Goal: Task Accomplishment & Management: Manage account settings

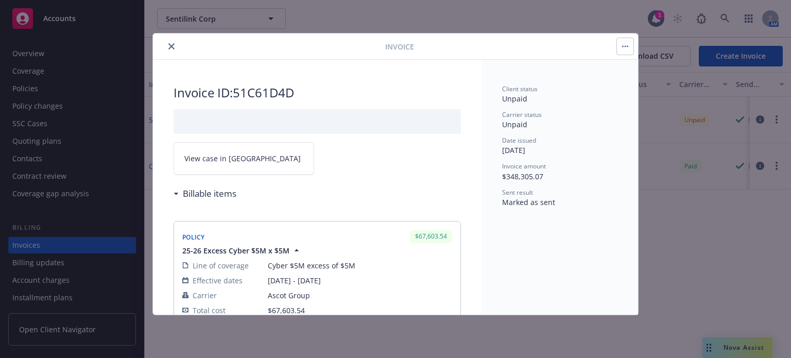
scroll to position [1300, 0]
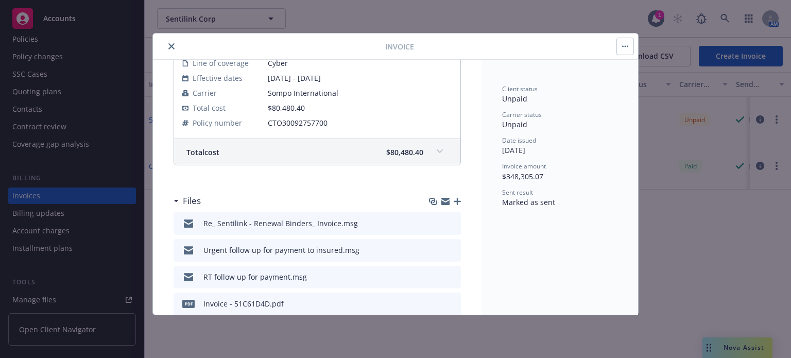
click at [169, 44] on icon "close" at bounding box center [171, 46] width 6 height 6
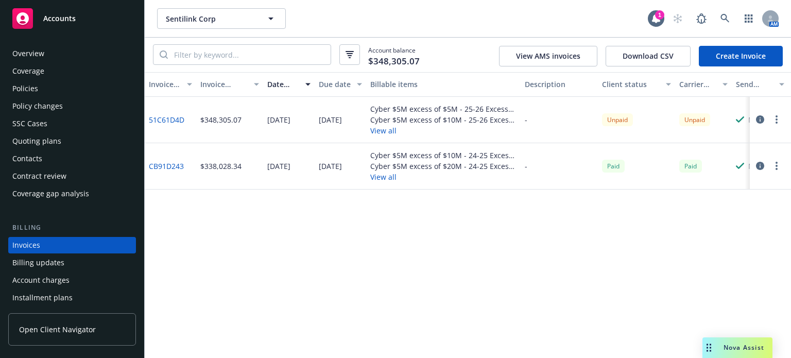
click at [32, 82] on div "Policies" at bounding box center [25, 88] width 26 height 16
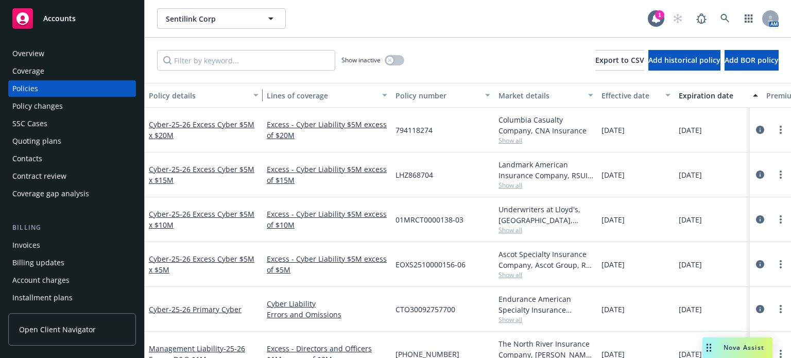
drag, startPoint x: 215, startPoint y: 102, endPoint x: 260, endPoint y: 104, distance: 44.8
click at [260, 104] on div "button" at bounding box center [257, 95] width 5 height 24
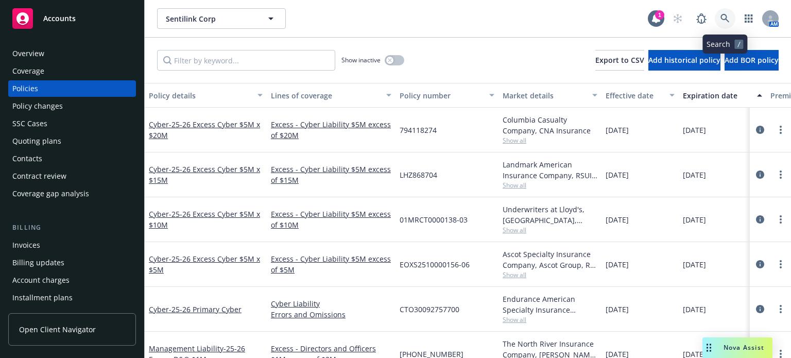
click at [732, 16] on link at bounding box center [725, 18] width 21 height 21
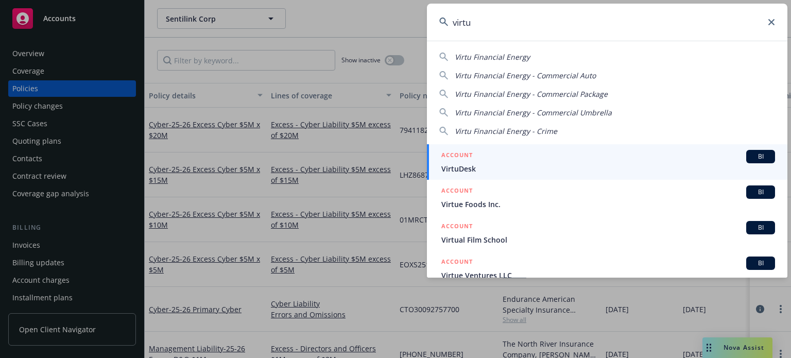
click at [493, 50] on div "Virtu Financial Energy Virtu Financial Energy - Commercial Auto Virtu Financial…" at bounding box center [607, 91] width 361 height 89
click at [488, 59] on span "Virtu Financial Energy" at bounding box center [492, 57] width 75 height 10
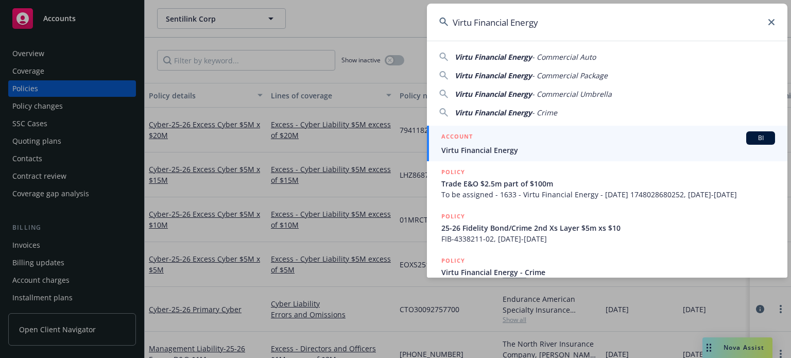
drag, startPoint x: 571, startPoint y: 26, endPoint x: 358, endPoint y: 29, distance: 212.2
click at [358, 29] on div "Virtu Financial Energy Virtu Financial Energy - Commercial Auto Virtu Financial…" at bounding box center [395, 179] width 791 height 358
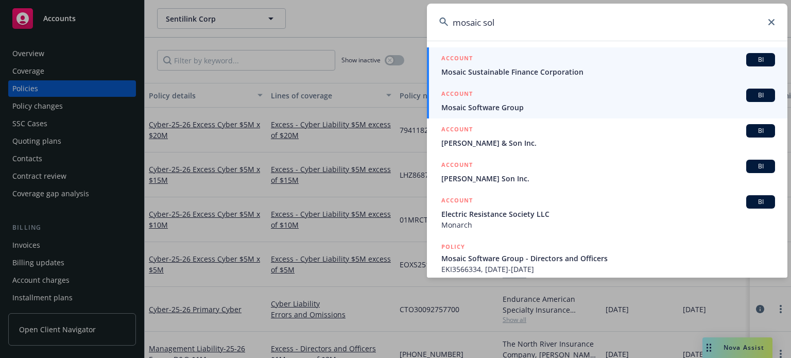
type input "mosaic sol"
click at [515, 84] on link "ACCOUNT BI Mosaic Software Group" at bounding box center [607, 101] width 361 height 36
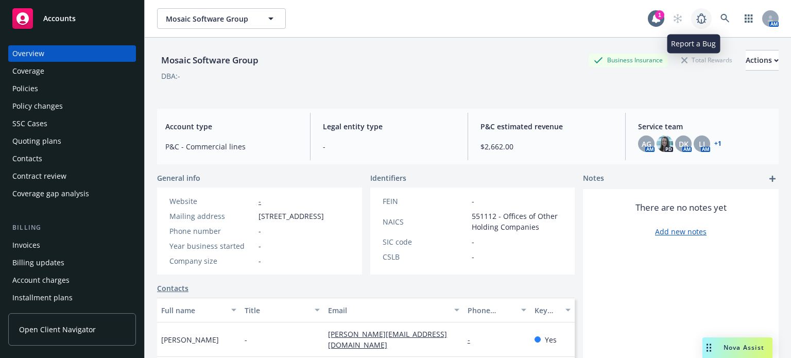
click at [695, 18] on icon at bounding box center [701, 18] width 12 height 12
click at [724, 15] on link at bounding box center [725, 18] width 21 height 21
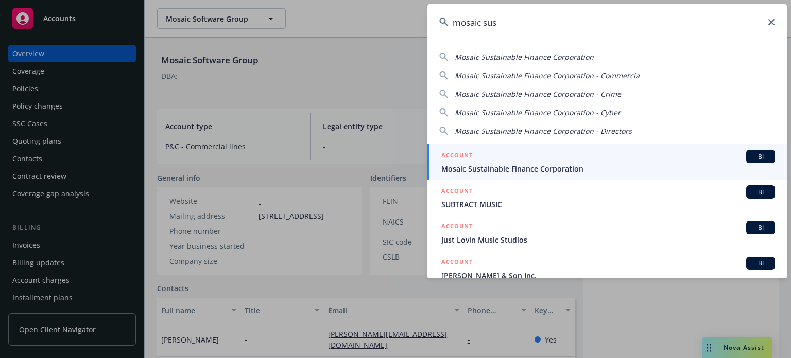
type input "mosaic sus"
click at [498, 162] on div "ACCOUNT BI" at bounding box center [608, 156] width 334 height 13
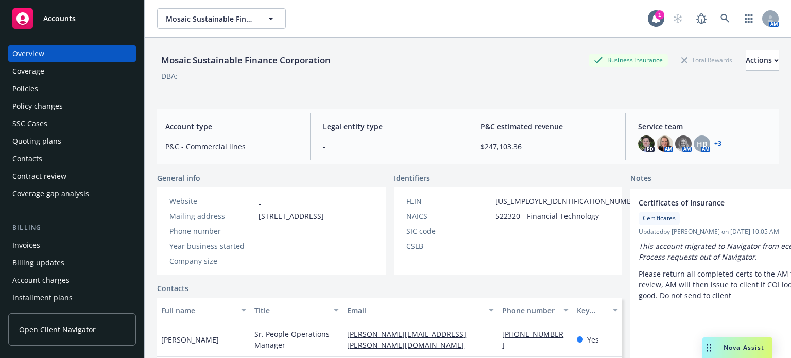
click at [56, 87] on div "Policies" at bounding box center [71, 88] width 119 height 16
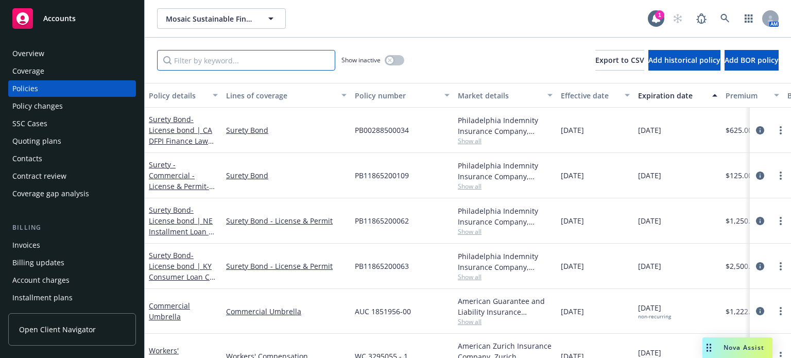
click at [255, 64] on input "Filter by keyword..." at bounding box center [246, 60] width 178 height 21
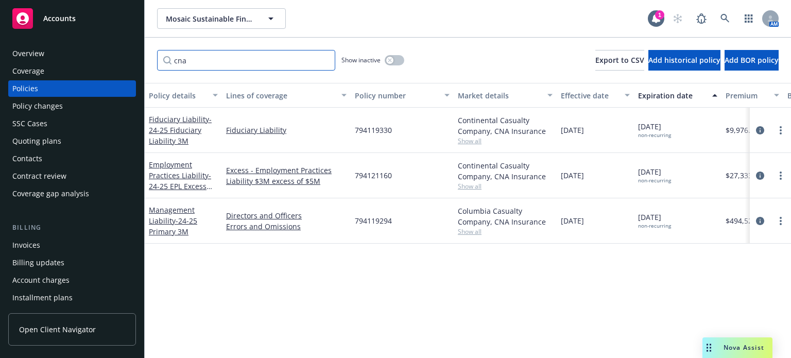
type input "cna"
click at [146, 224] on div "Management Liability - 24-25 Primary 3M" at bounding box center [183, 220] width 77 height 45
click at [161, 227] on span "- 24-25 Primary 3M" at bounding box center [173, 226] width 48 height 21
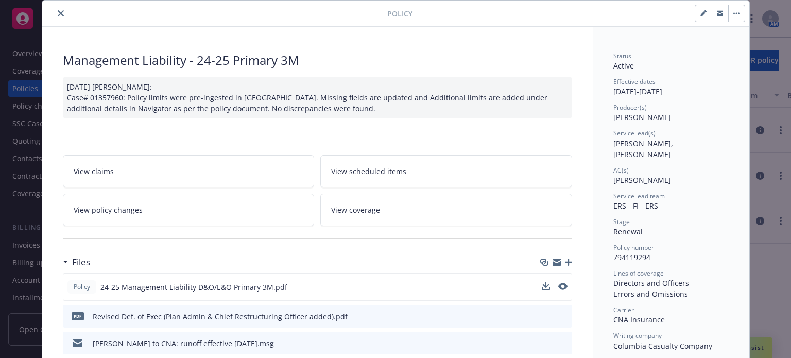
scroll to position [52, 0]
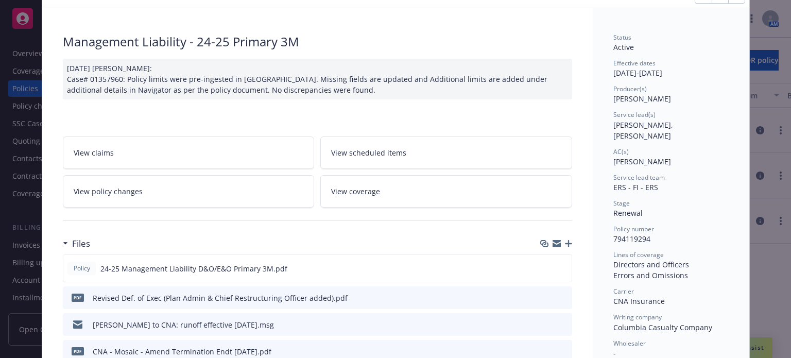
click at [565, 243] on icon "button" at bounding box center [568, 243] width 7 height 7
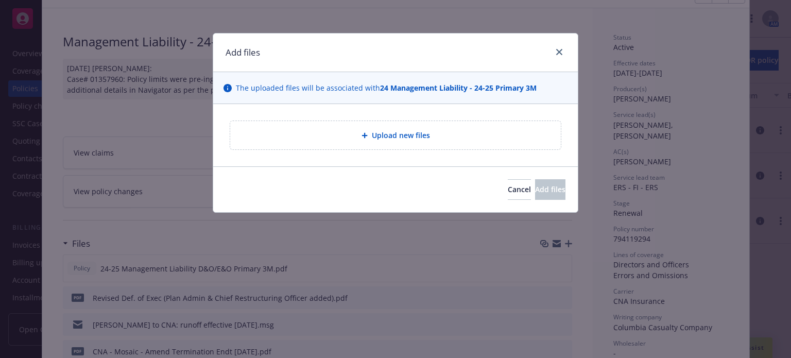
type textarea "x"
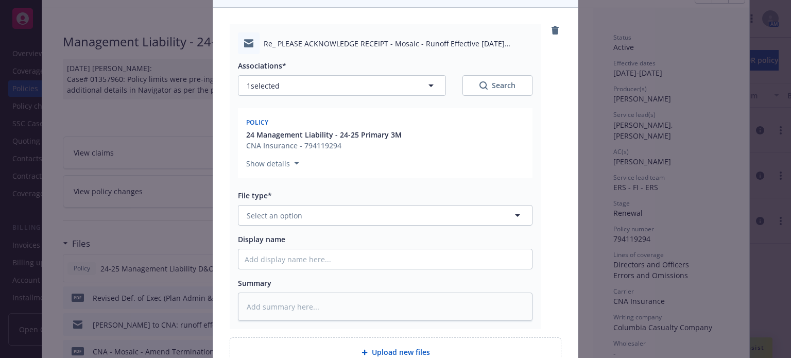
scroll to position [103, 0]
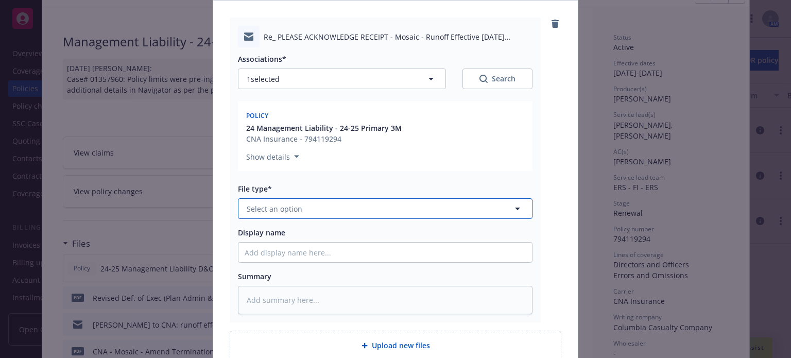
click at [271, 206] on span "Select an option" at bounding box center [275, 208] width 56 height 11
type input "emai"
click at [255, 241] on span "Email" at bounding box center [258, 237] width 19 height 11
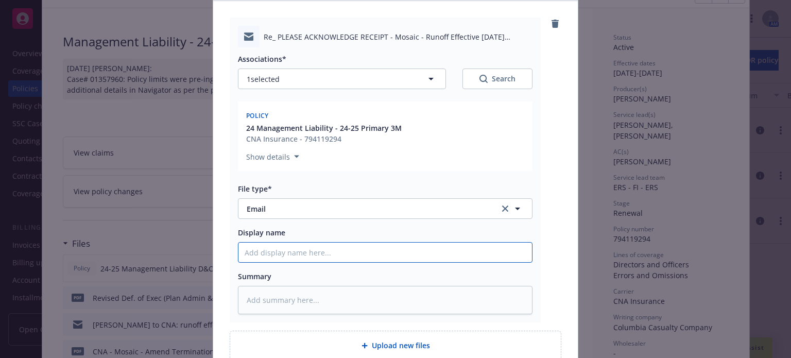
click at [255, 257] on input "Display name" at bounding box center [385, 253] width 294 height 20
type textarea "x"
type input "M"
type textarea "x"
type input "Mc"
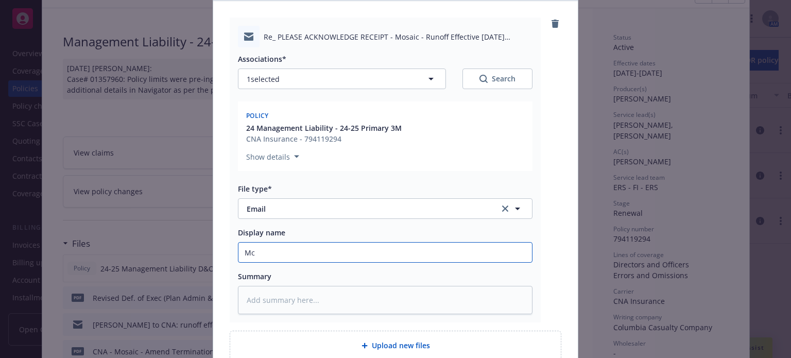
type textarea "x"
type input "McC"
type textarea "x"
type input "McCa"
type textarea "x"
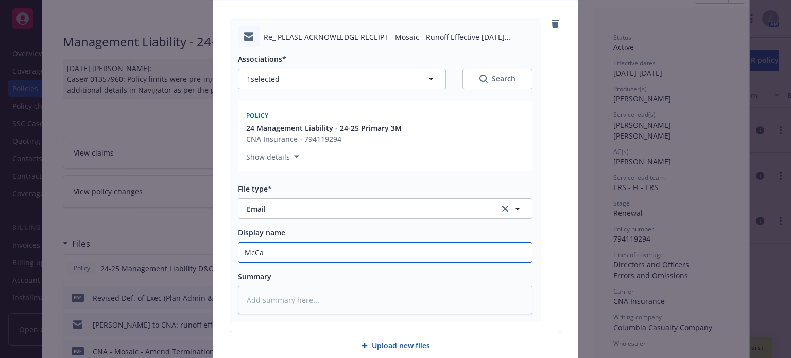
type input "McCal"
type textarea "x"
type input "McCall"
type textarea "x"
type input "McCall"
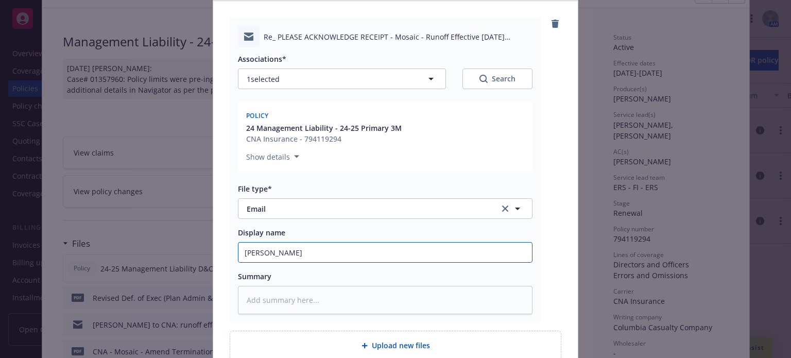
type textarea "x"
type input "McCall t"
type textarea "x"
type input "McCall to"
type textarea "x"
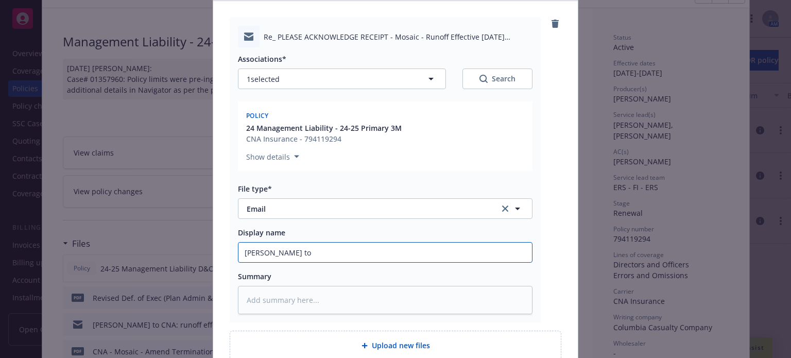
type input "McCall to"
type textarea "x"
type input "McCall to C"
type textarea "x"
type input "McCall to CN"
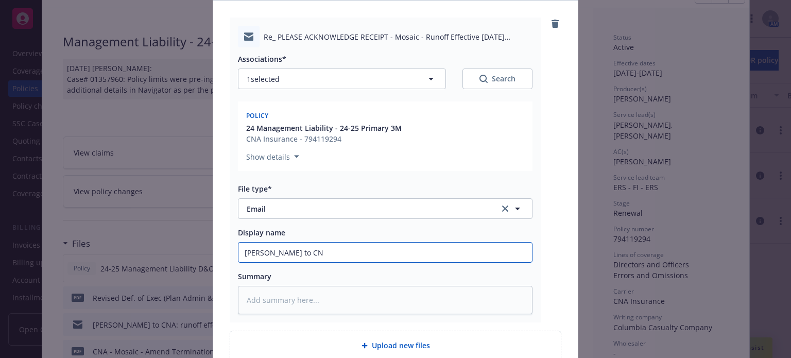
type textarea "x"
type input "McCall to CNA"
type textarea "x"
type input "McCall to CNA"
type textarea "x"
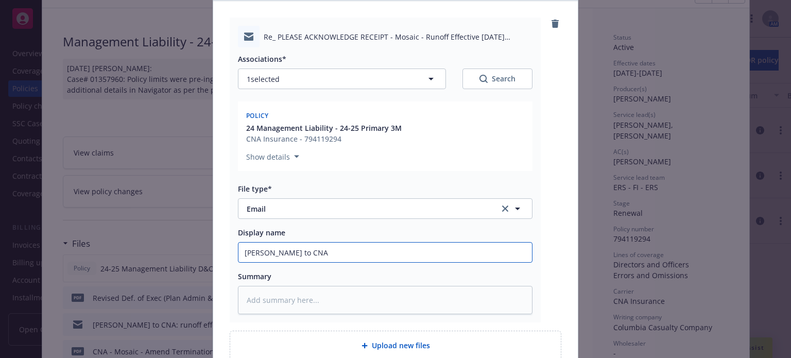
type input "McCall to CNA r"
type textarea "x"
type input "McCall to CNA re"
type textarea "x"
type input "McCall to CNA re:"
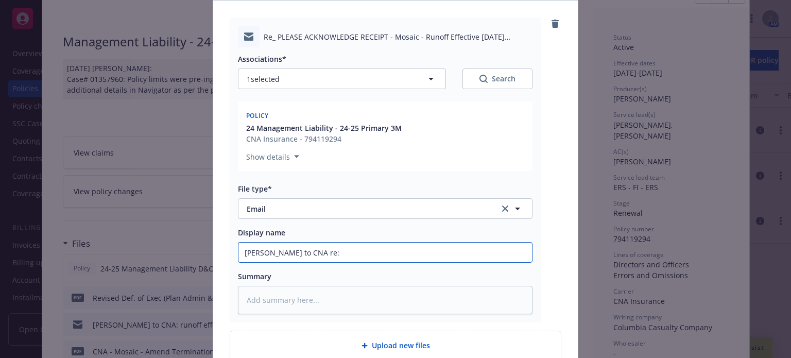
type textarea "x"
type input "McCall to CNA re:"
type textarea "x"
type input "McCall to CNA re: r"
type textarea "x"
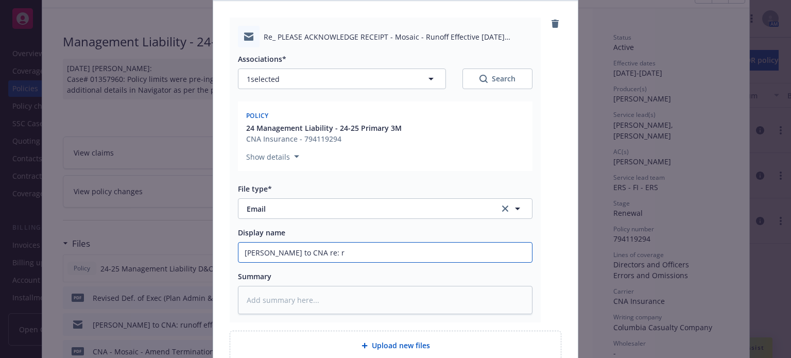
type input "McCall to CNA re: ru"
type textarea "x"
type input "McCall to CNA re: run"
type textarea "x"
type input "McCall to CNA re: runo"
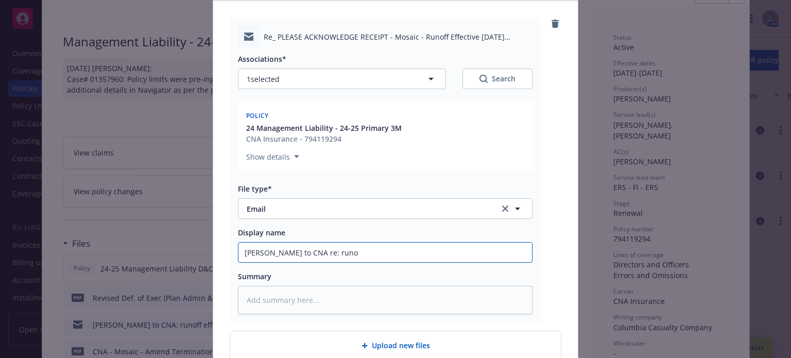
type textarea "x"
type input "McCall to CNA re: runof"
type textarea "x"
type input "McCall to CNA re: runoff"
type textarea "x"
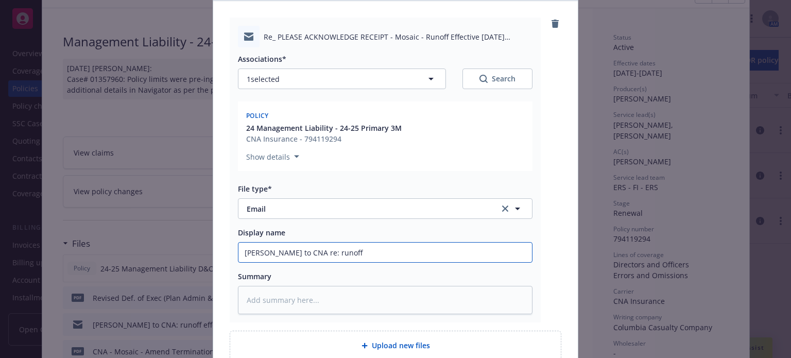
type input "McCall to CNA re: runoff w"
type textarea "x"
type input "McCall to CNA re: runoff wor"
type textarea "x"
type input "McCall to CNA re: runoff word"
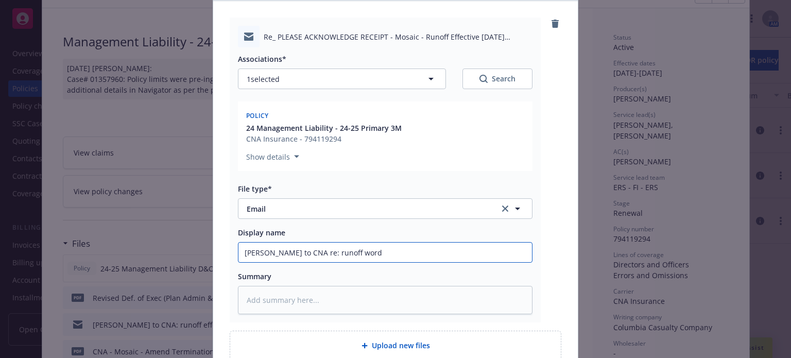
type textarea "x"
type input "McCall to CNA re: runoff wordi"
type textarea "x"
type input "McCall to CNA re: runoff wordin"
type textarea "x"
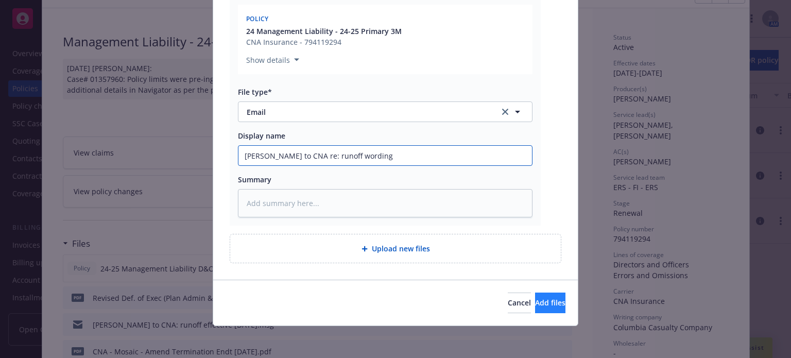
type input "McCall to CNA re: runoff wording"
click at [535, 301] on span "Add files" at bounding box center [550, 303] width 30 height 10
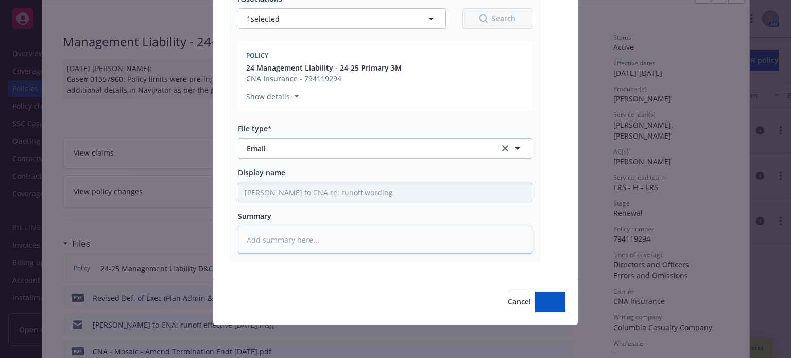
scroll to position [163, 0]
type textarea "x"
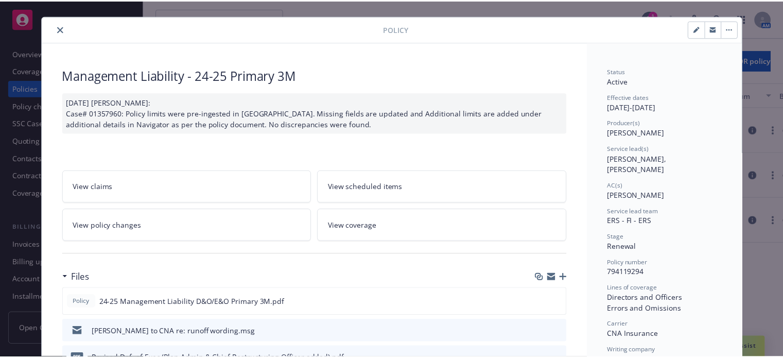
scroll to position [0, 0]
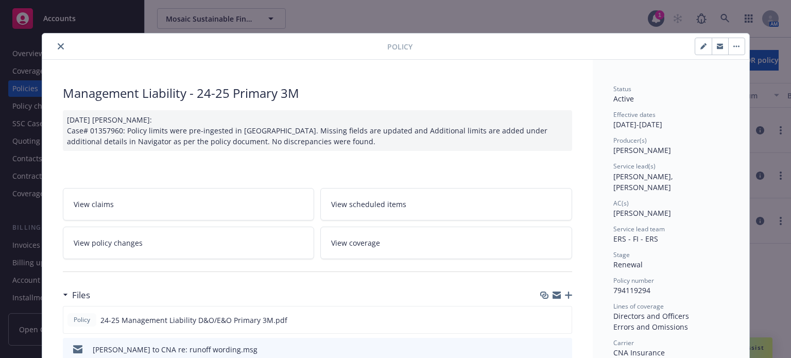
click at [58, 47] on icon "close" at bounding box center [61, 46] width 6 height 6
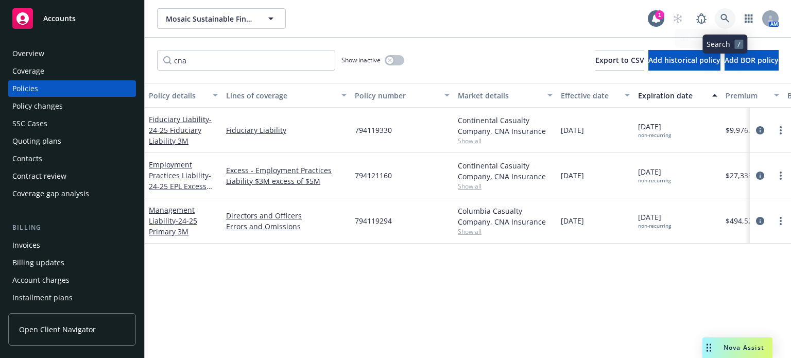
click at [721, 16] on icon at bounding box center [725, 18] width 9 height 9
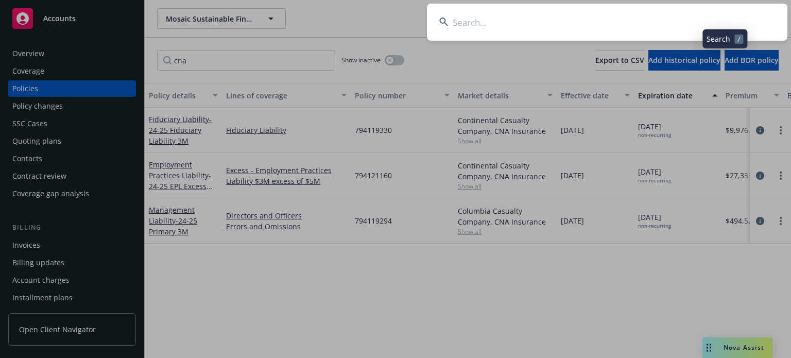
click at [580, 19] on input at bounding box center [607, 22] width 361 height 37
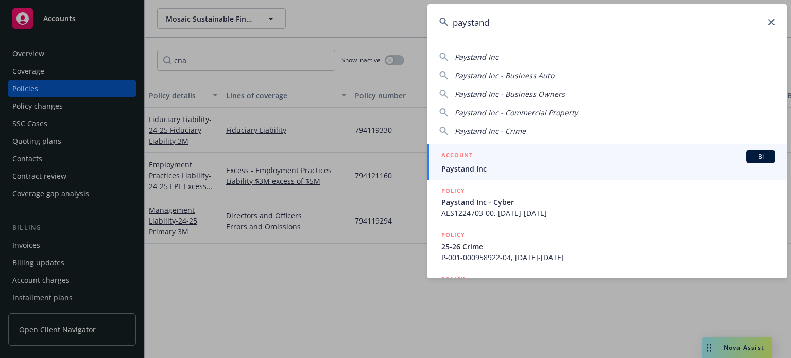
type input "paystand"
click at [535, 169] on span "Paystand Inc" at bounding box center [608, 168] width 334 height 11
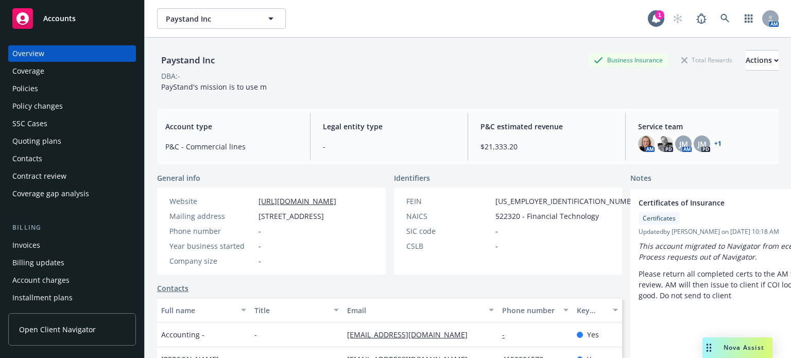
click at [64, 100] on div "Policy changes" at bounding box center [71, 106] width 119 height 16
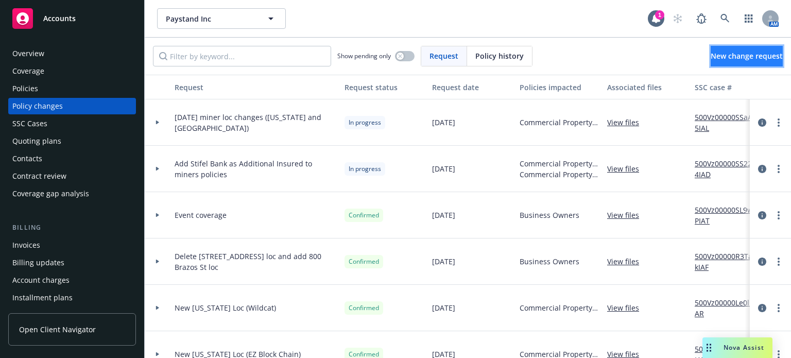
click at [725, 59] on span "New change request" at bounding box center [747, 56] width 72 height 10
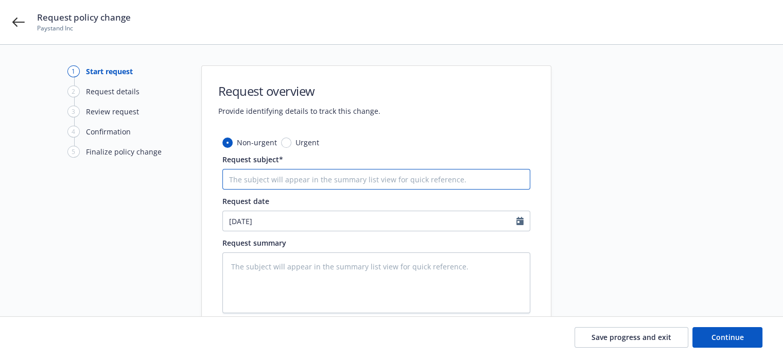
click at [295, 175] on input "Request subject*" at bounding box center [377, 179] width 308 height 21
type textarea "x"
type input "3"
type textarea "x"
type input "30"
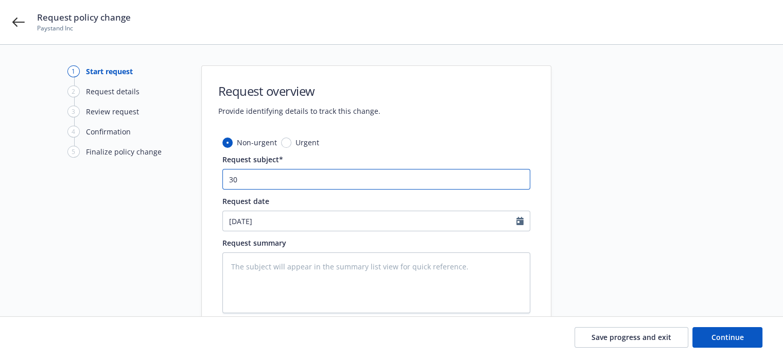
type textarea "x"
type input "30-"
type textarea "x"
type input "30-d"
type textarea "x"
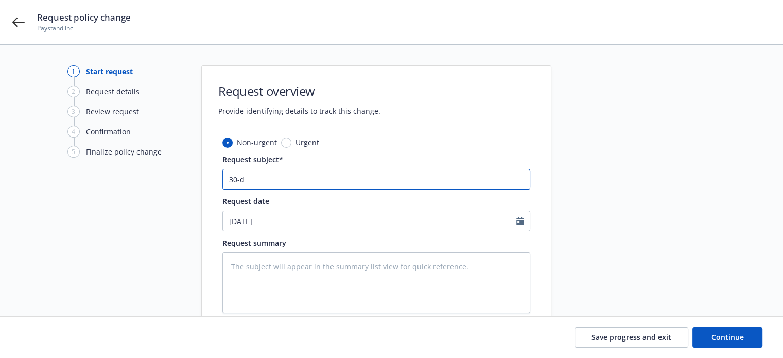
type input "30-da"
type textarea "x"
type input "30-day"
type textarea "x"
type input "30-day e"
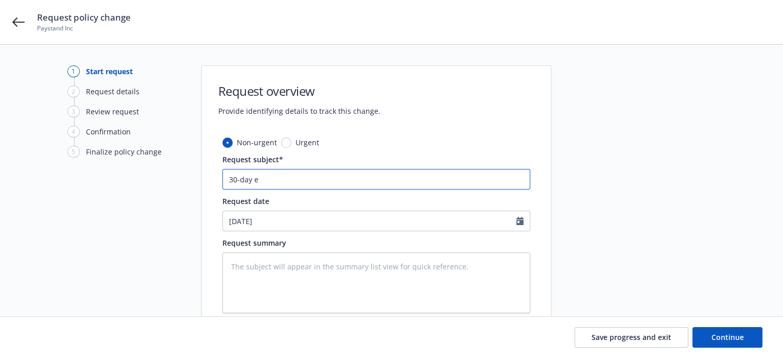
type textarea "x"
type input "30-day ex"
type textarea "x"
type input "30-day ext"
type textarea "x"
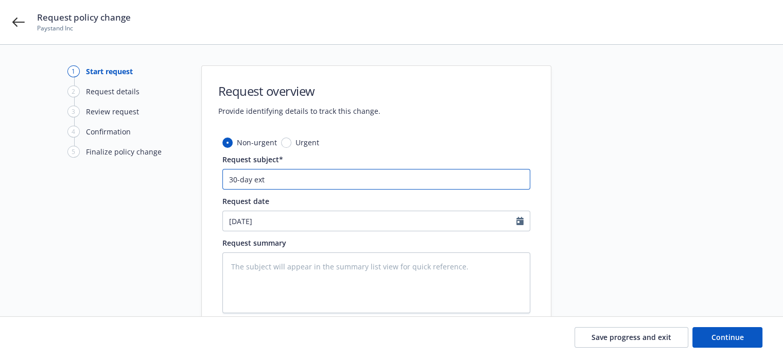
type input "30-day exte"
type textarea "x"
type input "30-day exten"
type textarea "x"
type input "30-day extens"
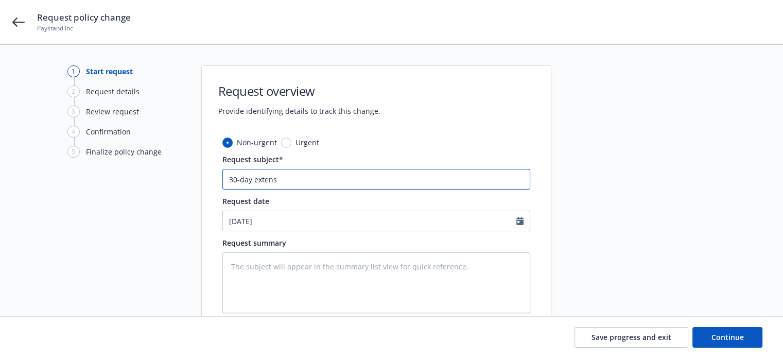
type textarea "x"
type input "30-day extensi"
type textarea "x"
type input "30-day extensio"
type textarea "x"
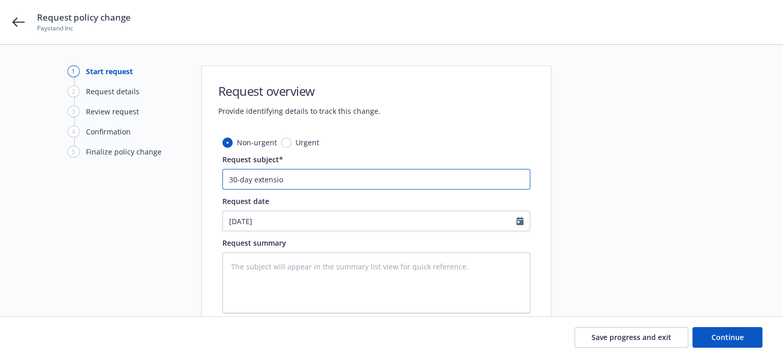
type input "30-day extension"
type textarea "x"
type input "30-day extension"
type textarea "x"
type input "30-day extension t"
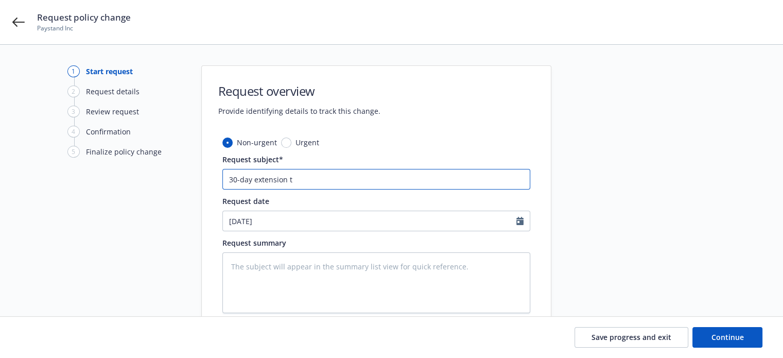
type textarea "x"
type input "30-day extension to"
type textarea "x"
type input "30-day extension to"
type textarea "x"
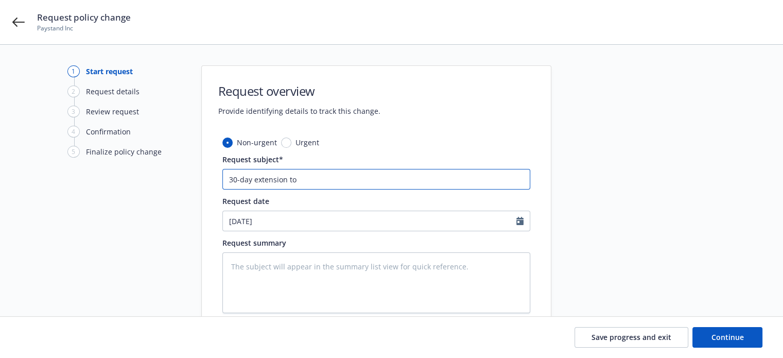
type input "30-day extension to m"
type textarea "x"
type input "30-day extension to mi"
type textarea "x"
type input "30-day extension to min"
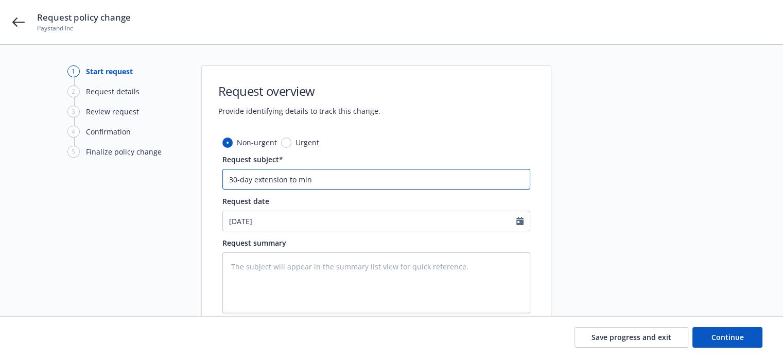
type textarea "x"
type input "30-day extension to mine"
type textarea "x"
type input "30-day extension to miner"
type textarea "x"
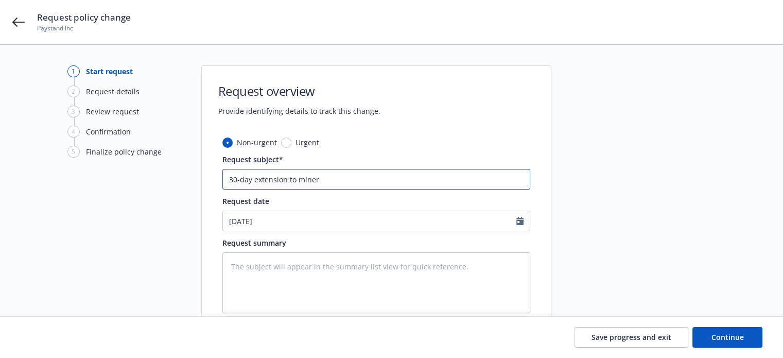
type input "30-day extension to miner"
type textarea "x"
type input "30-day extension to miner p"
type textarea "x"
type input "30-day extension to miner po"
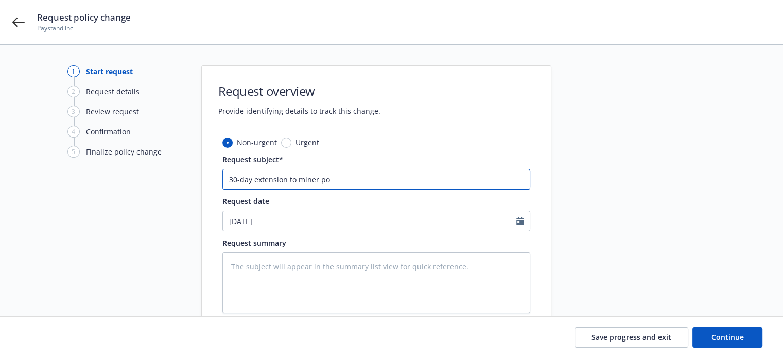
type textarea "x"
type input "30-day extension to miner pol"
type textarea "x"
type input "30-day extension to miner polic"
type textarea "x"
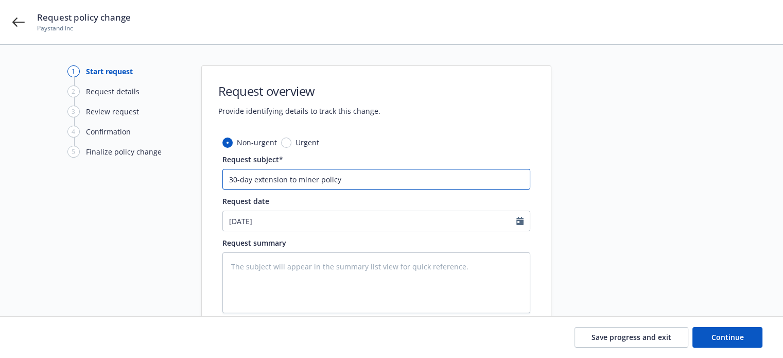
drag, startPoint x: 388, startPoint y: 178, endPoint x: 106, endPoint y: 169, distance: 281.9
click at [106, 169] on div "1 Start request 2 Request details 3 Review request 4 Confirmation 5 Finalize po…" at bounding box center [391, 225] width 759 height 320
type input "30-day extension to miner policy"
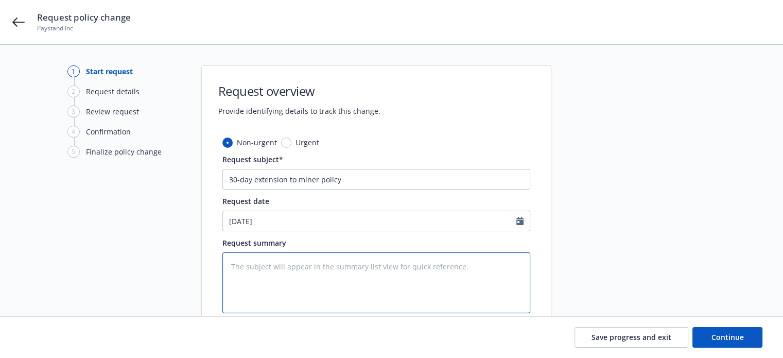
click at [308, 283] on textarea at bounding box center [377, 282] width 308 height 61
paste textarea "30-day extension to miner policy"
type textarea "x"
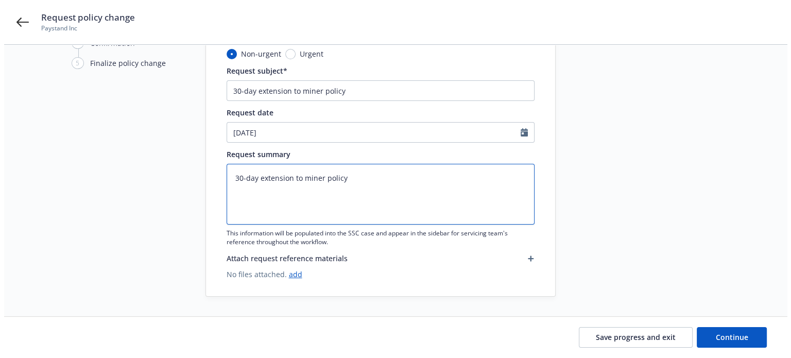
scroll to position [89, 0]
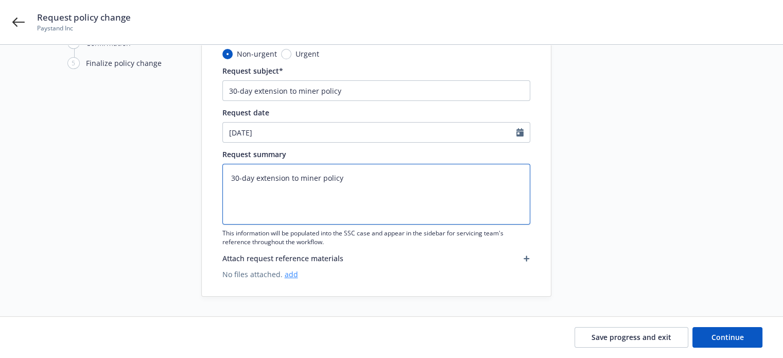
type textarea "30-day extension to miner policy"
click at [287, 273] on link "add" at bounding box center [291, 274] width 13 height 10
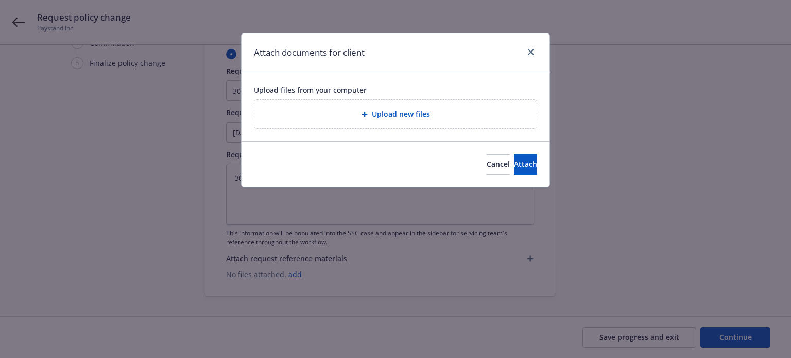
type textarea "x"
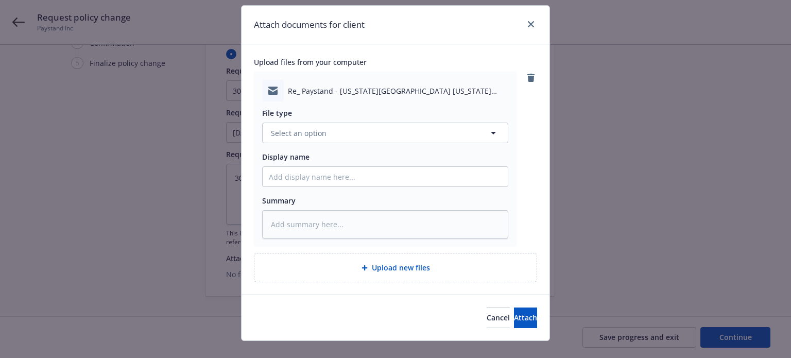
scroll to position [43, 0]
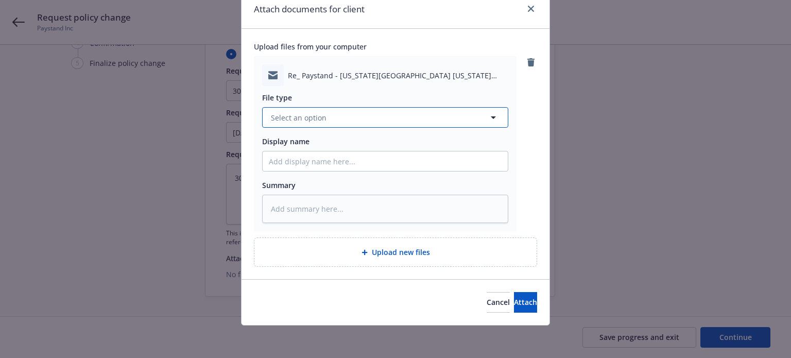
click at [310, 118] on span "Select an option" at bounding box center [299, 117] width 56 height 11
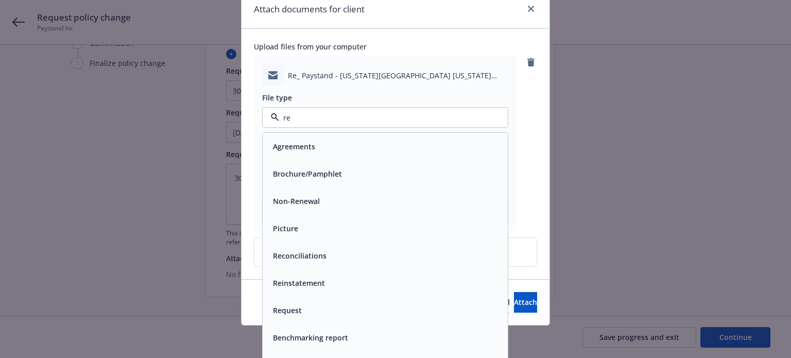
type input "req"
click at [298, 147] on div "Request" at bounding box center [286, 146] width 35 height 15
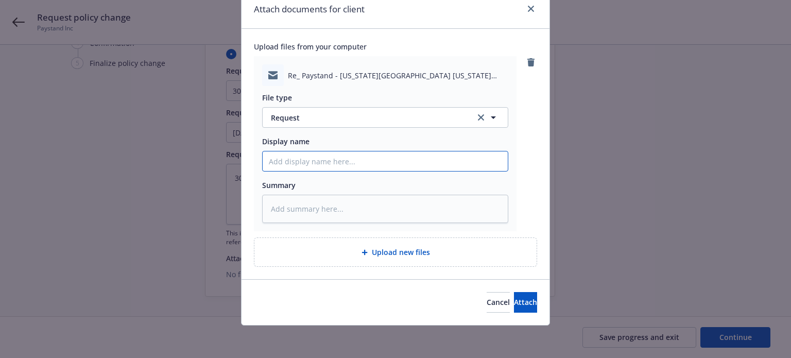
click at [304, 161] on input "Display name" at bounding box center [385, 161] width 245 height 20
type textarea "x"
type input "I"
type textarea "x"
type input "Ins"
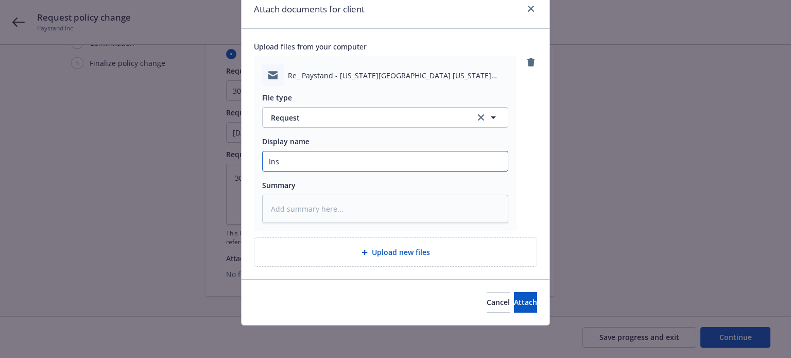
type textarea "x"
type input "Insu"
type textarea "x"
type input "Insur"
type textarea "x"
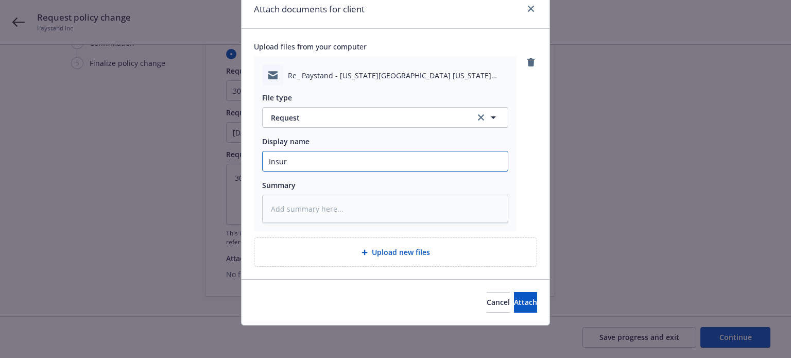
type input "Insure"
type textarea "x"
type input "Insured"
type textarea "x"
type input "Insured r"
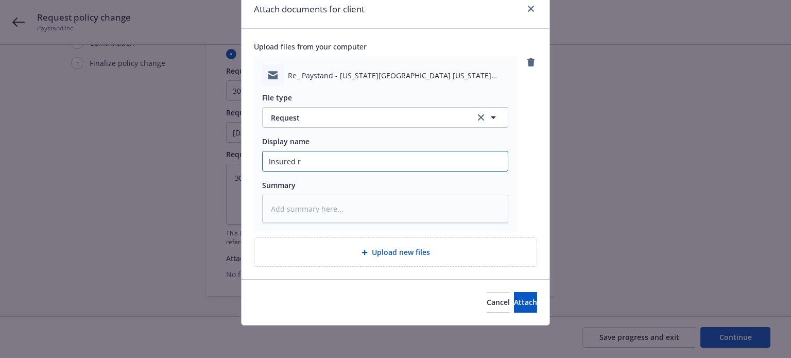
type textarea "x"
type input "Insured re"
type textarea "x"
type input "Insured req"
type textarea "x"
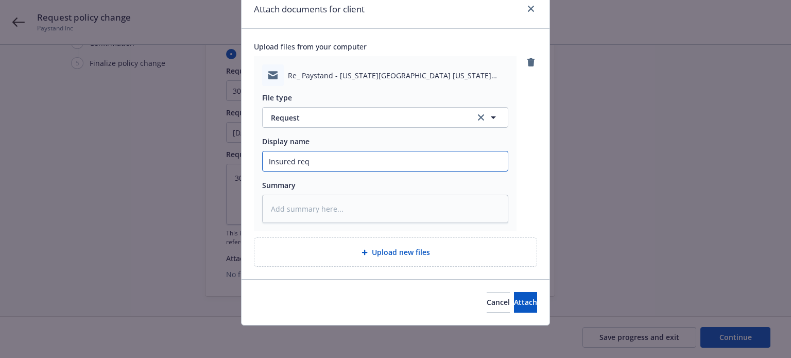
type input "Insured req"
type textarea "x"
type input "Insured req t"
type textarea "x"
type input "Insured req to"
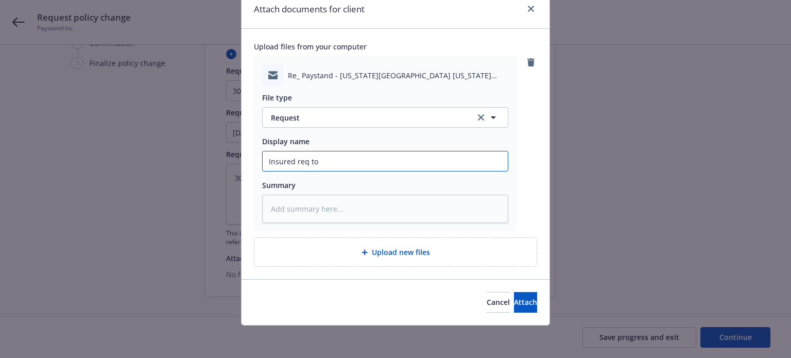
type textarea "x"
type input "Insured req to p"
type textarea "x"
type input "Insured req to pr"
type textarea "x"
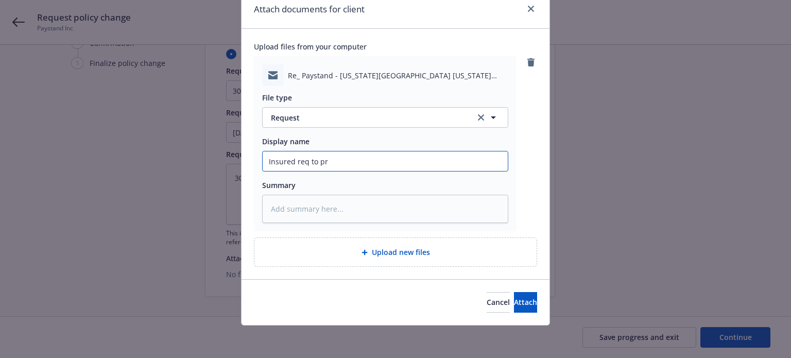
type input "Insured req to pro"
type textarea "x"
type input "Insured req to proc"
type textarea "x"
type input "Insured req to proce"
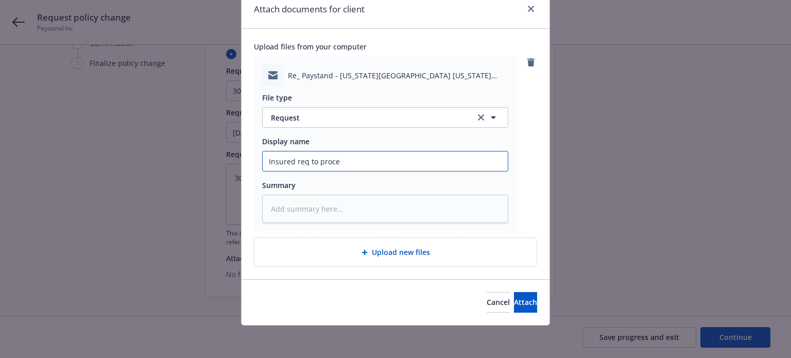
type textarea "x"
type input "Insured req to procee"
type textarea "x"
type input "Insured req to proceed"
type textarea "x"
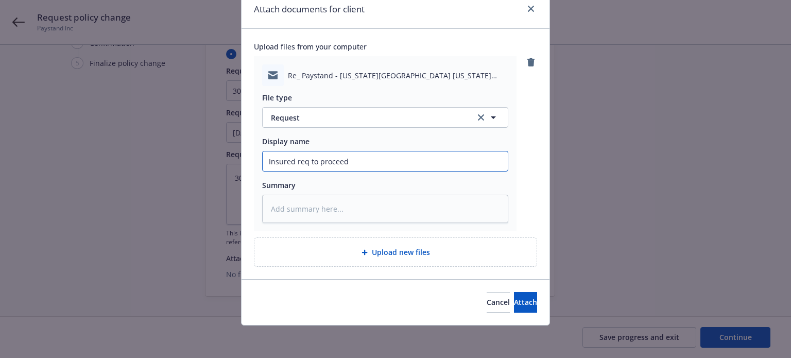
type input "Insured req to proceed"
type textarea "x"
type input "Insured req to proceed w"
type textarea "x"
type input "Insured req to proceed wi"
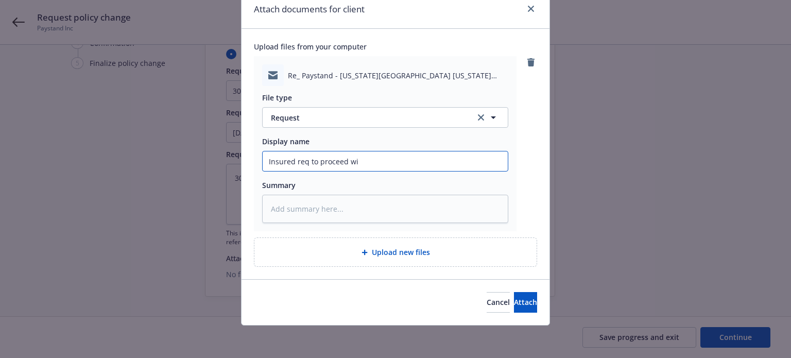
type textarea "x"
type input "Insured req to proceed wit"
type textarea "x"
type input "Insured req to proceed with"
type textarea "x"
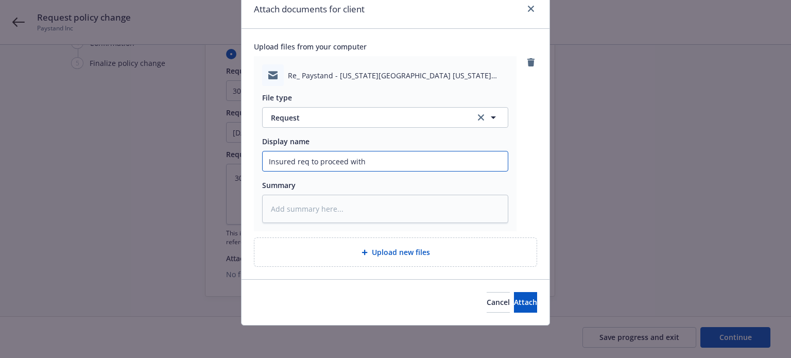
type input "Insured req to proceed with"
type textarea "x"
type input "Insured req to proceed with e"
type textarea "x"
type input "Insured req to proceed with ex"
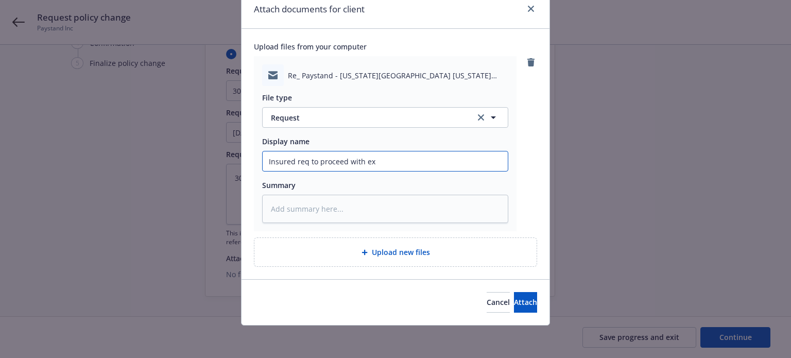
type textarea "x"
type input "Insured req to proceed with exte"
type textarea "x"
type input "Insured req to proceed with exten"
type textarea "x"
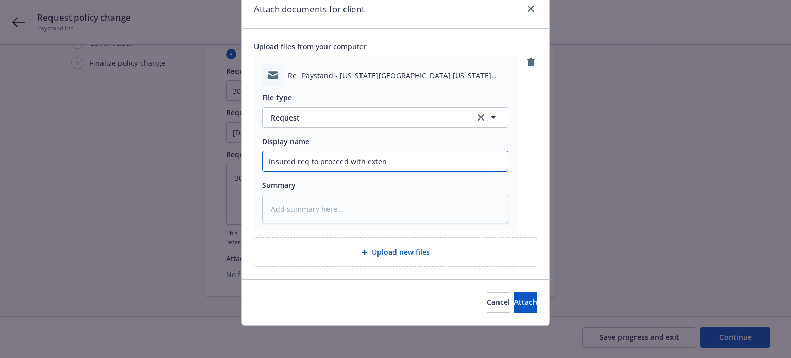
type input "Insured req to proceed with extens"
type textarea "x"
type input "Insured req to proceed with extensi"
type textarea "x"
type input "Insured req to proceed with extensio"
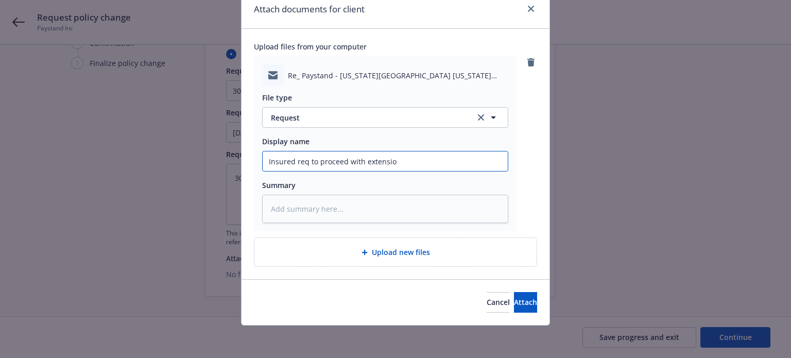
type textarea "x"
type input "Insured req to proceed with extension"
click at [525, 299] on button "Attach" at bounding box center [525, 302] width 23 height 21
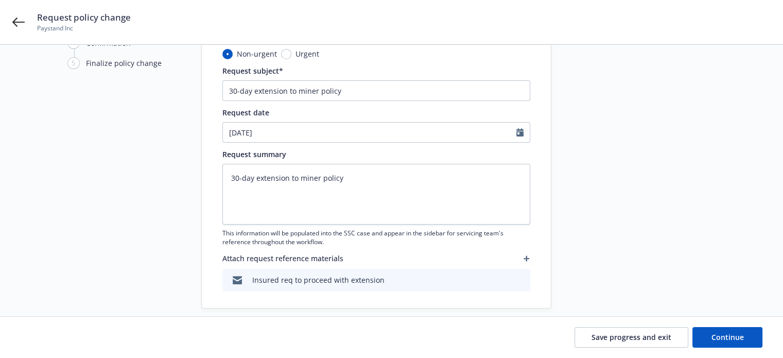
click at [526, 255] on icon "button" at bounding box center [527, 258] width 6 height 6
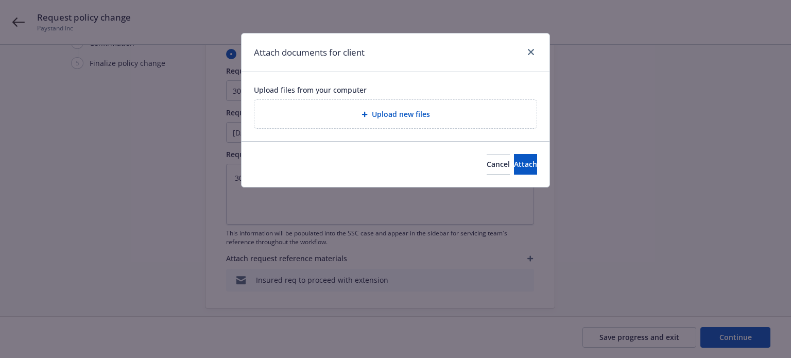
type textarea "x"
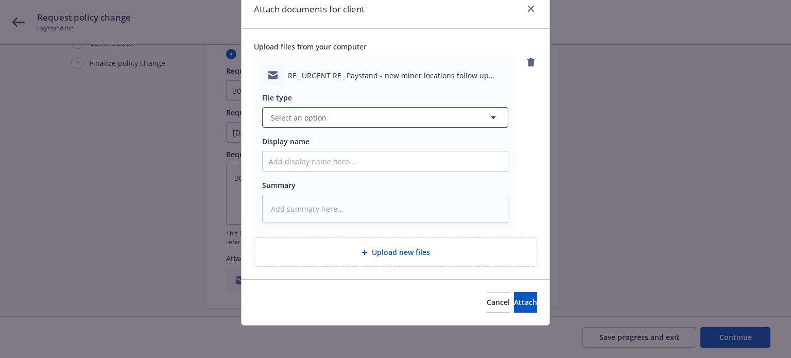
click at [307, 116] on span "Select an option" at bounding box center [299, 117] width 56 height 11
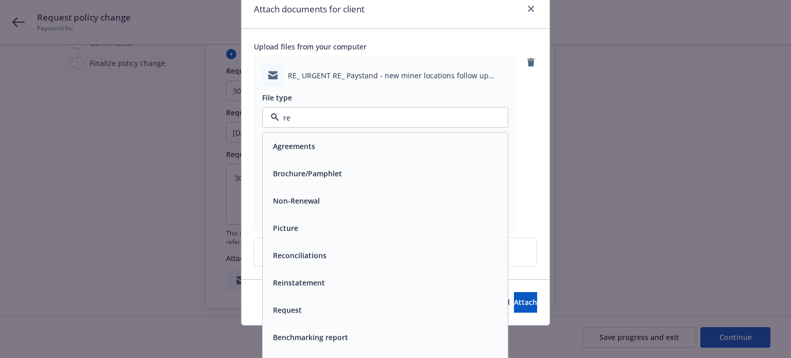
type input "req"
click at [293, 142] on span "Request" at bounding box center [287, 146] width 29 height 11
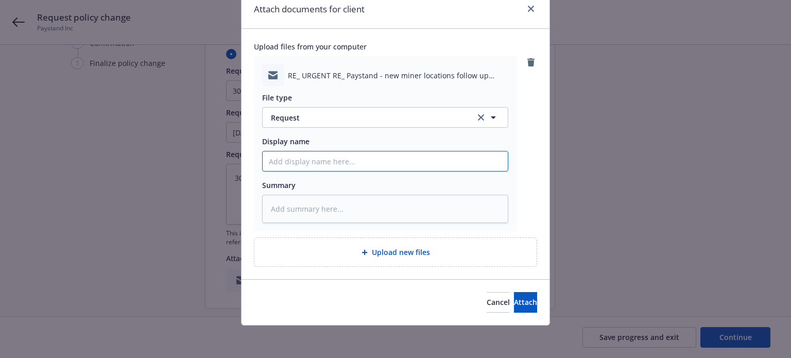
click at [295, 162] on input "Display name" at bounding box center [385, 161] width 245 height 20
type textarea "x"
click at [514, 305] on span "Attach" at bounding box center [525, 302] width 23 height 10
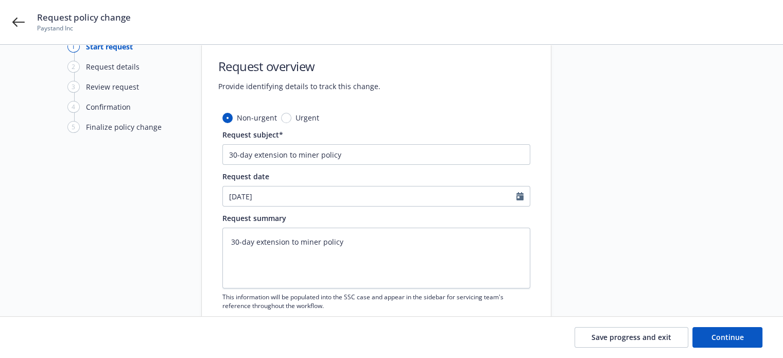
scroll to position [128, 0]
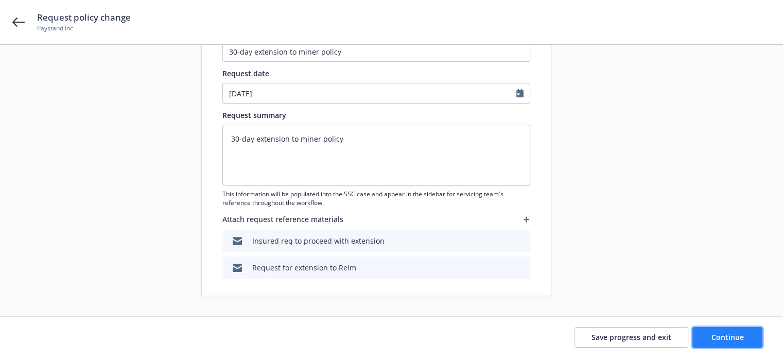
click at [736, 338] on span "Continue" at bounding box center [728, 337] width 32 height 10
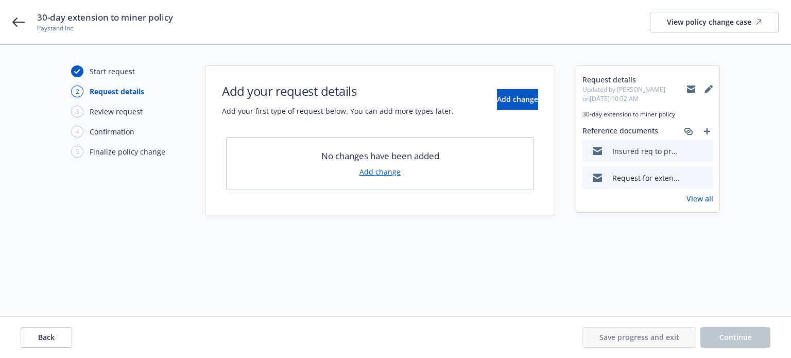
click at [389, 172] on link "Add change" at bounding box center [380, 171] width 41 height 11
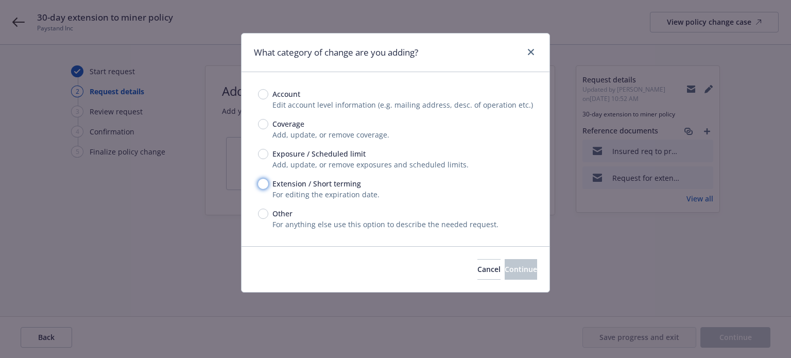
click at [266, 181] on input "Extension / Short terming" at bounding box center [263, 184] width 10 height 10
click at [505, 267] on span "Continue" at bounding box center [521, 269] width 32 height 10
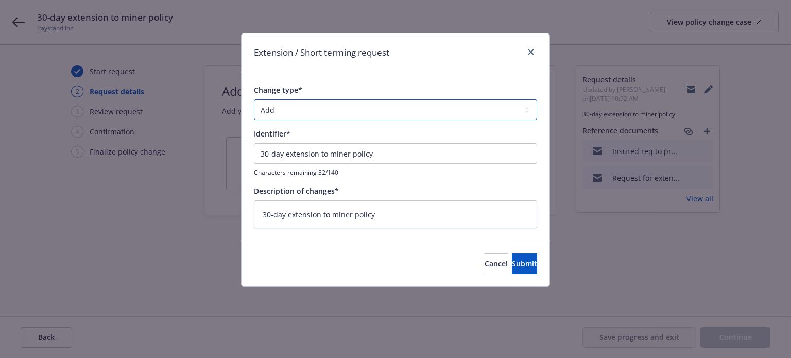
click at [298, 100] on select "Add Audit Change Remove" at bounding box center [395, 109] width 283 height 21
click at [254, 99] on select "Add Audit Change Remove" at bounding box center [395, 109] width 283 height 21
click at [512, 264] on button "Submit" at bounding box center [524, 263] width 25 height 21
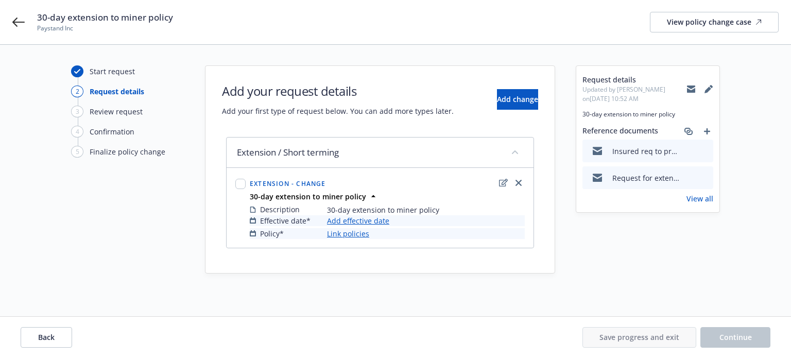
click at [340, 218] on link "Add effective date" at bounding box center [358, 220] width 62 height 11
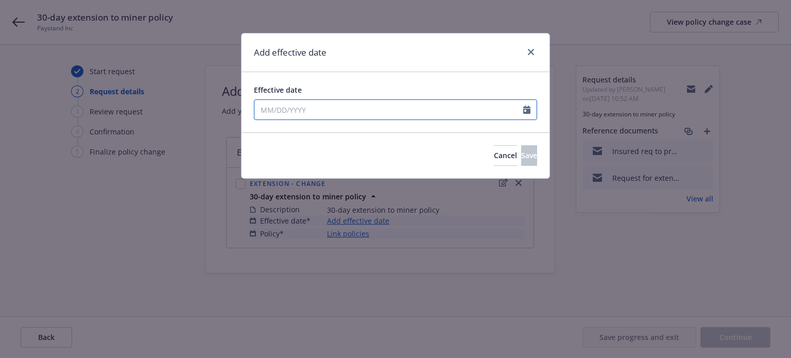
click at [315, 107] on input "Effective date" at bounding box center [388, 110] width 269 height 20
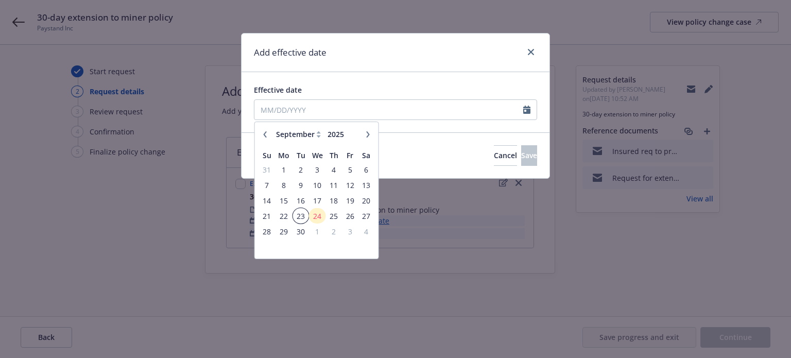
click at [297, 212] on span "23" at bounding box center [301, 216] width 14 height 13
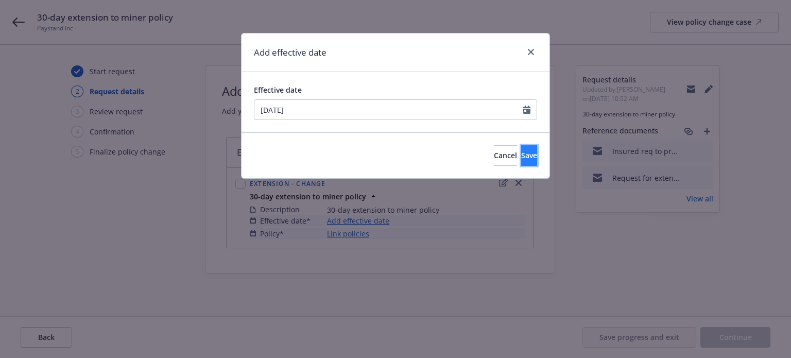
click at [521, 154] on span "Save" at bounding box center [529, 155] width 16 height 10
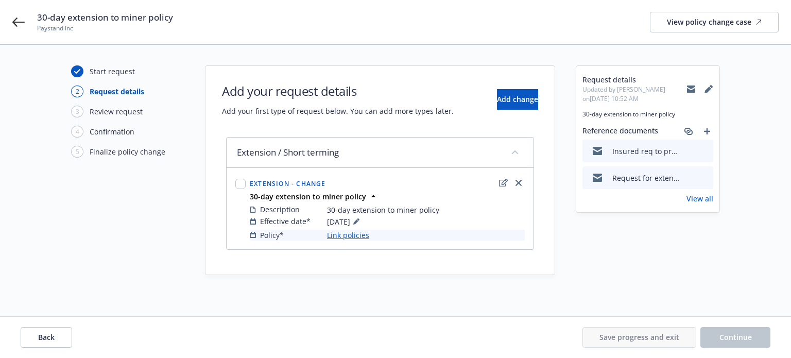
click at [344, 238] on link "Link policies" at bounding box center [348, 235] width 42 height 11
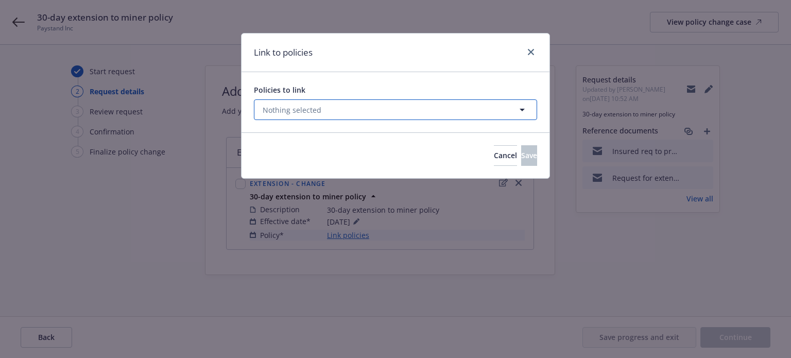
click at [354, 109] on button "Nothing selected" at bounding box center [395, 109] width 283 height 21
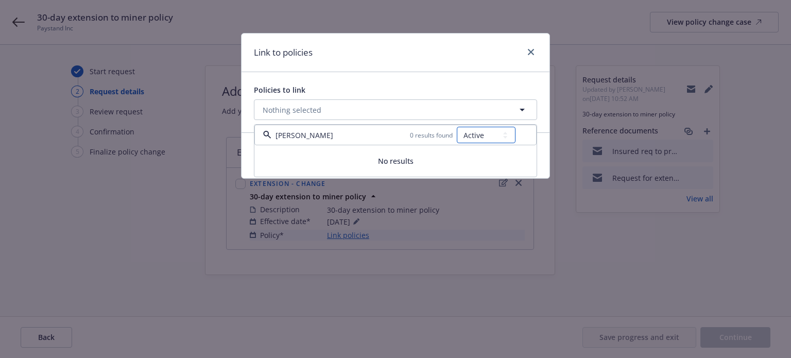
click at [489, 133] on select "All Active Upcoming Expired Cancelled" at bounding box center [486, 135] width 59 height 16
click at [457, 127] on select "All Active Upcoming Expired Cancelled" at bounding box center [486, 135] width 59 height 16
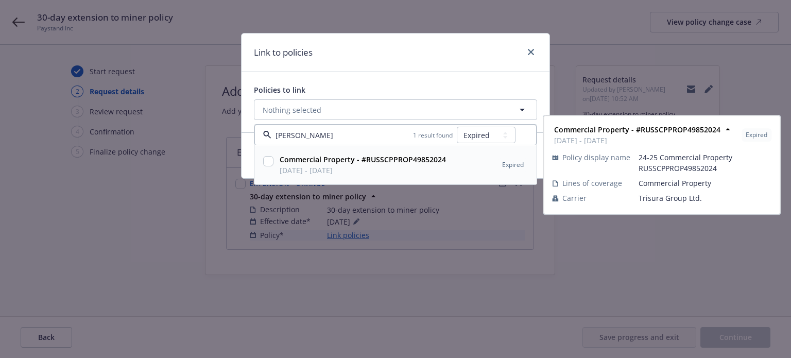
click at [268, 158] on input "checkbox" at bounding box center [268, 161] width 10 height 10
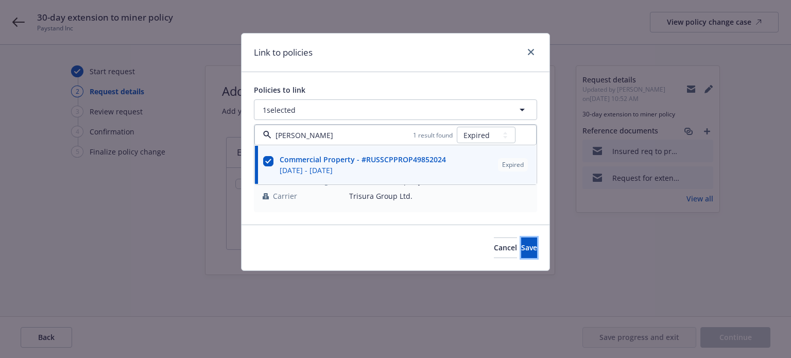
click at [521, 243] on span "Save" at bounding box center [529, 248] width 16 height 10
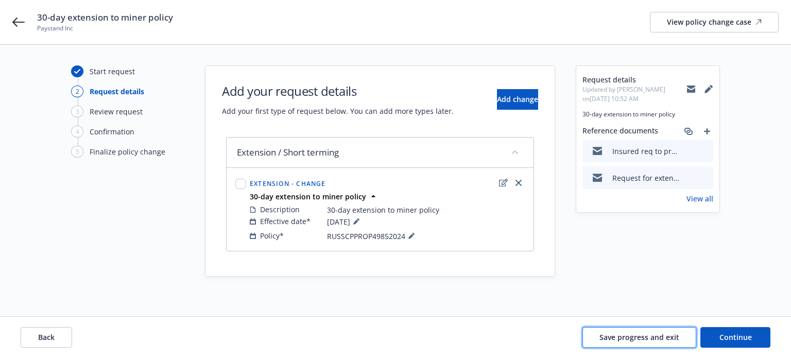
click at [649, 340] on span "Save progress and exit" at bounding box center [640, 337] width 80 height 10
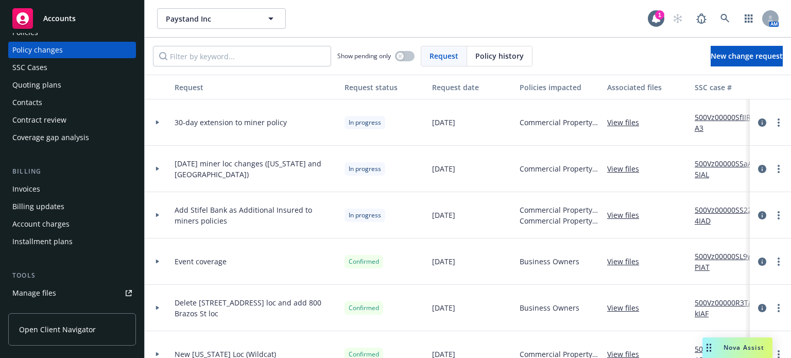
scroll to position [53, 0]
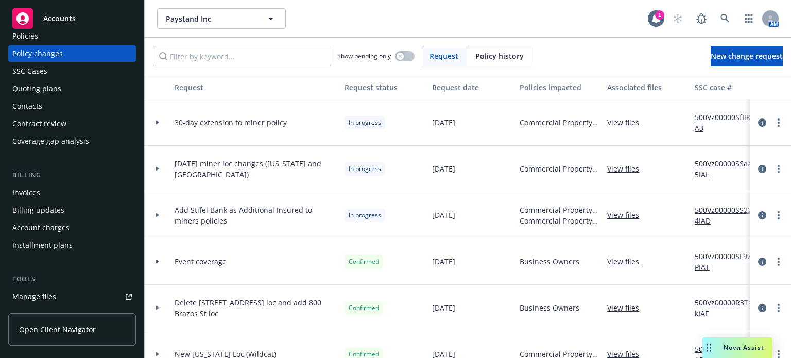
click at [67, 191] on div "Invoices" at bounding box center [71, 192] width 119 height 16
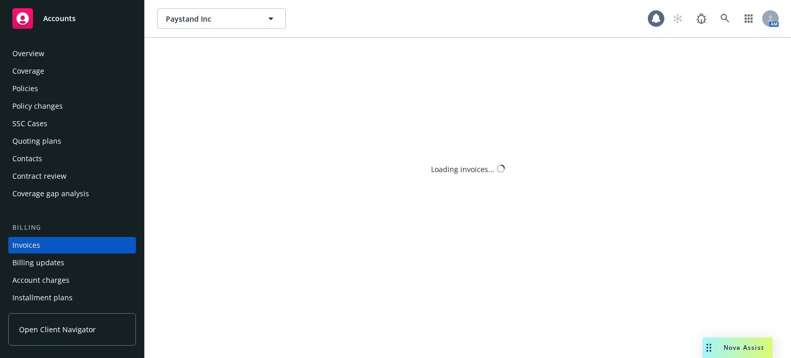
scroll to position [49, 0]
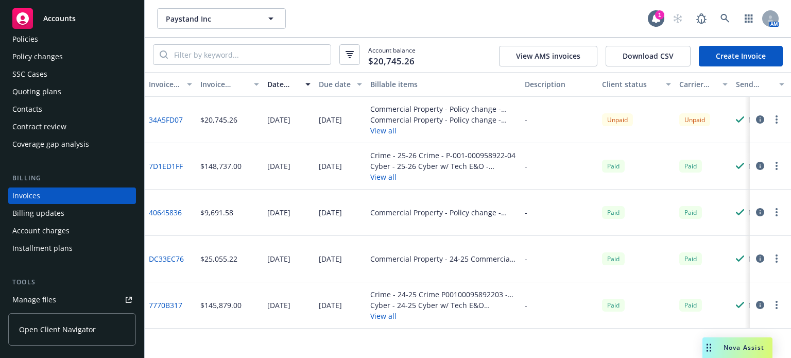
click at [373, 174] on button "View all" at bounding box center [443, 177] width 146 height 11
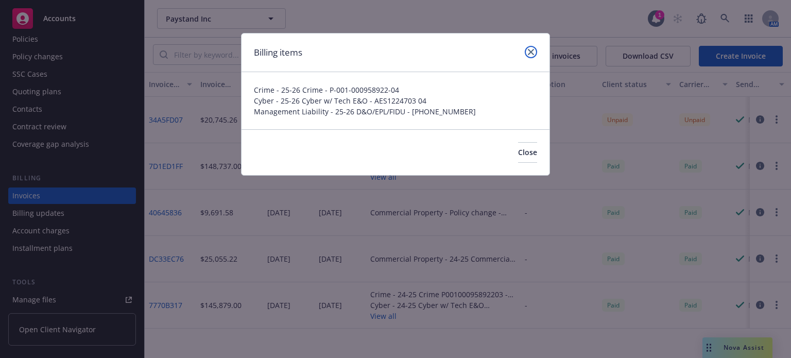
drag, startPoint x: 534, startPoint y: 50, endPoint x: 511, endPoint y: 68, distance: 29.4
click at [534, 49] on link "close" at bounding box center [531, 52] width 12 height 12
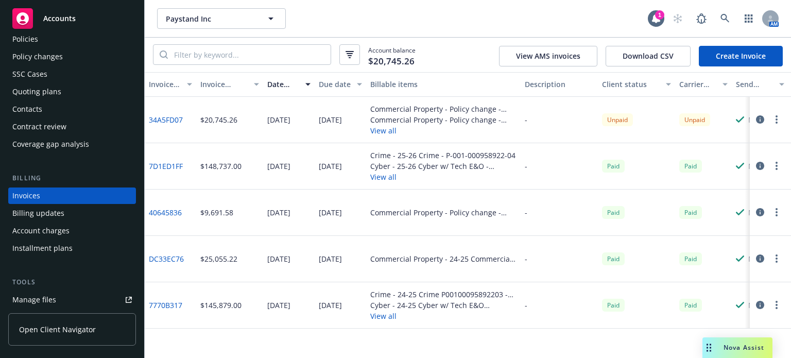
click at [400, 220] on div "Commercial Property - Policy change - RUSSCPPROP49852024" at bounding box center [443, 213] width 155 height 46
click at [403, 212] on div "Commercial Property - Policy change - RUSSCPPROP49852024" at bounding box center [443, 212] width 146 height 11
click at [412, 260] on div "Commercial Property - 24-25 Commercial Property RUSSCPPROP49852024 - RUSSCPPROP…" at bounding box center [443, 258] width 146 height 11
click at [391, 315] on button "View all" at bounding box center [443, 316] width 146 height 11
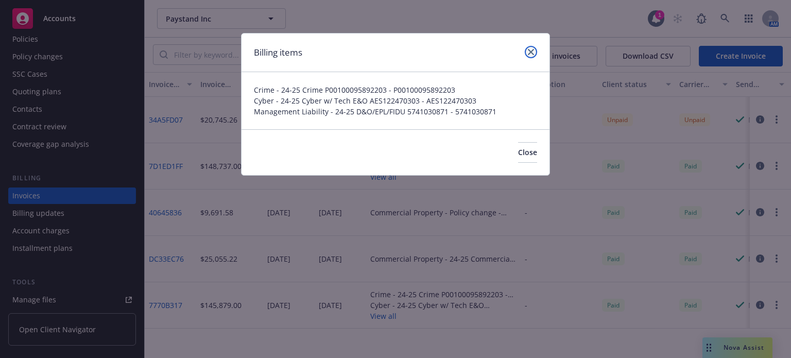
click at [532, 50] on icon "close" at bounding box center [531, 52] width 6 height 6
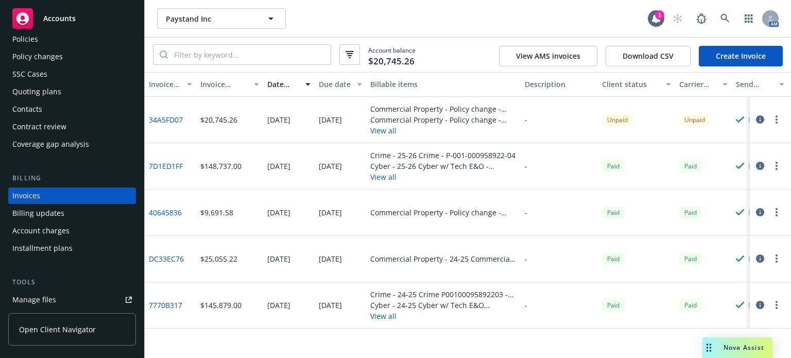
click at [459, 260] on div "Commercial Property - 24-25 Commercial Property RUSSCPPROP49852024 - RUSSCPPROP…" at bounding box center [443, 258] width 146 height 11
click at [170, 259] on link "DC33EC76" at bounding box center [166, 258] width 35 height 11
click at [737, 345] on span "Nova Assist" at bounding box center [744, 347] width 41 height 9
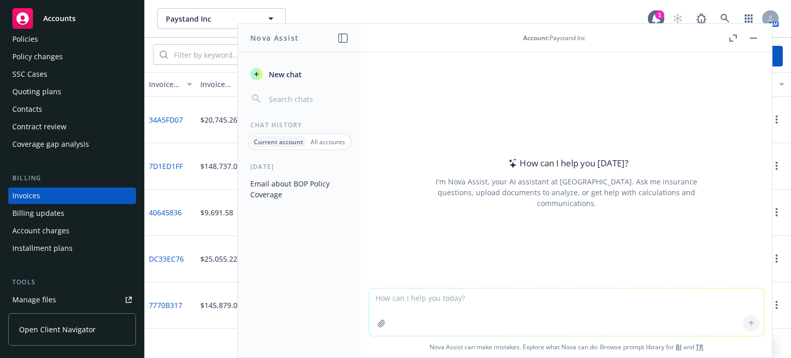
click at [467, 298] on textarea at bounding box center [566, 311] width 395 height 47
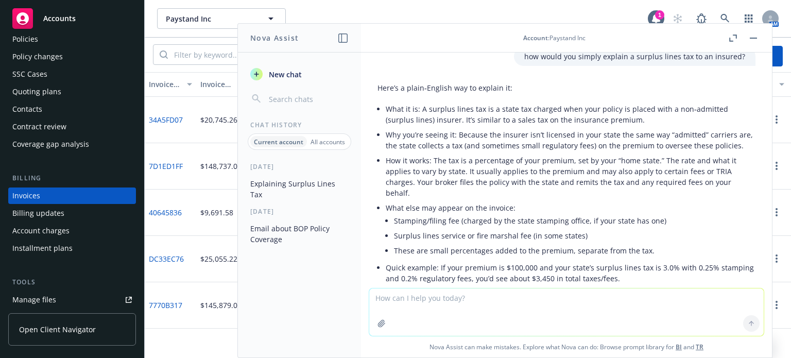
scroll to position [0, 0]
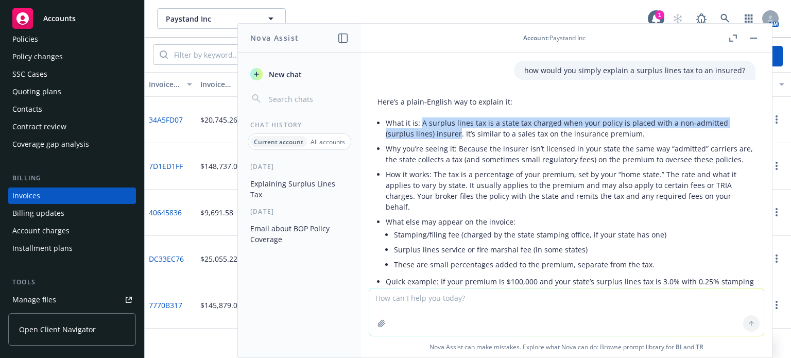
drag, startPoint x: 458, startPoint y: 133, endPoint x: 422, endPoint y: 124, distance: 36.9
click at [422, 124] on p "What it is: A surplus lines tax is a state tax charged when your policy is plac…" at bounding box center [571, 128] width 370 height 22
copy p "A surplus lines tax is a state tax charged when your policy is placed with a no…"
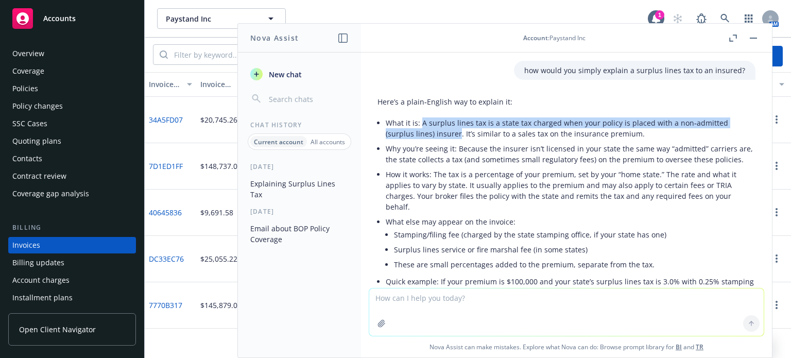
click at [56, 84] on div "Policies" at bounding box center [71, 88] width 119 height 16
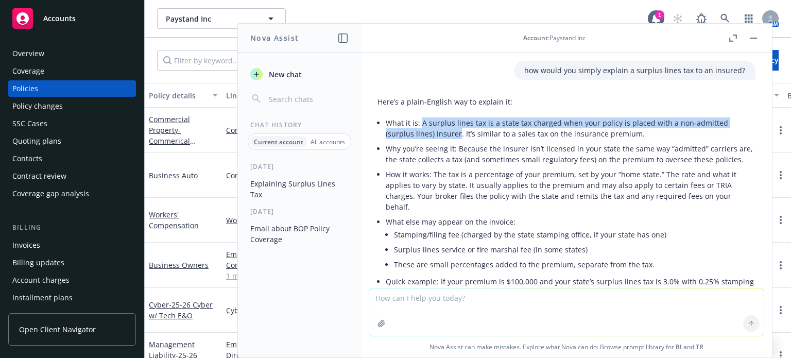
click at [752, 39] on button "button" at bounding box center [753, 38] width 12 height 12
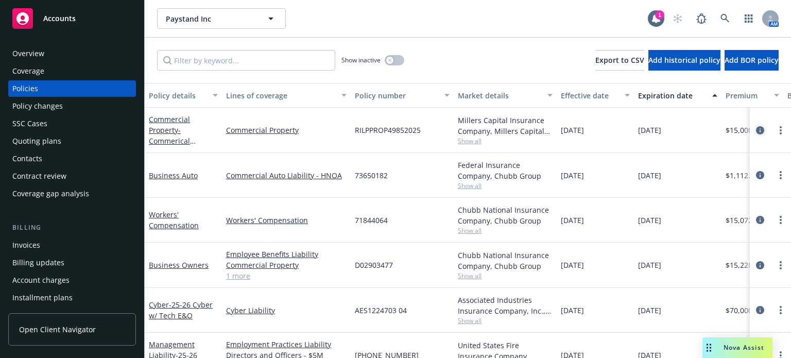
click at [756, 131] on icon "circleInformation" at bounding box center [760, 130] width 8 height 8
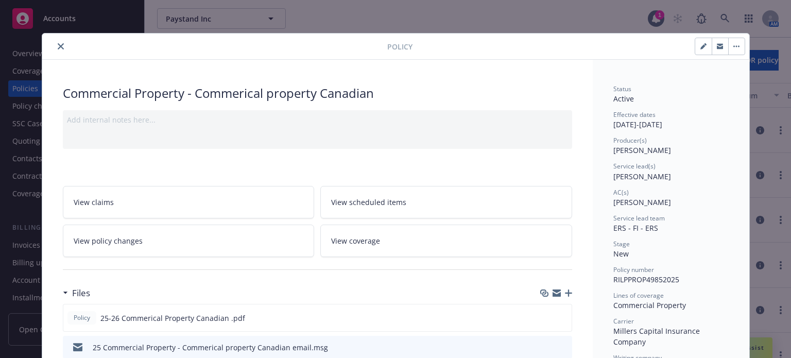
click at [58, 45] on icon "close" at bounding box center [61, 46] width 6 height 6
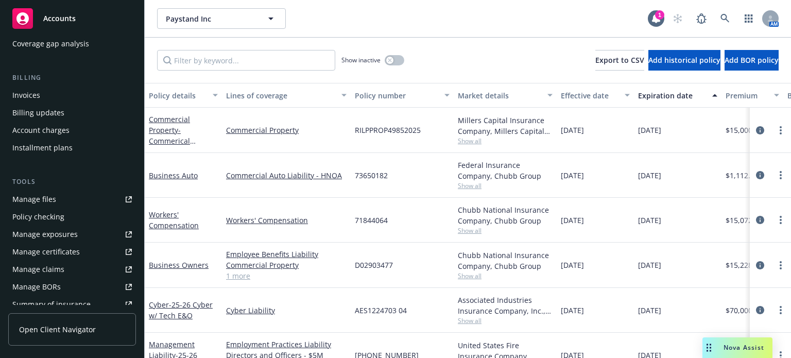
scroll to position [90, 0]
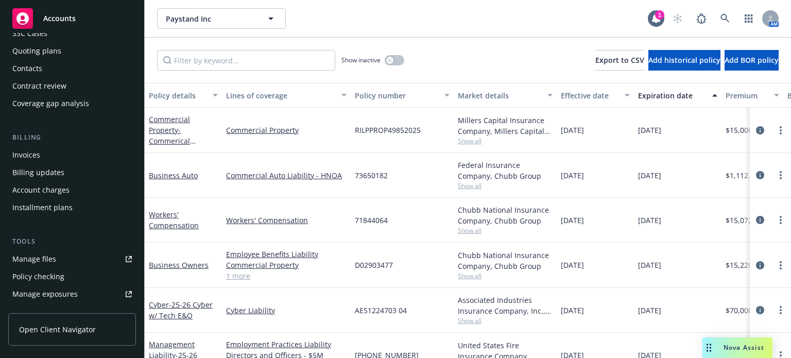
click at [50, 257] on div "Manage files" at bounding box center [34, 259] width 44 height 16
click at [391, 61] on icon "button" at bounding box center [390, 60] width 4 height 4
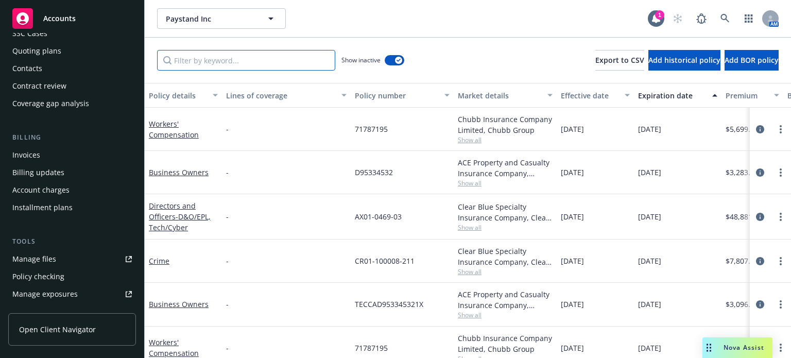
click at [275, 59] on input "Filter by keyword..." at bounding box center [246, 60] width 178 height 21
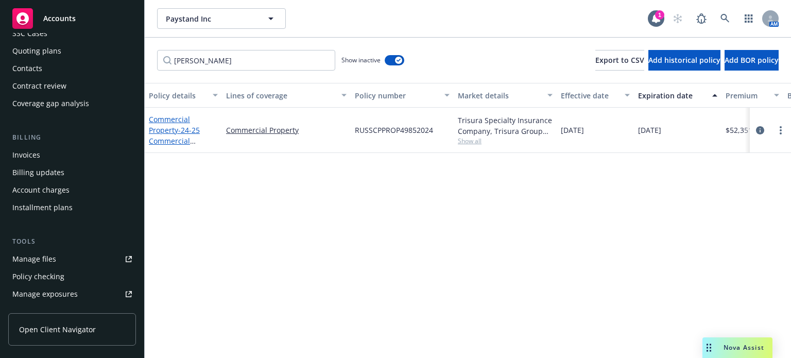
click at [167, 136] on span "- 24-25 Commercial Property RUSSCPPROP49852024" at bounding box center [182, 151] width 66 height 53
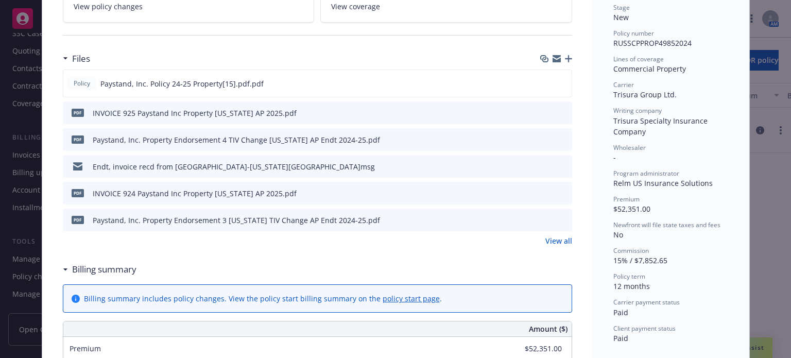
scroll to position [258, 0]
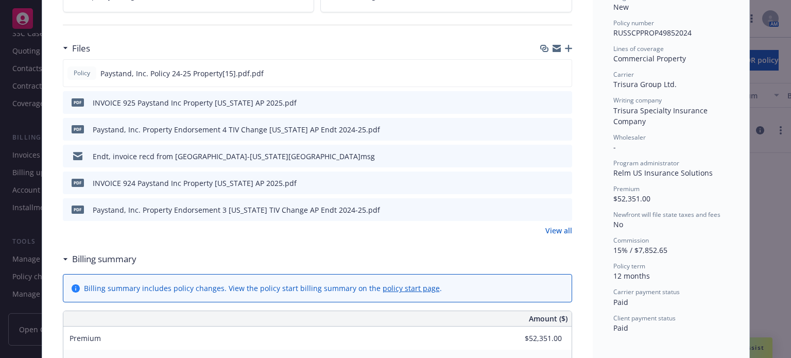
click at [563, 228] on link "View all" at bounding box center [558, 230] width 27 height 11
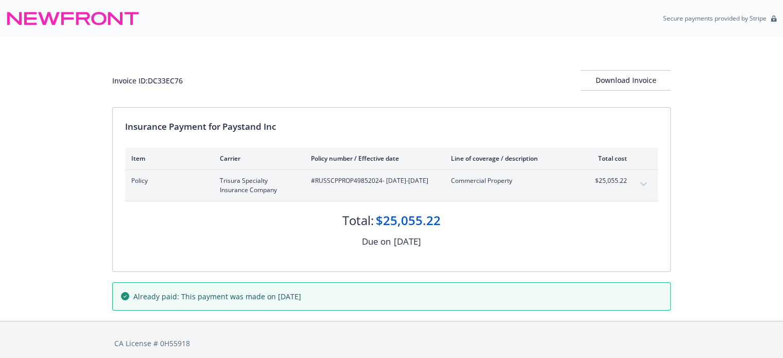
click at [638, 182] on button "expand content" at bounding box center [644, 184] width 16 height 16
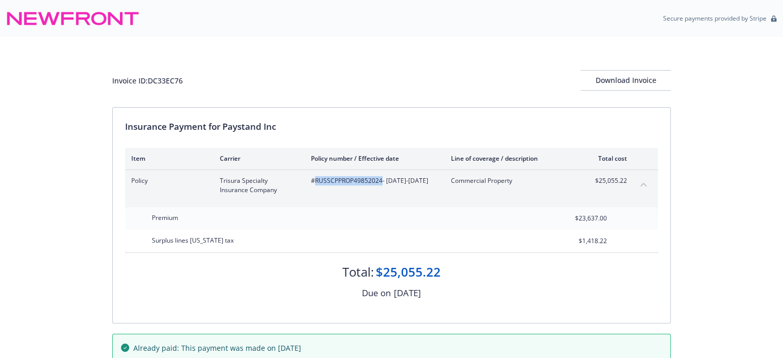
drag, startPoint x: 382, startPoint y: 179, endPoint x: 316, endPoint y: 181, distance: 66.0
click at [316, 181] on span "#RUSSCPPROP49852024 - 09/23/2024-09/23/2025" at bounding box center [373, 180] width 124 height 9
copy span "RUSSCPPROP49852024"
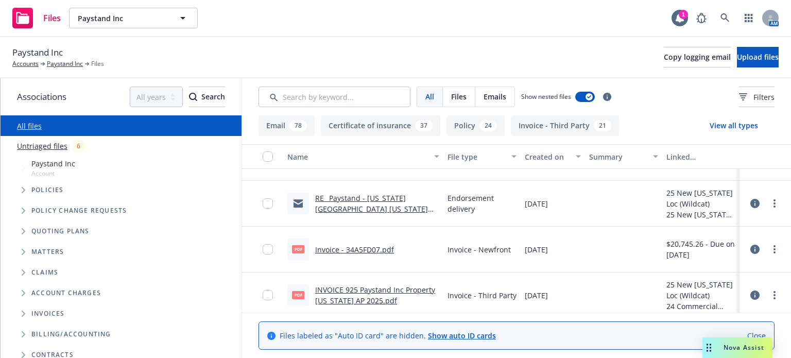
scroll to position [103, 0]
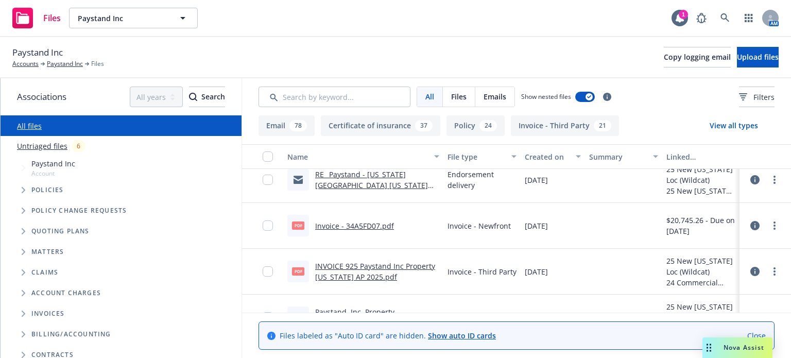
click at [371, 221] on link "Invoice - 34A5FD07.pdf" at bounding box center [354, 226] width 79 height 10
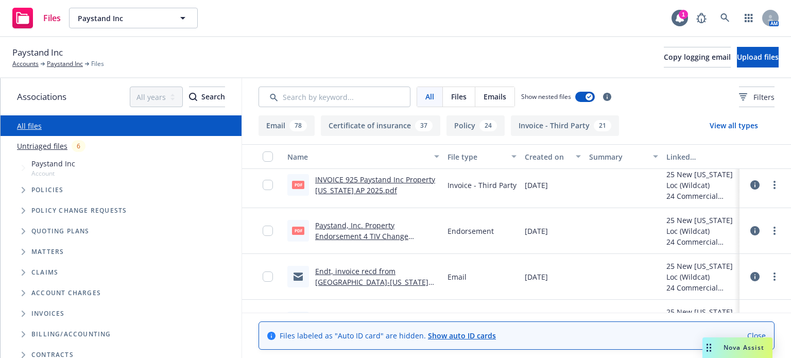
scroll to position [206, 0]
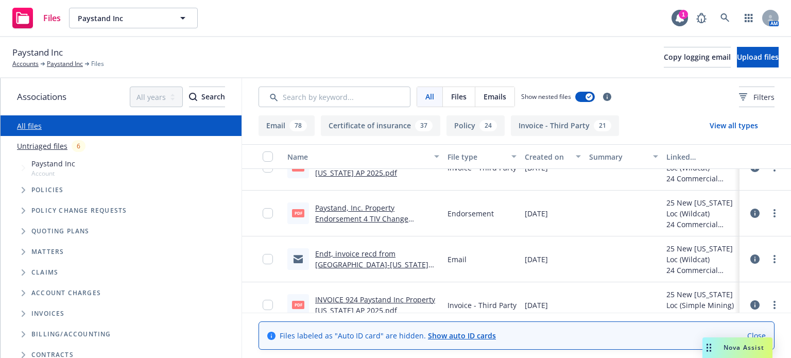
click at [380, 300] on link "INVOICE 924 Paystand Inc Property Iowa AP 2025.pdf" at bounding box center [375, 305] width 120 height 21
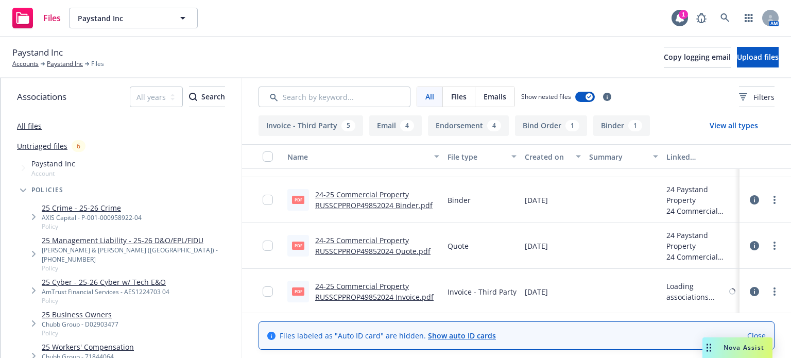
scroll to position [674, 0]
click at [364, 294] on link "24-25 Commercial Property RUSSCPPROP49852024 Invoice.pdf" at bounding box center [374, 290] width 118 height 21
click at [347, 191] on link "24-25 Commercial Property RUSSCPPROP49852024 Binder.pdf" at bounding box center [373, 199] width 117 height 21
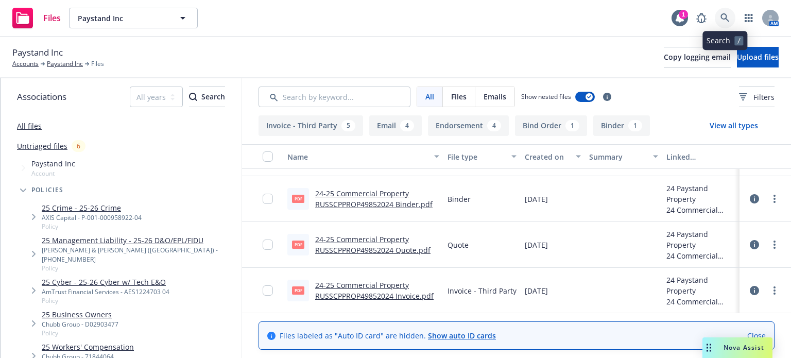
click at [725, 20] on icon at bounding box center [725, 17] width 9 height 9
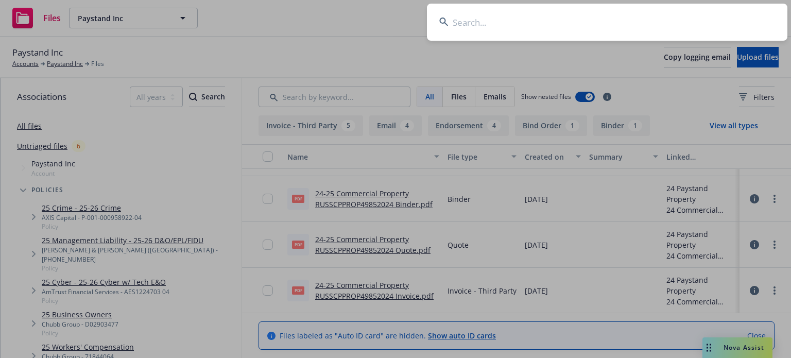
click at [580, 28] on input at bounding box center [607, 22] width 361 height 37
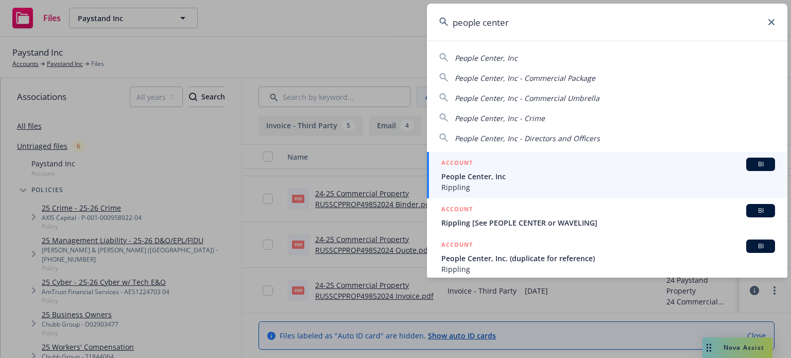
type input "people center"
click at [471, 168] on h5 "ACCOUNT" at bounding box center [456, 164] width 31 height 12
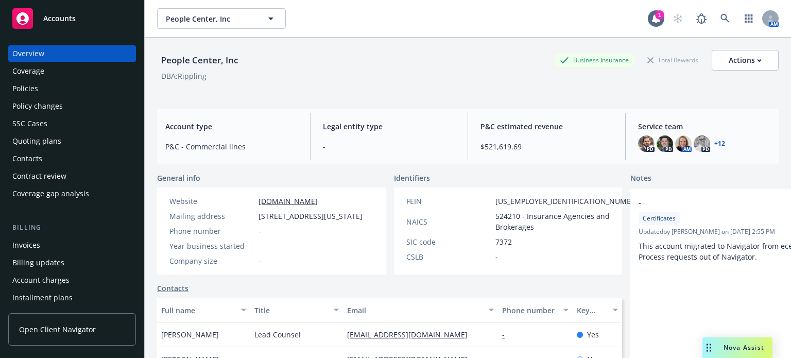
click at [60, 82] on div "Policies" at bounding box center [71, 88] width 119 height 16
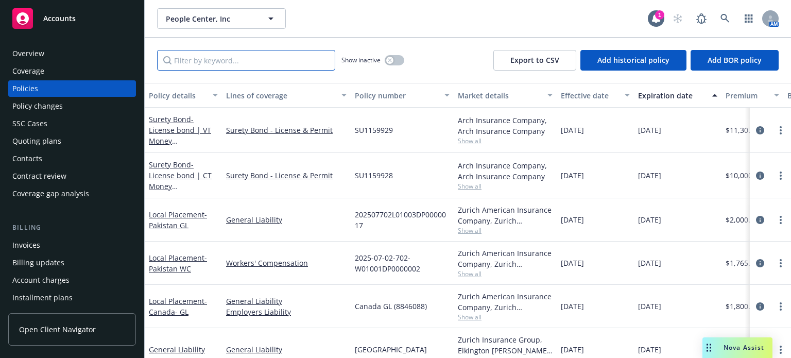
click at [194, 62] on input "Filter by keyword..." at bounding box center [246, 60] width 178 height 21
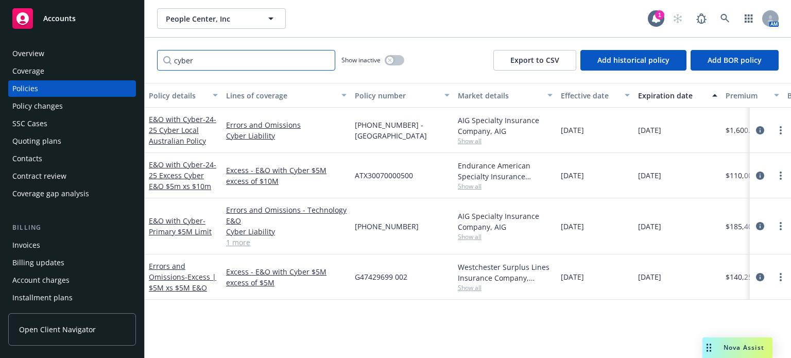
type input "cyber"
click at [471, 236] on span "Show all" at bounding box center [505, 236] width 95 height 9
click at [351, 256] on div "G47429699 002" at bounding box center [402, 276] width 103 height 45
click at [185, 226] on div "E&O with Cyber - Primary $5M Limit" at bounding box center [183, 226] width 69 height 22
click at [183, 234] on span "- Primary $5M Limit" at bounding box center [180, 226] width 63 height 21
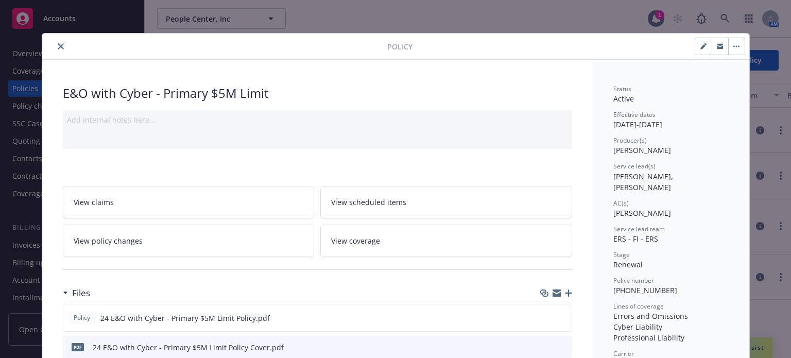
click at [58, 48] on icon "close" at bounding box center [61, 46] width 6 height 6
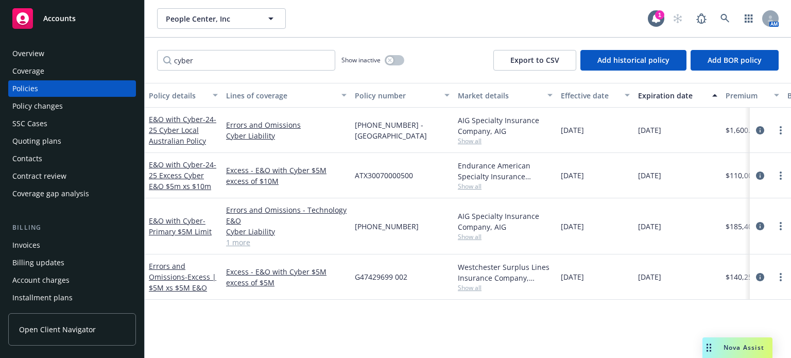
click at [51, 107] on div "Policy changes" at bounding box center [37, 106] width 50 height 16
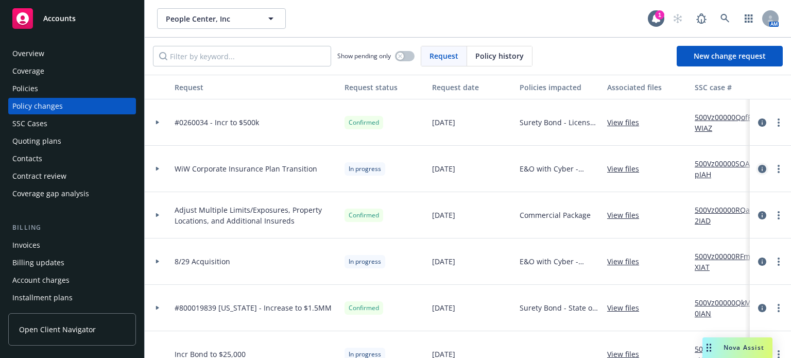
click at [758, 166] on icon "circleInformation" at bounding box center [762, 169] width 8 height 8
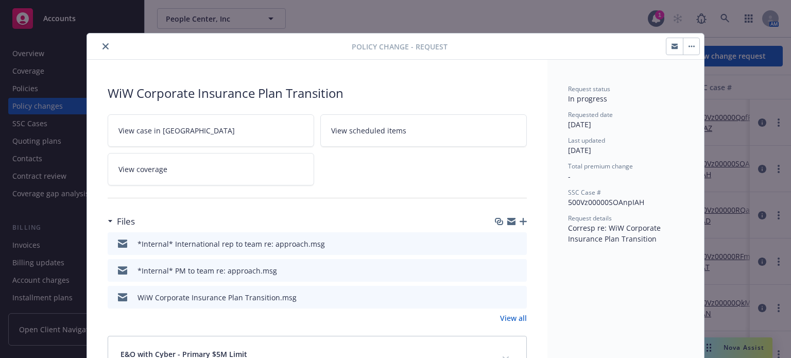
click at [521, 221] on icon "button" at bounding box center [523, 221] width 7 height 7
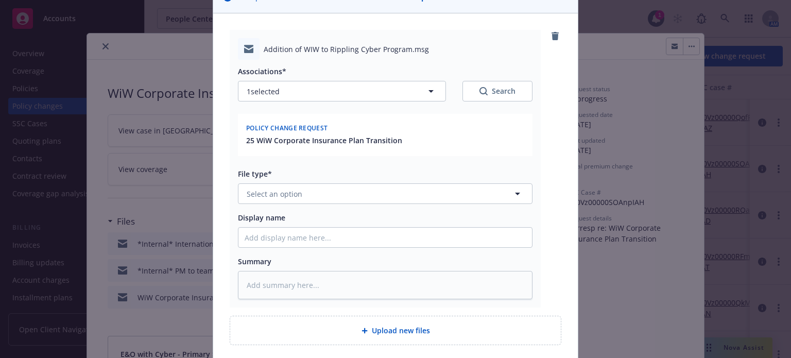
scroll to position [103, 0]
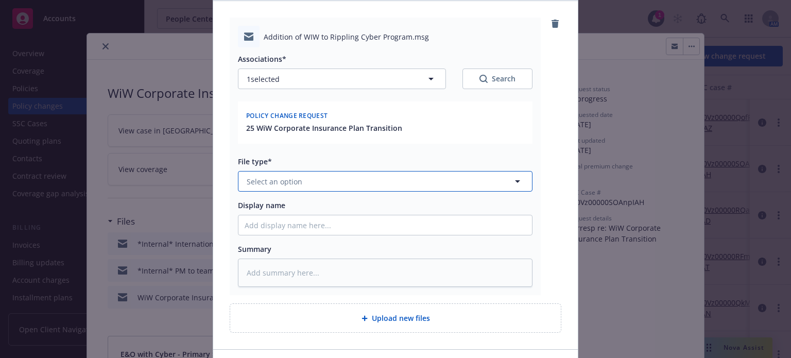
click at [302, 184] on button "Select an option" at bounding box center [385, 181] width 295 height 21
type input "email"
click at [271, 201] on div "Email" at bounding box center [380, 209] width 294 height 27
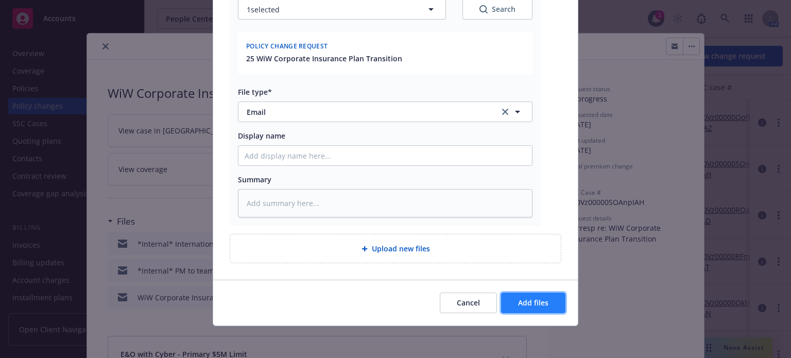
click at [539, 300] on span "Add files" at bounding box center [533, 303] width 30 height 10
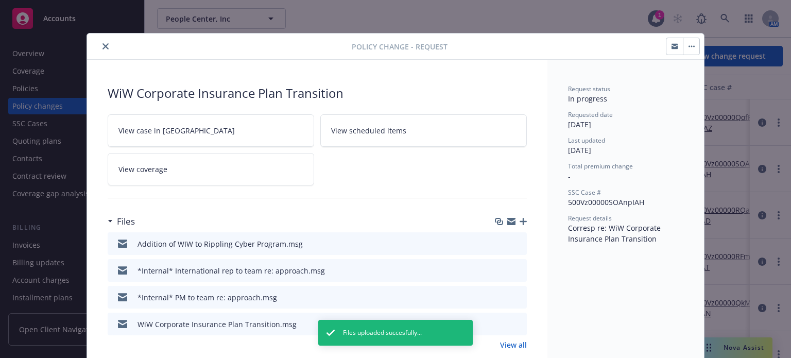
click at [521, 219] on icon "button" at bounding box center [523, 221] width 7 height 7
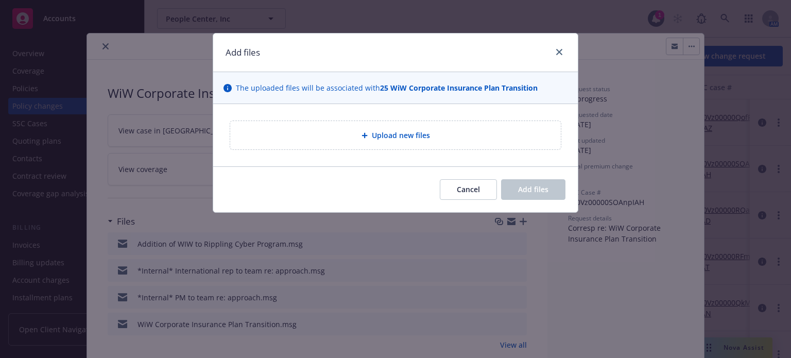
type textarea "x"
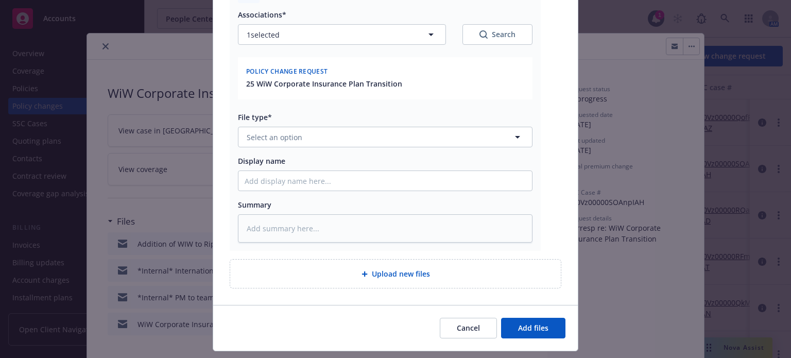
scroll to position [155, 0]
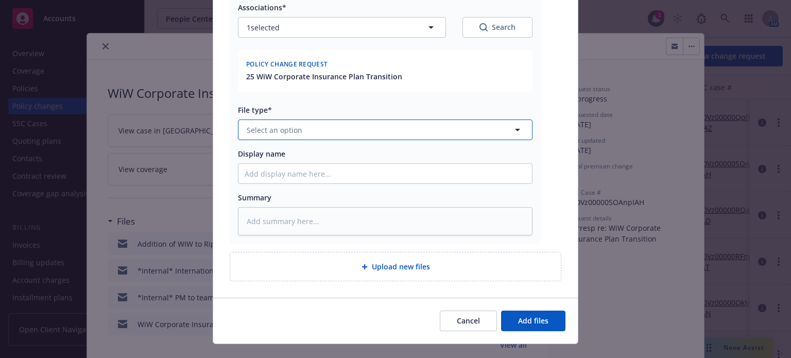
click at [307, 127] on button "Select an option" at bounding box center [385, 129] width 295 height 21
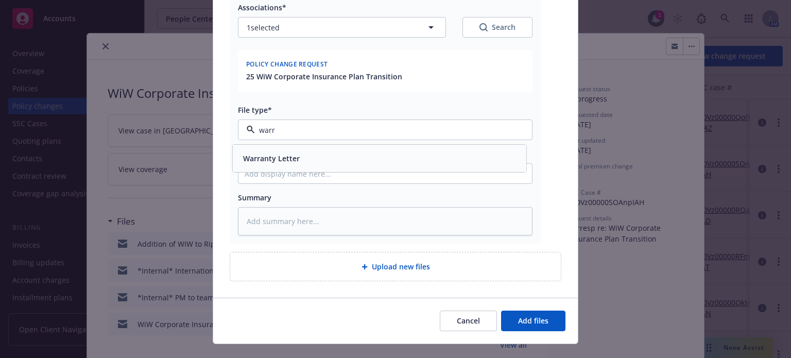
type input "warra"
click at [283, 160] on span "Warranty Letter" at bounding box center [271, 158] width 57 height 11
click at [523, 313] on button "Add files" at bounding box center [533, 321] width 64 height 21
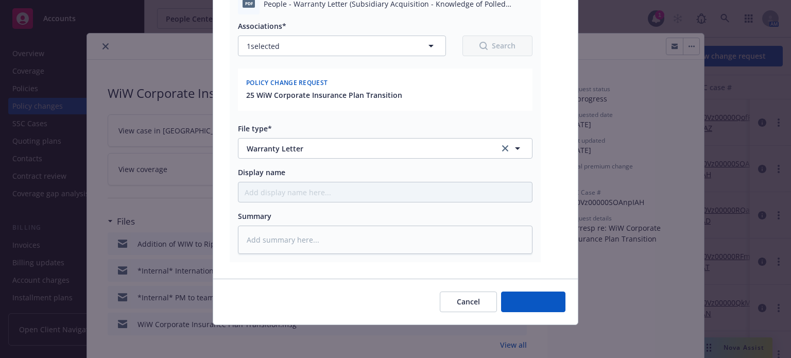
scroll to position [135, 0]
type textarea "x"
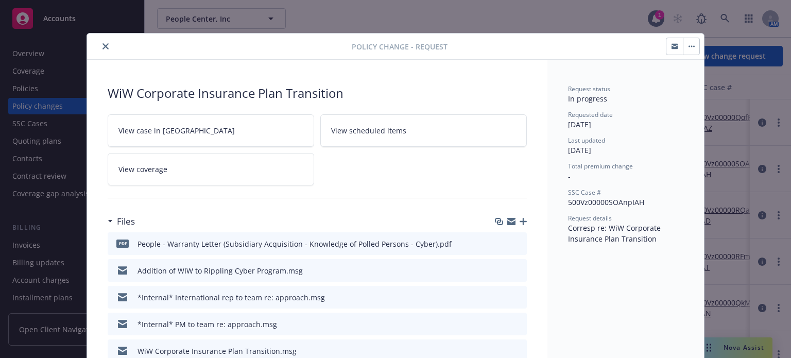
drag, startPoint x: 103, startPoint y: 43, endPoint x: 309, endPoint y: 114, distance: 218.1
click at [299, 95] on div "Policy change - Request WiW Corporate Insurance Plan Transition View case in SS…" at bounding box center [395, 246] width 617 height 426
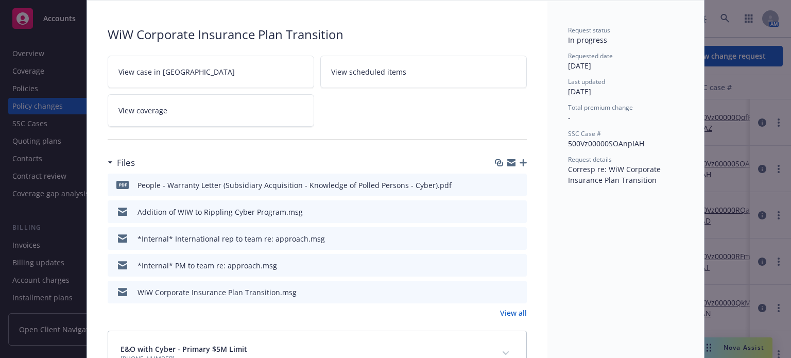
scroll to position [0, 0]
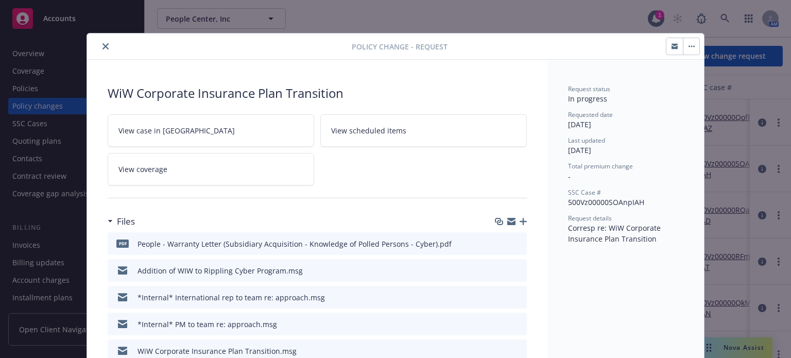
click at [102, 45] on icon "close" at bounding box center [105, 46] width 6 height 6
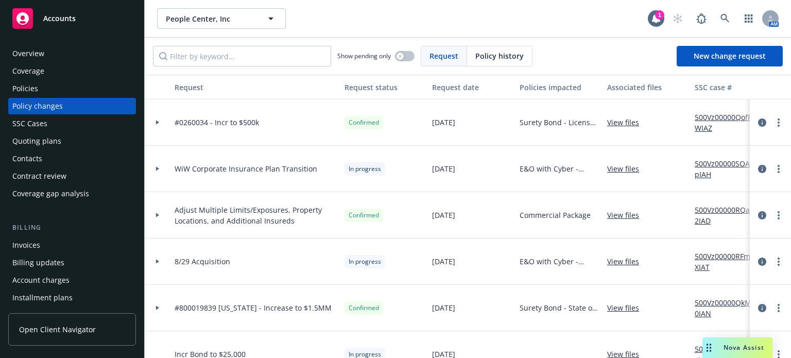
click at [58, 94] on div "Policies" at bounding box center [71, 88] width 119 height 16
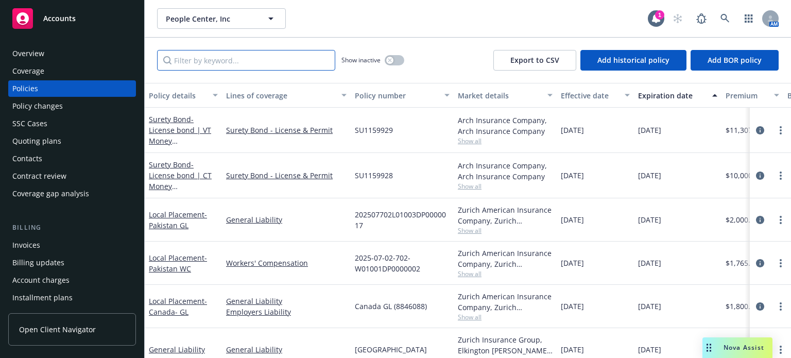
click at [189, 65] on input "Filter by keyword..." at bounding box center [246, 60] width 178 height 21
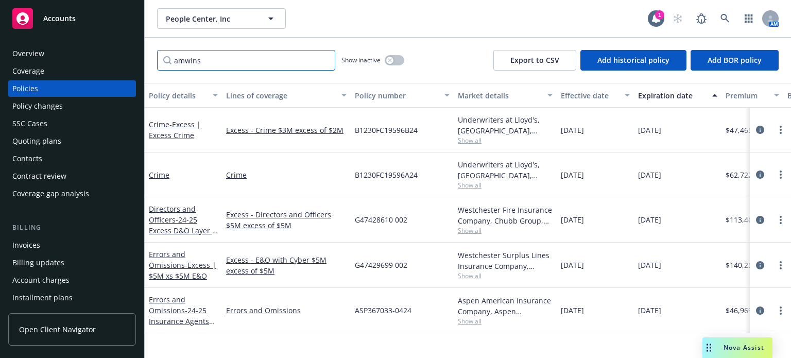
type input "amwins"
click at [63, 106] on div "Policy changes" at bounding box center [71, 106] width 119 height 16
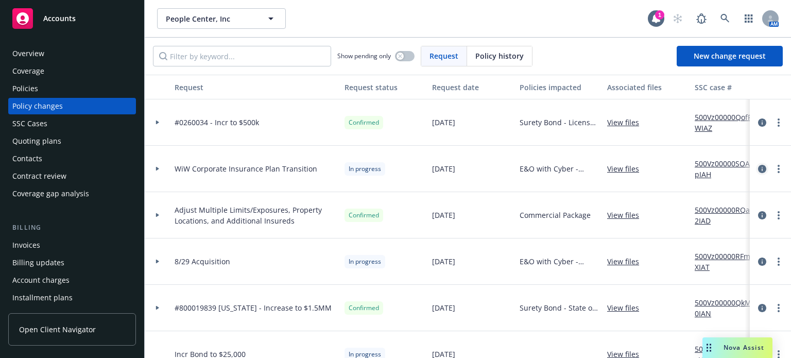
click at [758, 166] on icon "circleInformation" at bounding box center [762, 169] width 8 height 8
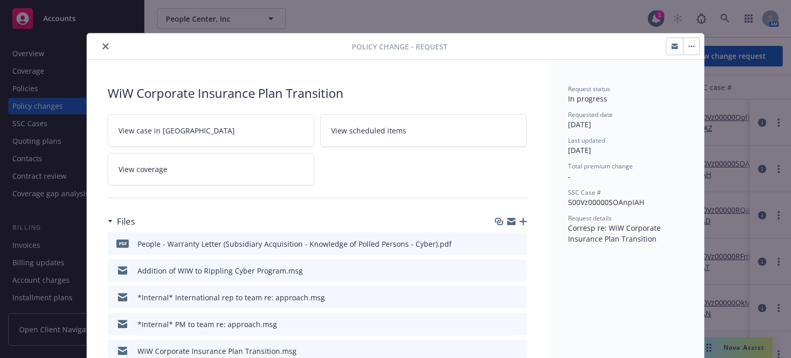
scroll to position [31, 0]
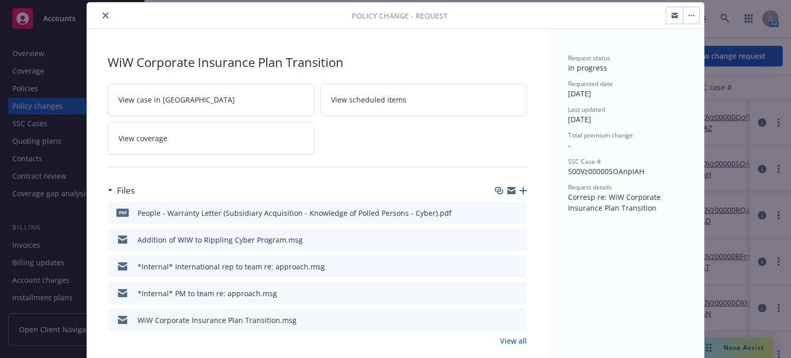
click at [522, 189] on icon "button" at bounding box center [523, 190] width 7 height 7
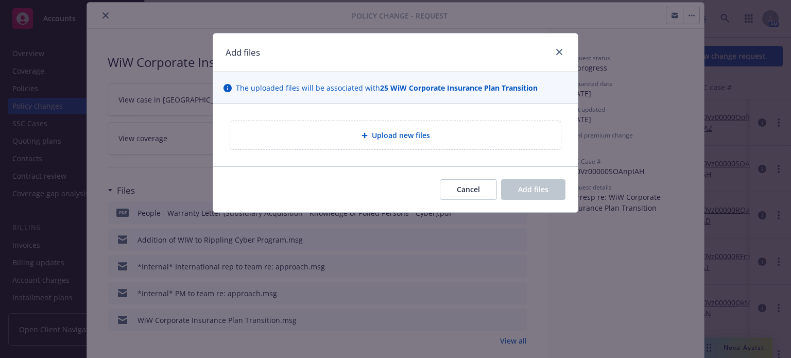
type textarea "x"
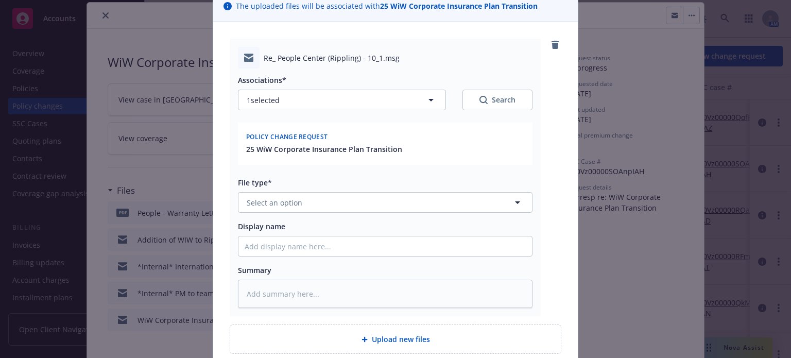
scroll to position [103, 0]
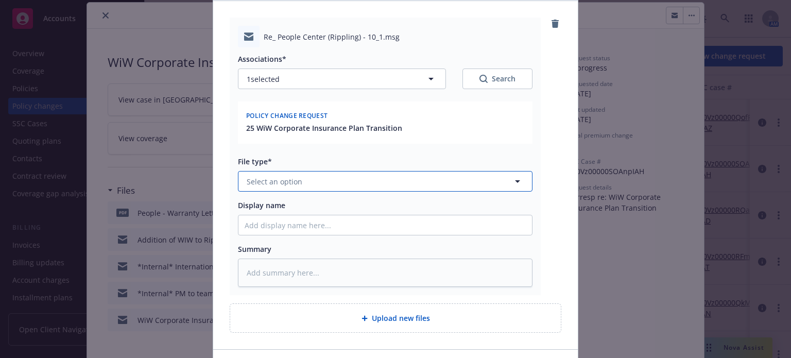
click at [296, 181] on span "Select an option" at bounding box center [275, 181] width 56 height 11
type input "email"
click at [281, 206] on div "Email" at bounding box center [379, 209] width 281 height 15
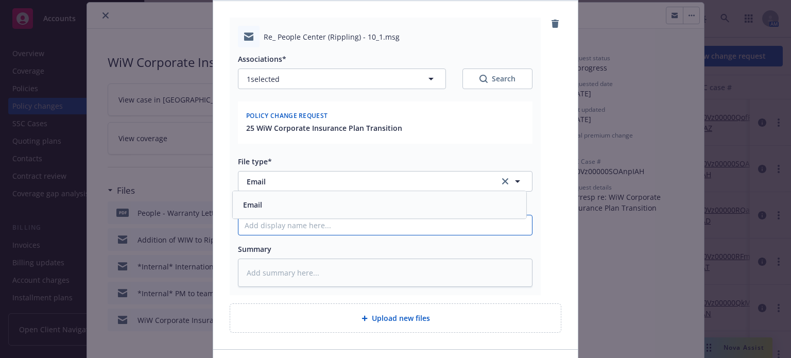
click at [265, 225] on input "Display name" at bounding box center [385, 225] width 294 height 20
type textarea "x"
type input "C"
type textarea "x"
type input "Co"
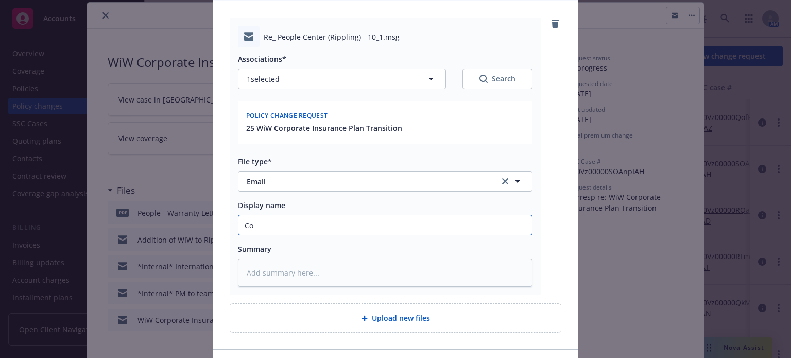
type textarea "x"
type input "Com"
type textarea "x"
type input "Comp"
type textarea "x"
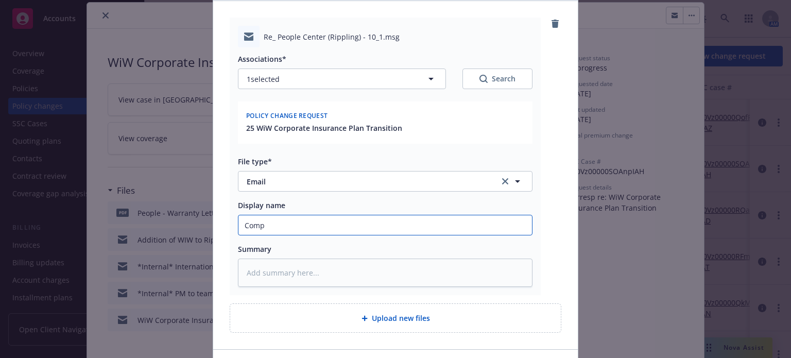
type input "Compl"
type textarea "x"
type input "Comple"
type textarea "x"
type input "Complee"
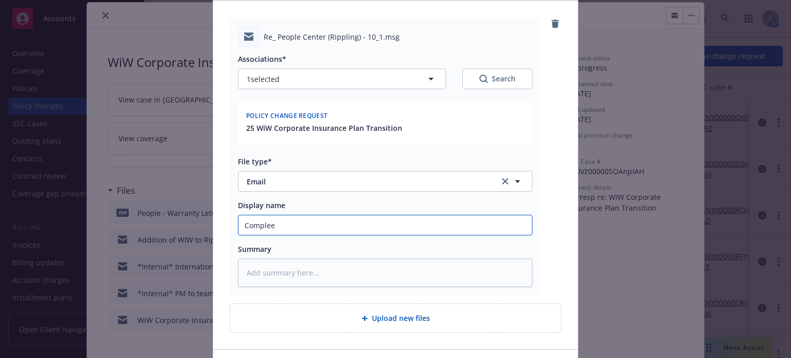
type textarea "x"
type input "Comple"
type textarea "x"
type input "Complet"
type textarea "x"
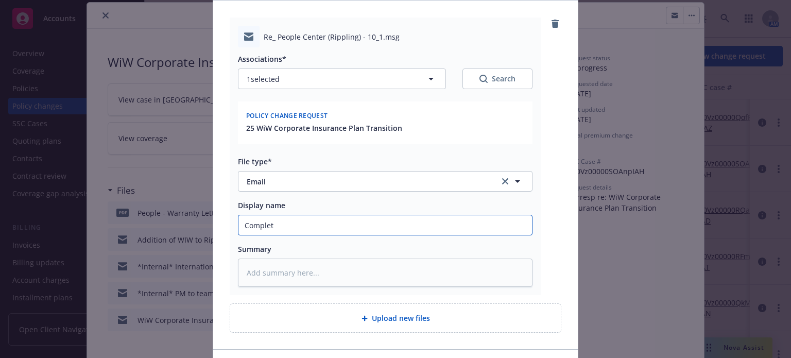
type input "Complete"
type textarea "x"
type input "Completed"
type textarea "x"
type input "Completed"
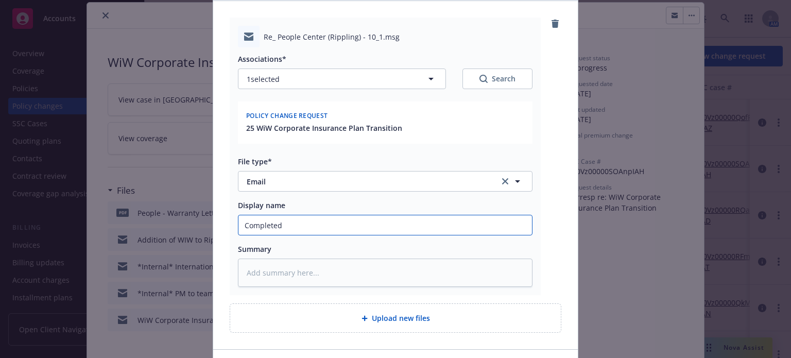
type textarea "x"
type input "Completed W"
type textarea "x"
type input "Completed Wa"
type textarea "x"
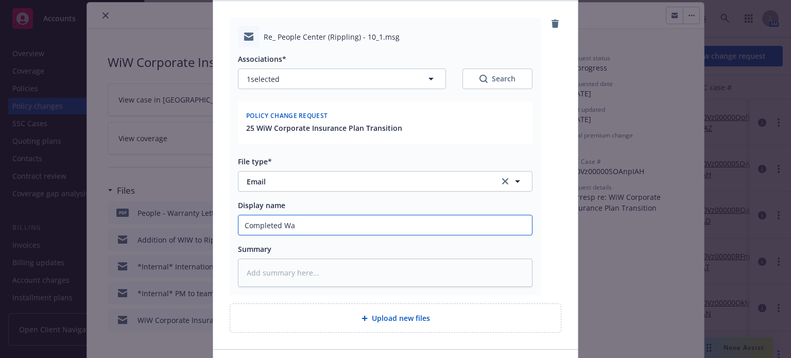
type input "Completed War"
type textarea "x"
type input "Completed Warra"
type textarea "x"
type input "Completed Warran"
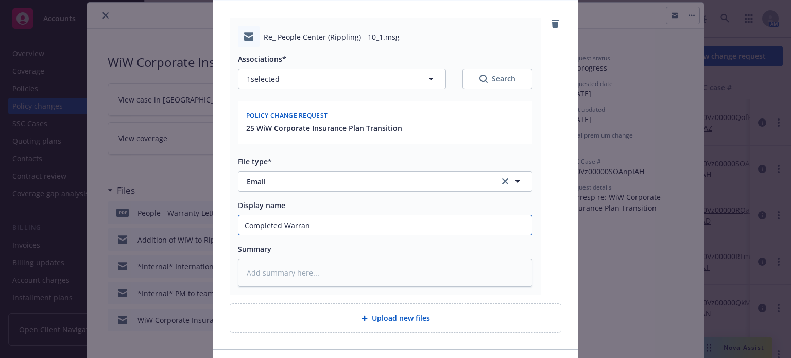
type textarea "x"
type input "Completed Warrant"
type textarea "x"
type input "Completed Warranty"
type textarea "x"
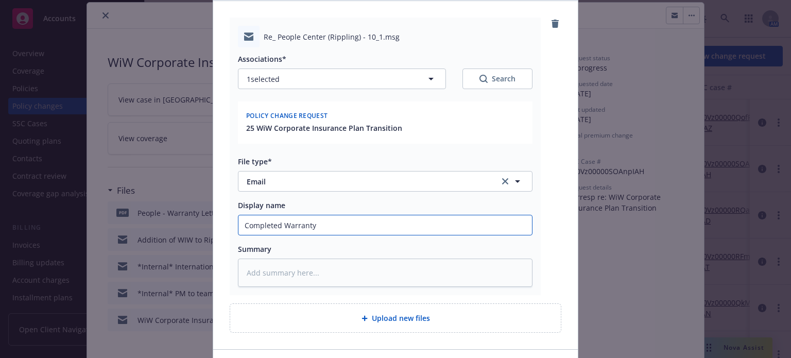
type input "Completed Warranty s"
type textarea "x"
type input "Completed Warranty se"
type textarea "x"
type input "Completed Warranty sen"
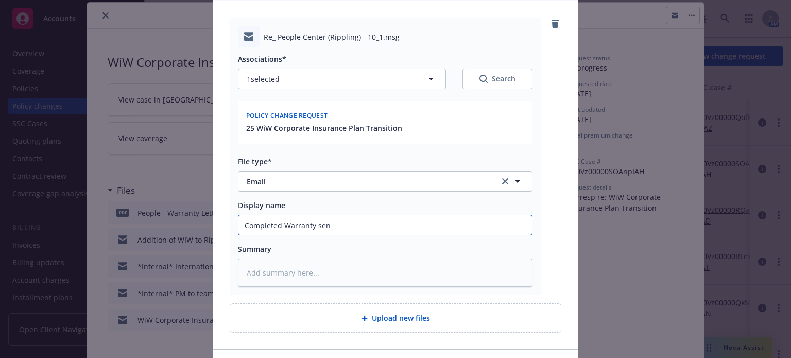
type textarea "x"
type input "Completed Warranty sent"
type textarea "x"
type input "Completed Warranty sent"
type textarea "x"
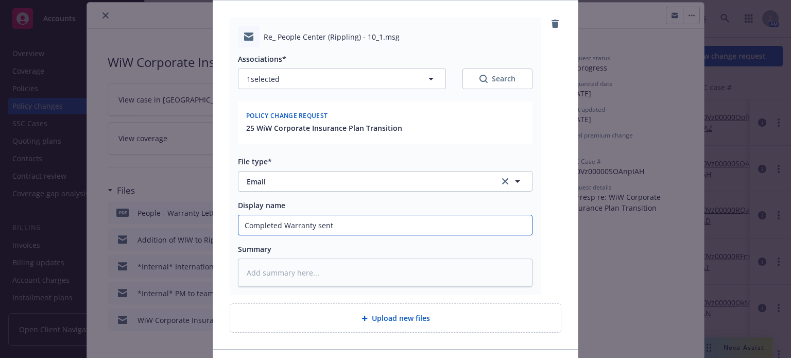
type input "Completed Warranty sent t"
type textarea "x"
type input "Completed Warranty sent to"
type textarea "x"
type input "Completed Warranty sent to"
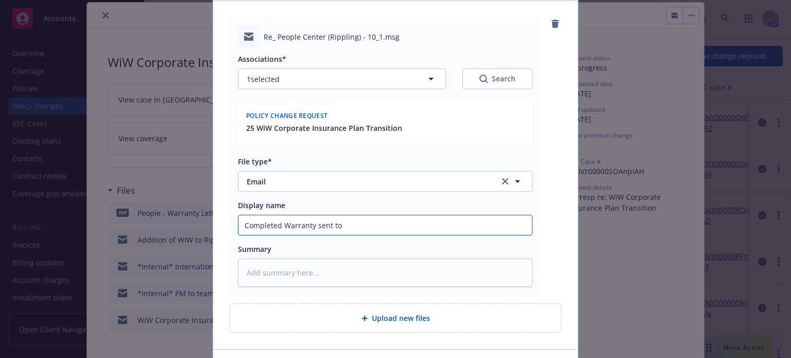
type textarea "x"
type input "Completed Warranty sent to A"
type textarea "x"
type input "Completed Warranty sent to AI"
type textarea "x"
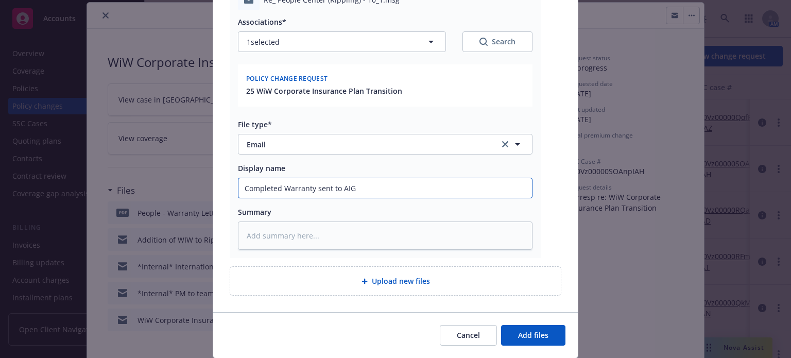
scroll to position [173, 0]
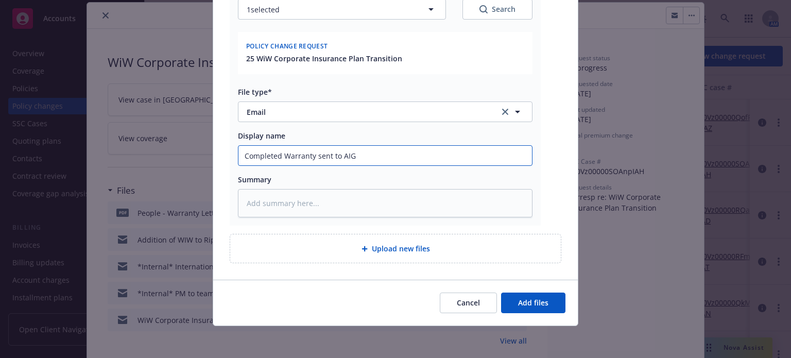
type input "Completed Warranty sent to AIG"
click at [537, 314] on div "Cancel Add files" at bounding box center [395, 303] width 365 height 46
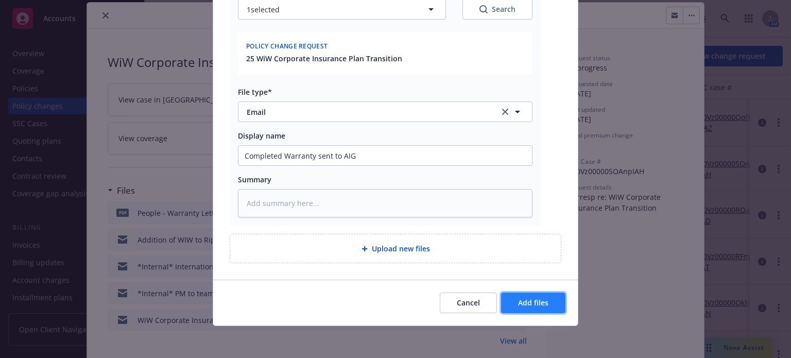
click at [537, 305] on span "Add files" at bounding box center [533, 303] width 30 height 10
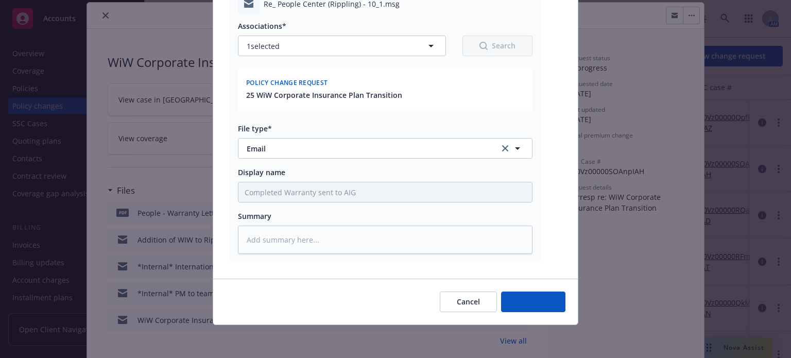
scroll to position [135, 0]
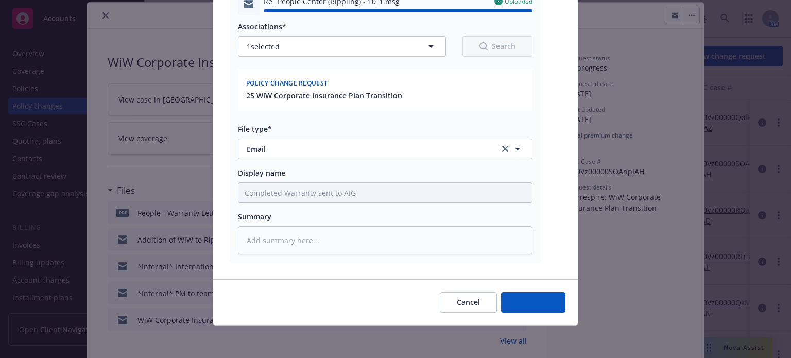
type textarea "x"
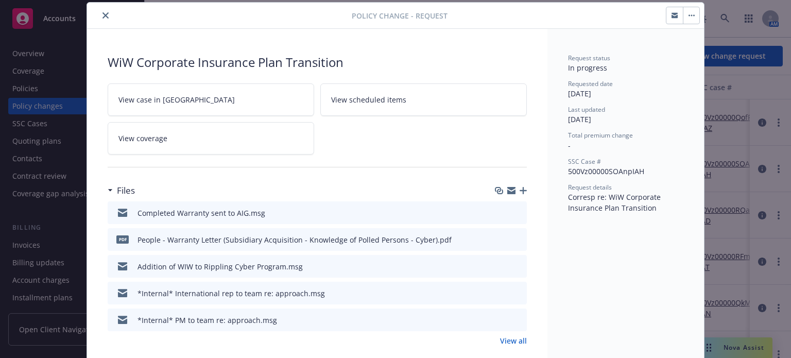
click at [102, 13] on icon "close" at bounding box center [105, 15] width 6 height 6
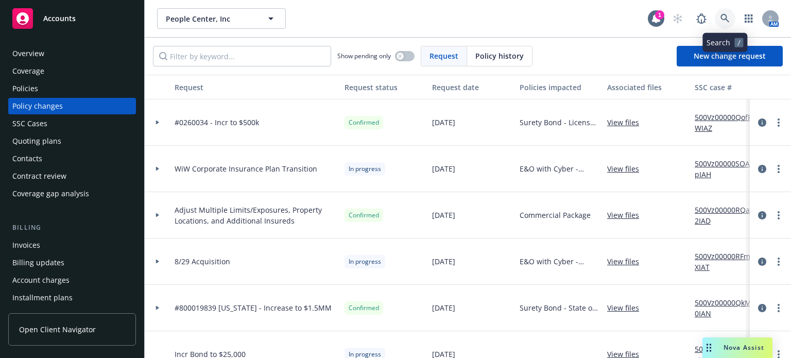
click at [733, 17] on link at bounding box center [725, 18] width 21 height 21
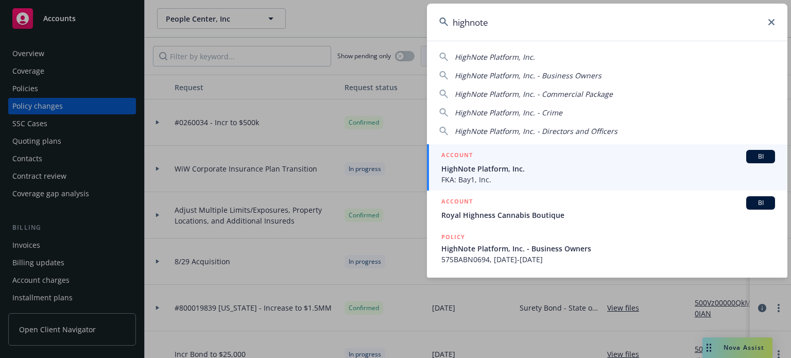
type input "highnote"
click at [562, 160] on div "ACCOUNT BI" at bounding box center [608, 156] width 334 height 13
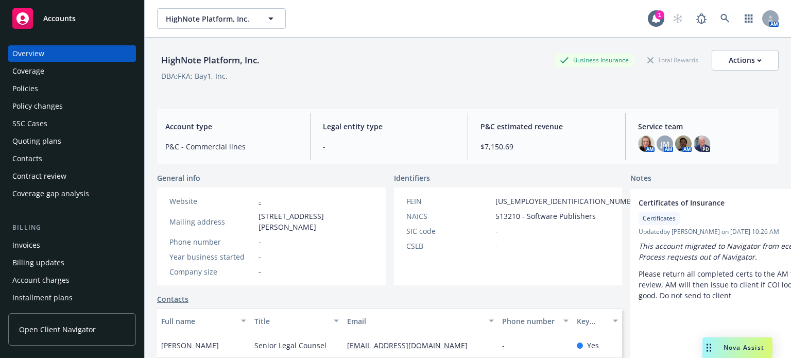
click at [46, 92] on div "Policies" at bounding box center [71, 88] width 119 height 16
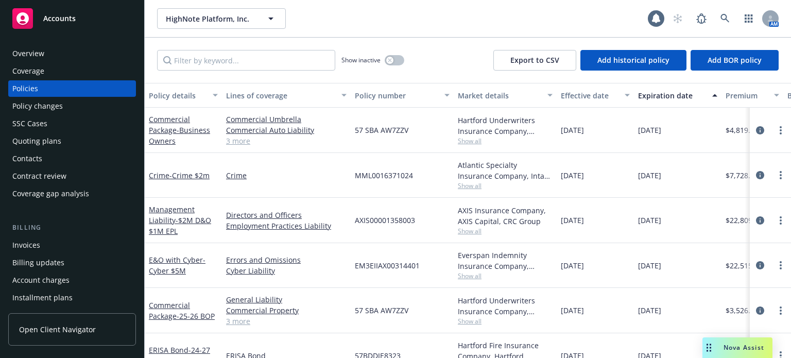
click at [172, 93] on div "Policy details" at bounding box center [178, 95] width 58 height 11
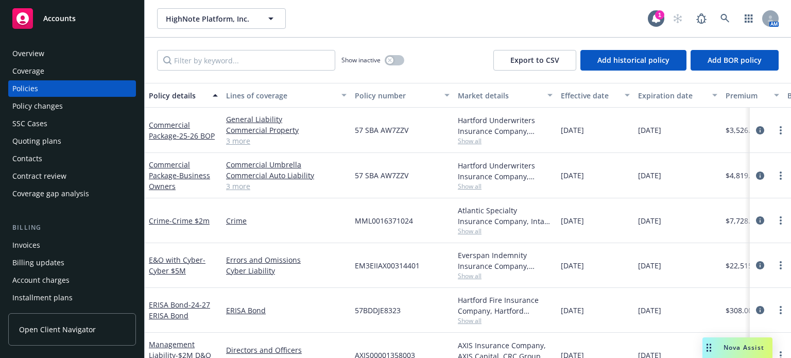
scroll to position [27, 0]
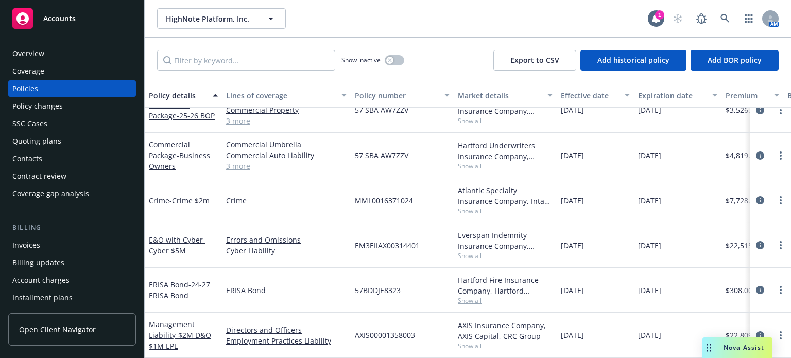
click at [57, 145] on div "Quoting plans" at bounding box center [36, 141] width 49 height 16
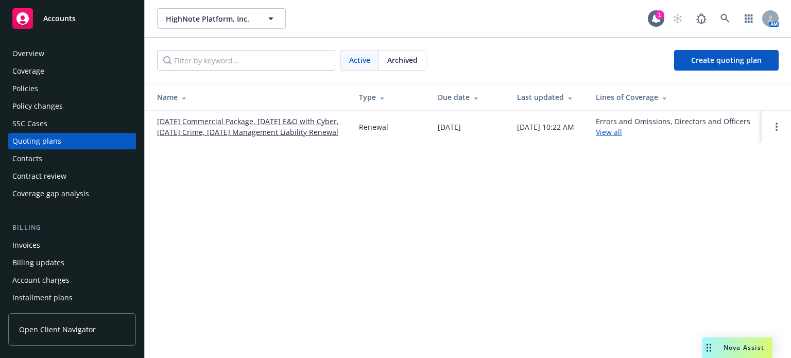
click at [252, 129] on link "10/01/25 Commercial Package, 10/15/25 E&O with Cyber, 10/18/25 Crime, 10/06/25 …" at bounding box center [249, 127] width 185 height 22
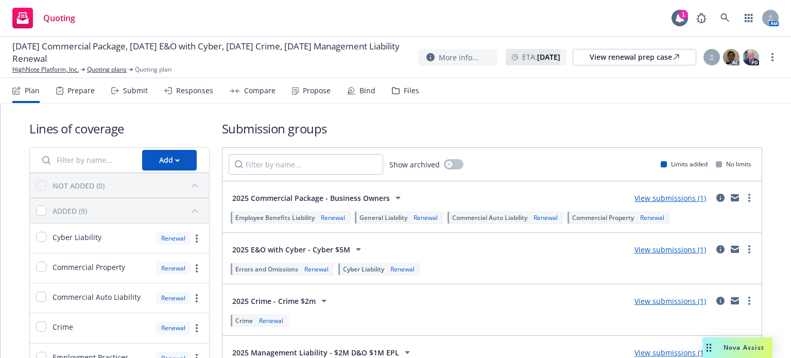
click at [658, 249] on link "View submissions (1)" at bounding box center [671, 250] width 72 height 10
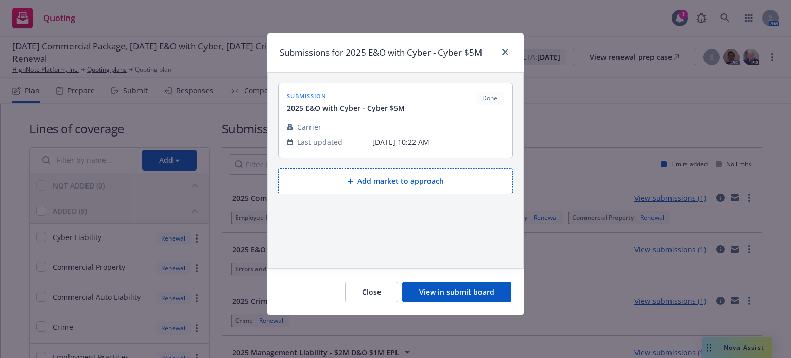
click at [469, 296] on button "View in submit board" at bounding box center [456, 292] width 109 height 21
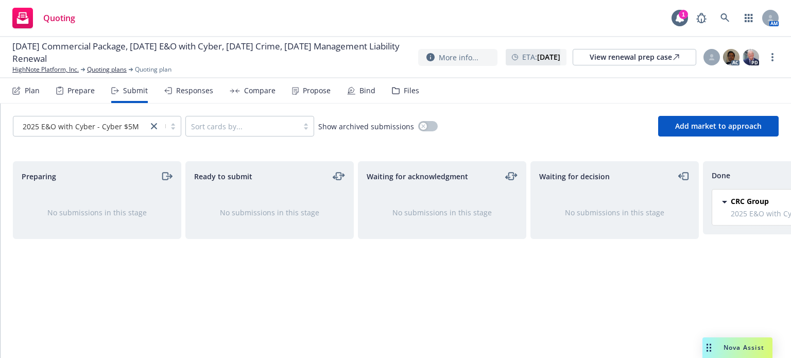
scroll to position [0, 93]
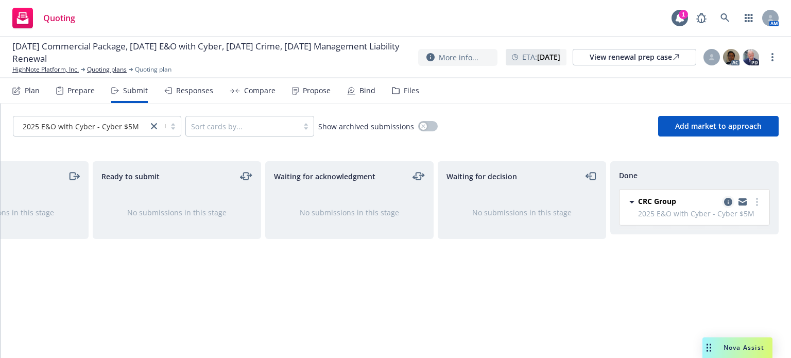
click at [728, 202] on icon "copy logging email" at bounding box center [728, 202] width 8 height 8
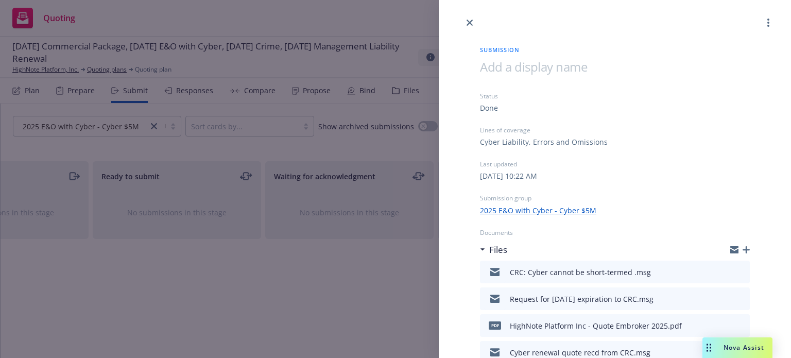
click at [743, 246] on icon "button" at bounding box center [746, 249] width 7 height 7
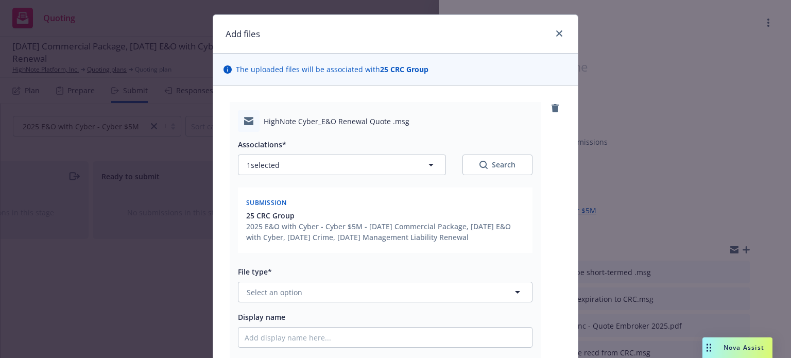
scroll to position [52, 0]
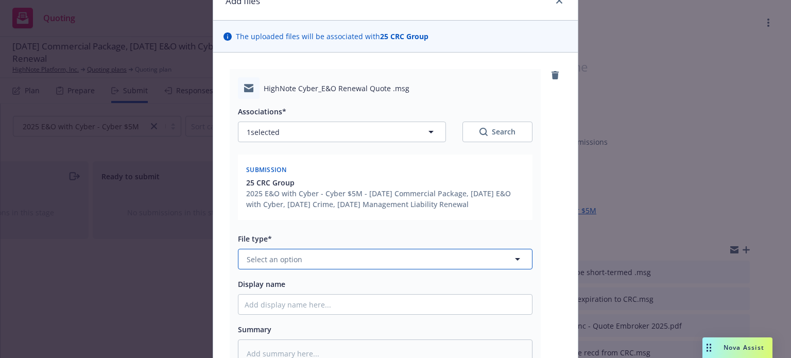
click at [284, 261] on span "Select an option" at bounding box center [275, 259] width 56 height 11
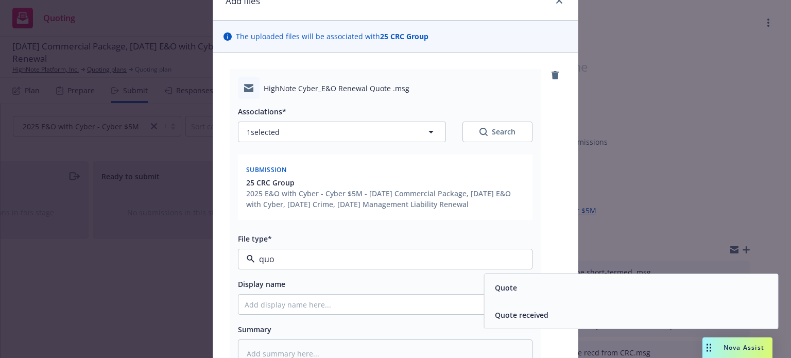
drag, startPoint x: 295, startPoint y: 258, endPoint x: 209, endPoint y: 253, distance: 86.2
click at [213, 253] on div "HighNote Cyber_E&O Renewal Quote .msg Associations* 1 selected Search Submissio…" at bounding box center [395, 242] width 365 height 378
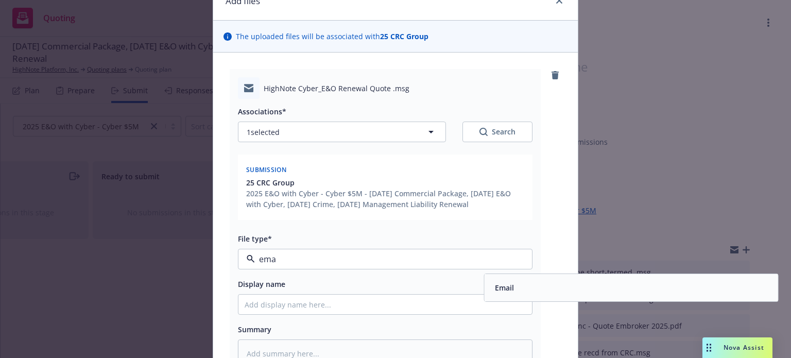
type input "emai"
click at [515, 291] on div "Email" at bounding box center [631, 287] width 281 height 15
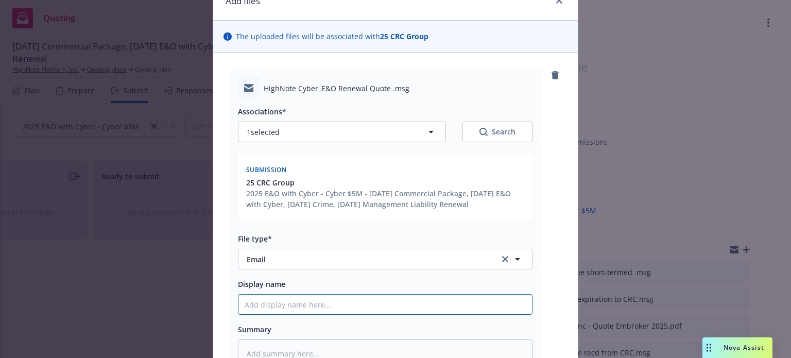
click at [296, 300] on input "Display name" at bounding box center [385, 305] width 294 height 20
type textarea "x"
type input "C"
type textarea "x"
type input "Cy"
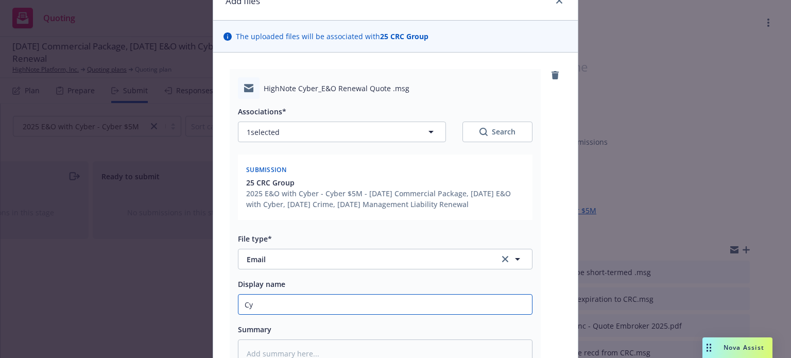
type textarea "x"
type input "Cyb"
type textarea "x"
type input "Cybe"
type textarea "x"
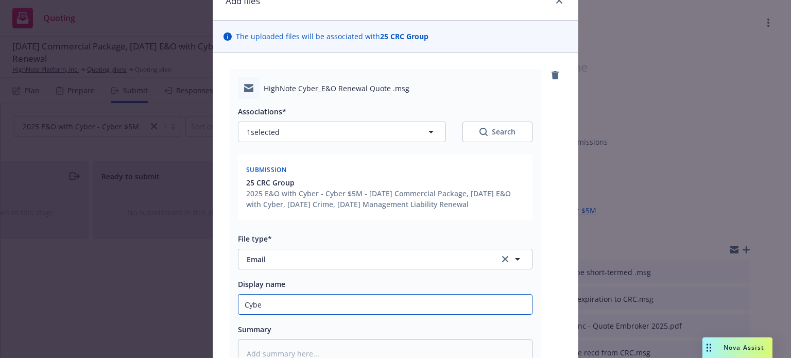
type input "Cyber"
type textarea "x"
type input "Cyber"
type textarea "x"
type input "Cyber t"
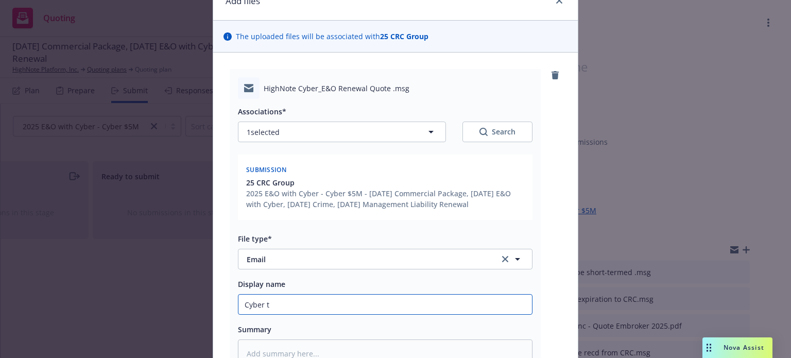
type textarea "x"
type input "Cyber te"
type textarea "x"
type input "Cyber ter"
type textarea "x"
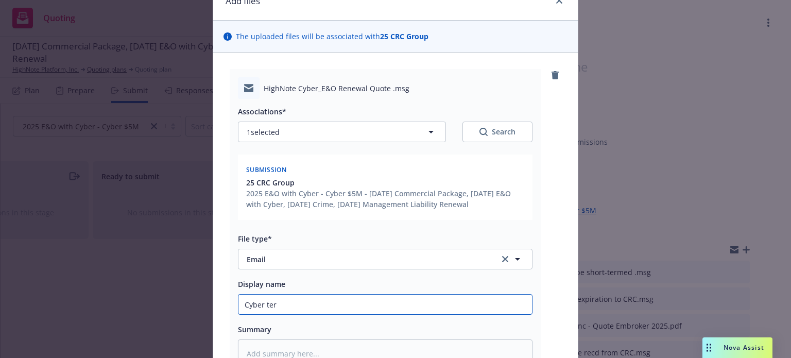
type input "Cyber term"
type textarea "x"
type input "Cyber terms"
type textarea "x"
type input "Cyber terms"
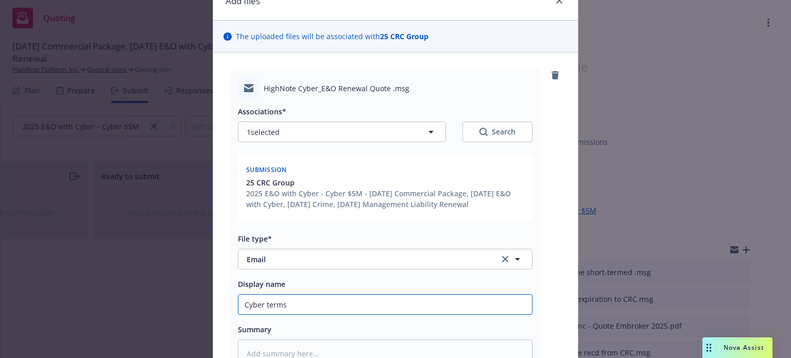
type textarea "x"
type input "Cyber terms t"
type textarea "x"
type input "Cyber terms to"
type textarea "x"
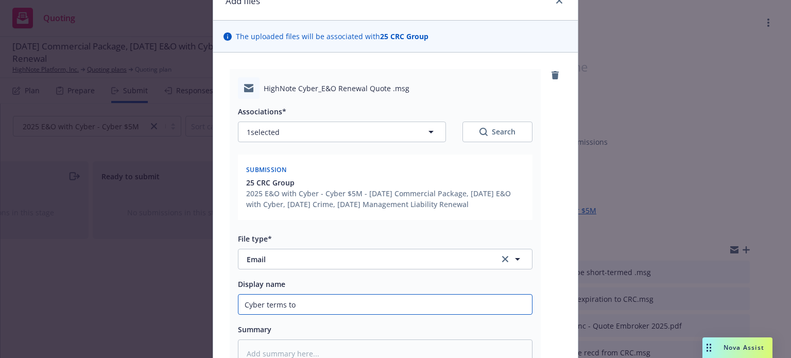
type input "Cyber terms to"
type textarea "x"
type input "Cyber terms to i"
type textarea "x"
type input "Cyber terms to in"
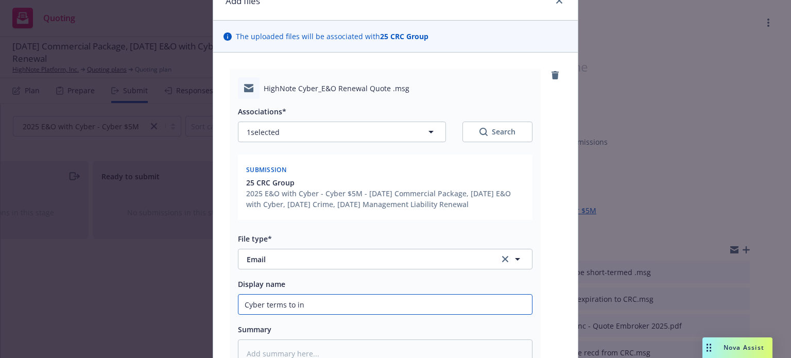
type textarea "x"
type input "Cyber terms to ins"
type textarea "x"
type input "Cyber terms to insu"
type textarea "x"
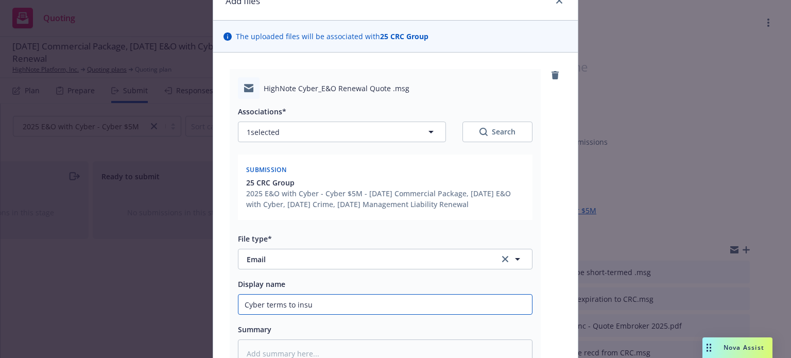
type input "Cyber terms to insur"
type textarea "x"
type input "Cyber terms to insure"
type textarea "x"
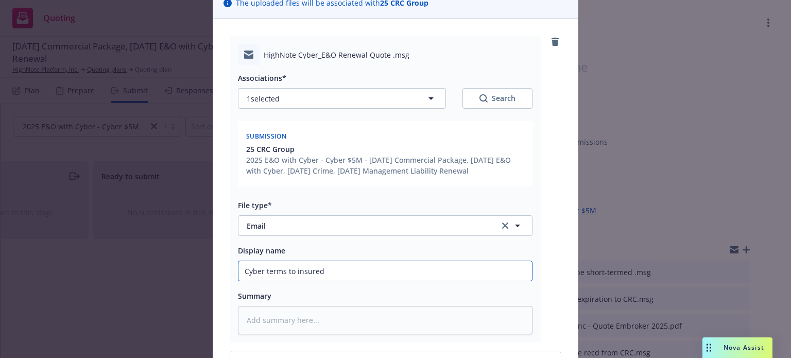
scroll to position [103, 0]
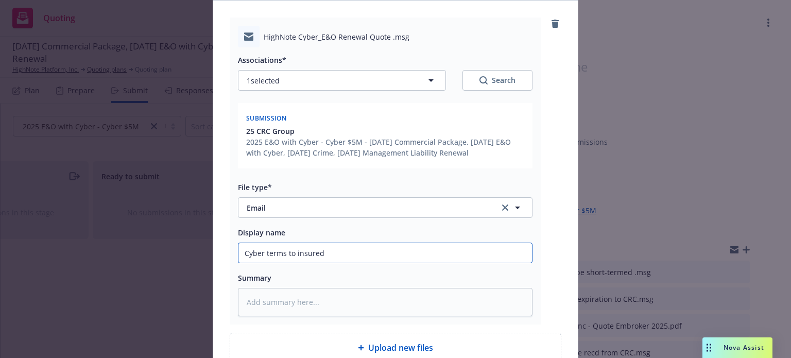
drag, startPoint x: 303, startPoint y: 251, endPoint x: 172, endPoint y: 248, distance: 130.9
click at [172, 248] on div "Add files The uploaded files will be associated with 25 CRC Group HighNote Cybe…" at bounding box center [395, 179] width 791 height 358
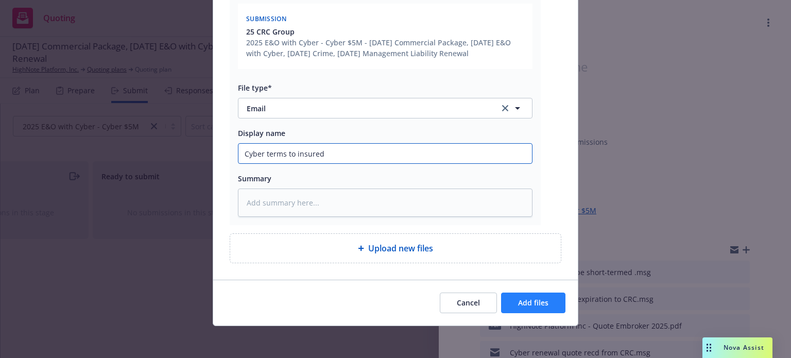
type input "Cyber terms to insured"
click at [535, 302] on span "Add files" at bounding box center [533, 303] width 30 height 10
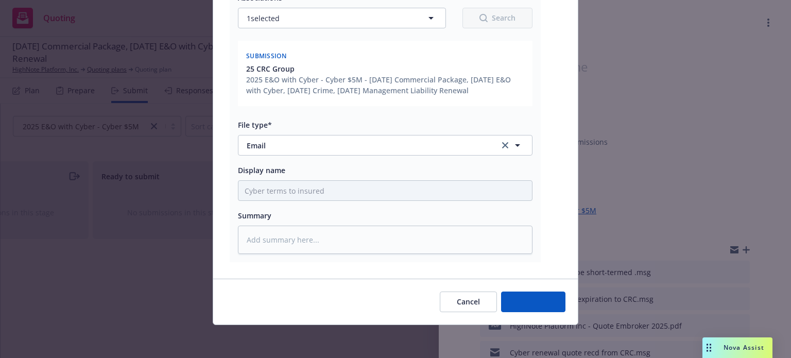
scroll to position [165, 0]
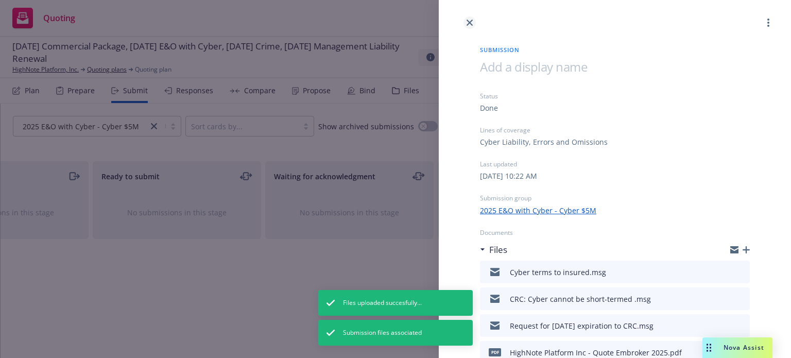
click at [469, 23] on icon "close" at bounding box center [470, 23] width 6 height 6
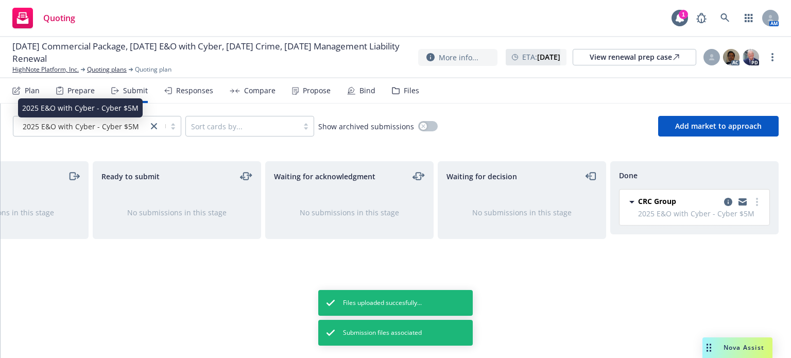
click at [105, 122] on span "2025 E&O with Cyber - Cyber $5M" at bounding box center [81, 126] width 116 height 11
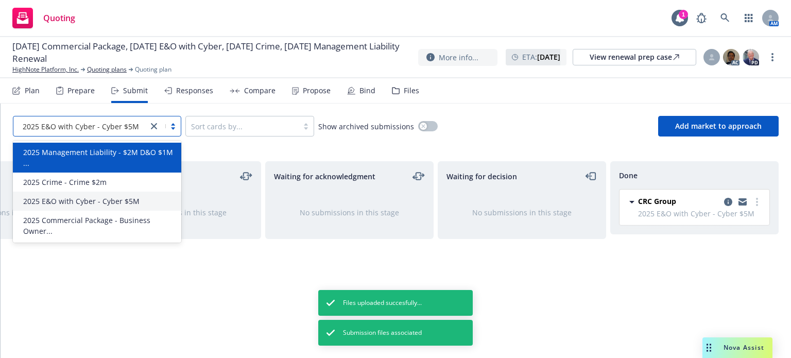
click at [91, 156] on span "2025 Management Liability - $2M D&O $1M ..." at bounding box center [99, 158] width 152 height 22
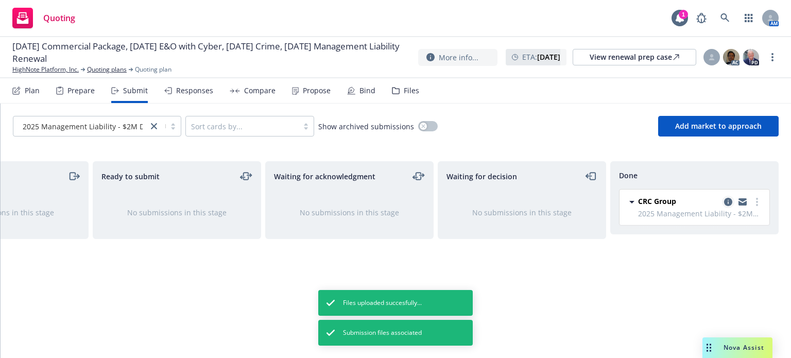
click at [729, 200] on icon "copy logging email" at bounding box center [728, 202] width 8 height 8
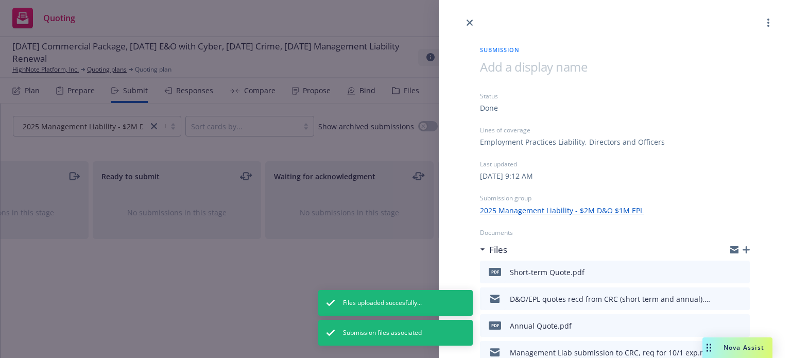
click at [743, 248] on icon "button" at bounding box center [746, 249] width 7 height 7
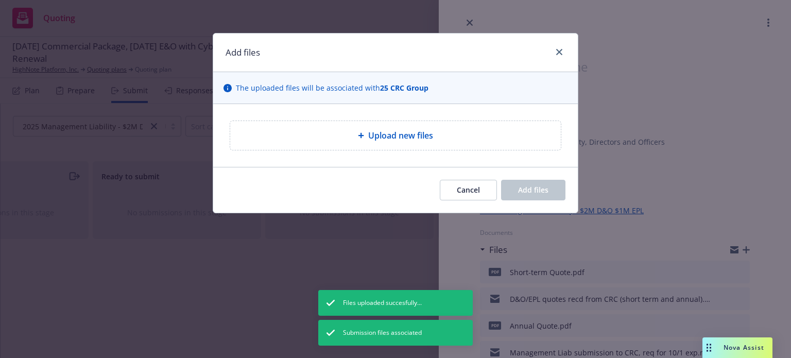
type textarea "x"
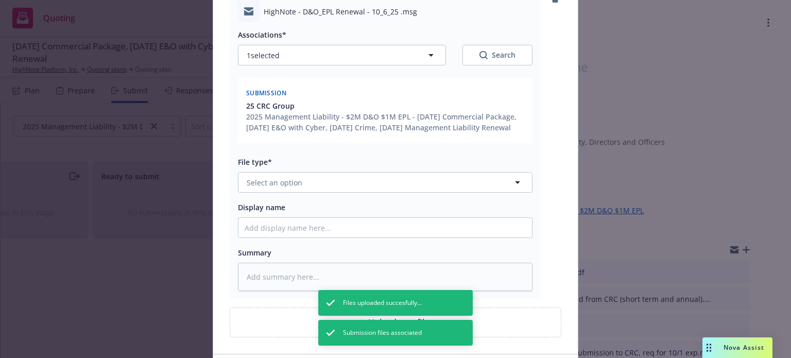
scroll to position [155, 0]
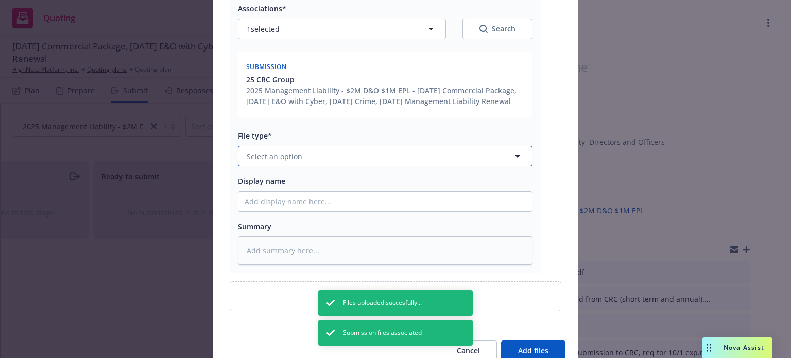
click at [292, 162] on span "Select an option" at bounding box center [275, 156] width 56 height 11
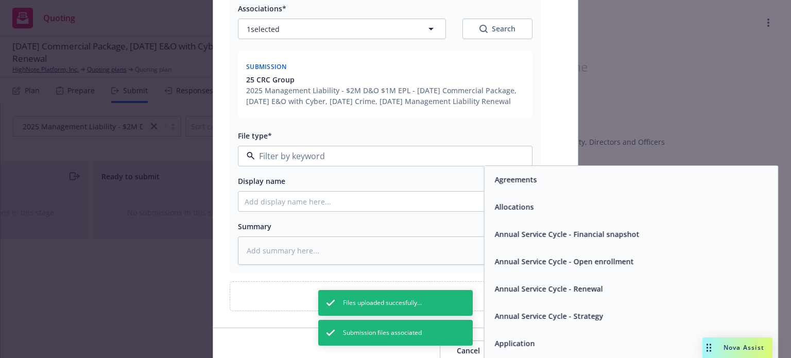
type input "e"
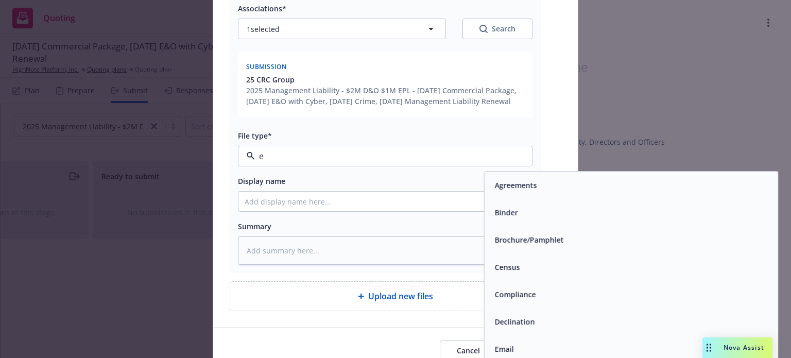
type textarea "x"
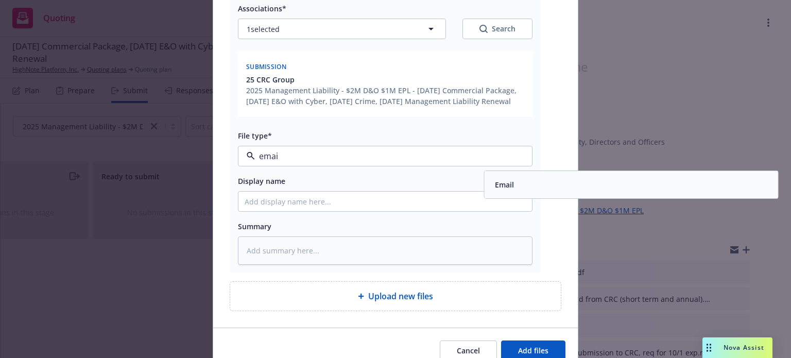
type input "email"
drag, startPoint x: 518, startPoint y: 188, endPoint x: 370, endPoint y: 216, distance: 151.0
click at [518, 189] on div "Email" at bounding box center [631, 184] width 281 height 15
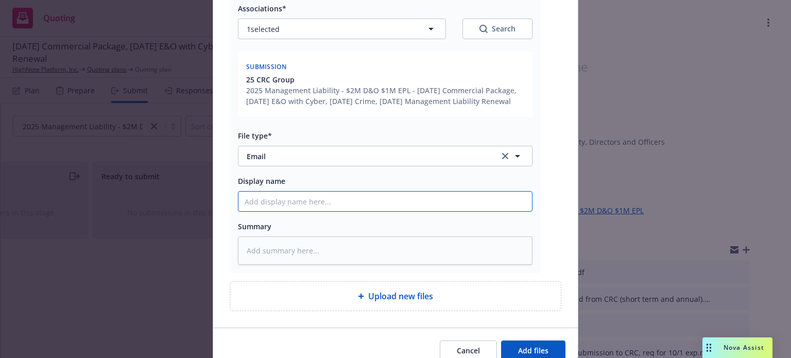
click at [299, 211] on input "Display name" at bounding box center [385, 202] width 294 height 20
paste input "Cyber terms to insured"
type textarea "x"
type input "Cyber terms to insured"
drag, startPoint x: 260, startPoint y: 212, endPoint x: 200, endPoint y: 208, distance: 59.9
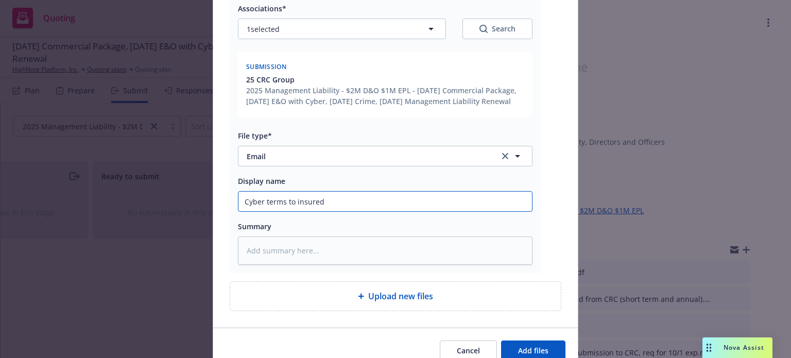
click at [200, 208] on div "Add files The uploaded files will be associated with 25 CRC Group HighNote - D&…" at bounding box center [395, 179] width 791 height 358
type textarea "x"
type input "M terms to insured"
type textarea "x"
type input "Ma terms to insured"
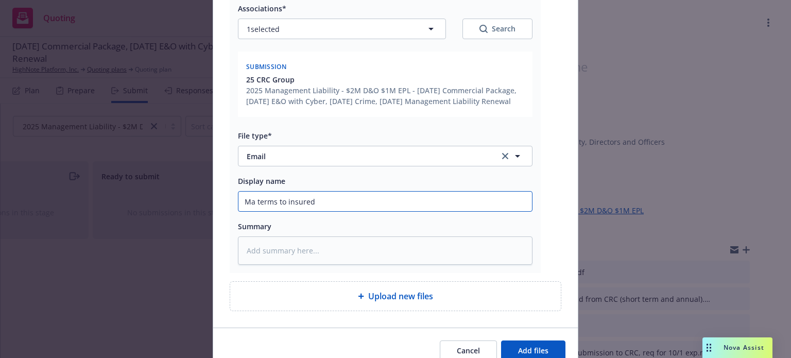
type textarea "x"
type input "Man terms to insured"
type textarea "x"
type input "Mana terms to insured"
type textarea "x"
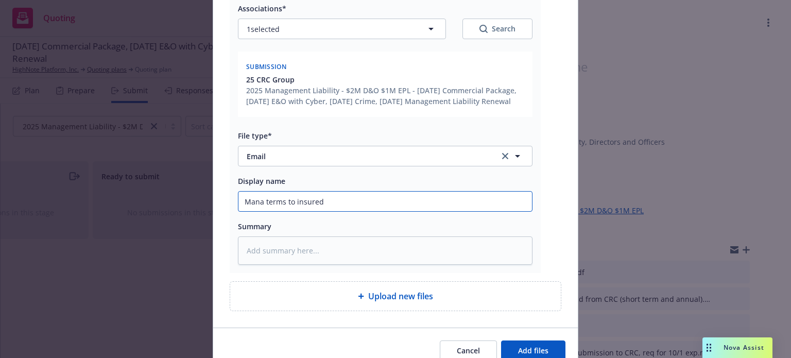
type input "Manag terms to insured"
type textarea "x"
type input "Manage terms to insured"
type textarea "x"
type input "Managem terms to insured"
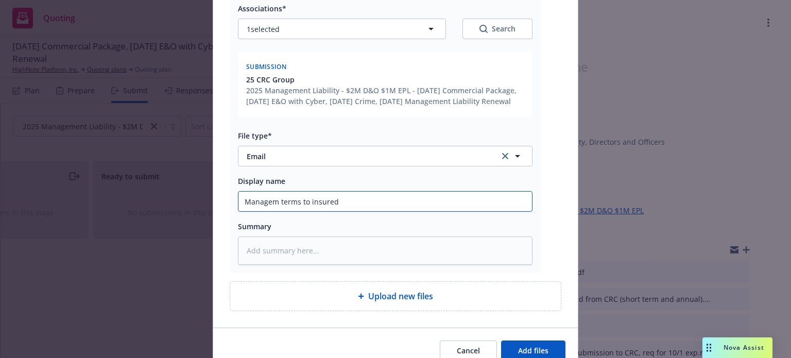
type textarea "x"
type input "Managemeb terms to insured"
type textarea "x"
type input "Managemebn terms to insured"
type textarea "x"
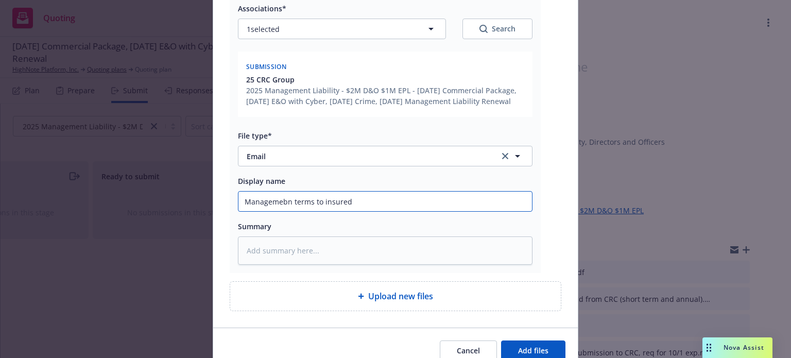
type input "Managemebnt terms to insured"
type textarea "x"
type input "Managemebnt terms to insured"
type textarea "x"
type input "Managemebnt terms to insured"
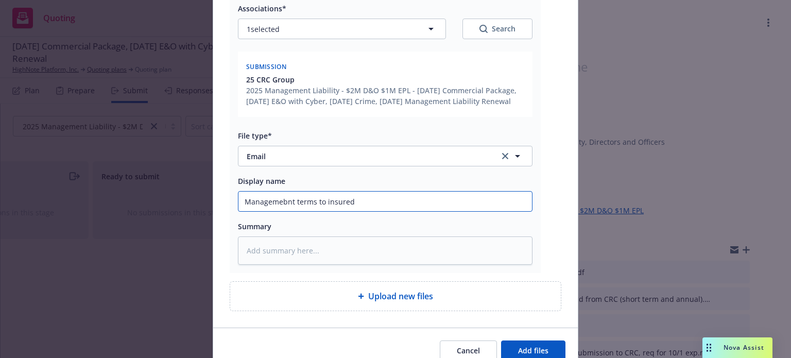
type textarea "x"
type input "Managemebn terms to insured"
type textarea "x"
type input "Managemeb terms to insured"
type textarea "x"
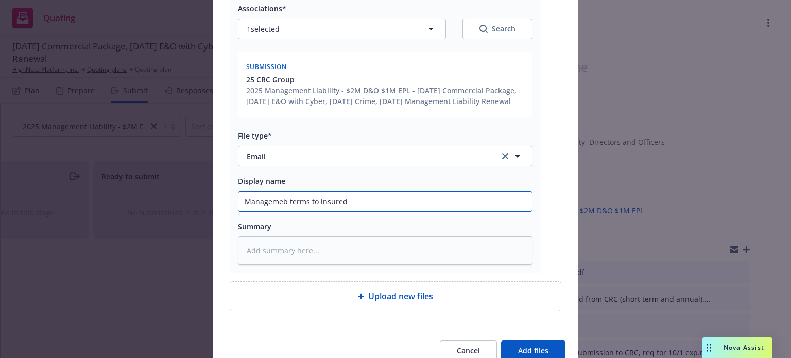
type input "Manageme terms to insured"
type textarea "x"
type input "Management terms to insured"
type textarea "x"
type input "Management terms to insured"
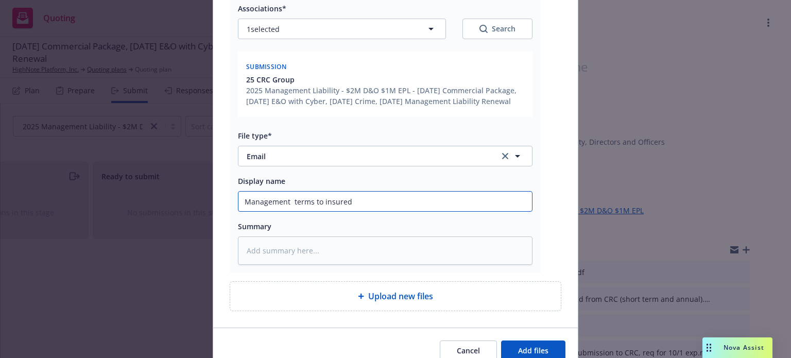
type textarea "x"
type input "Management L terms to insured"
type textarea "x"
type input "Management Li terms to insured"
type textarea "x"
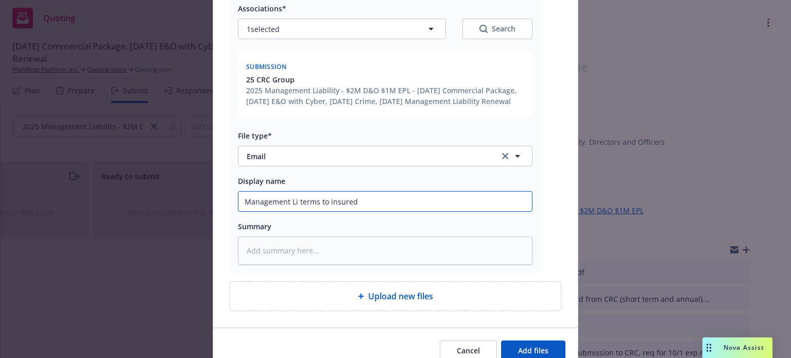
type input "Management Lia terms to insured"
type textarea "x"
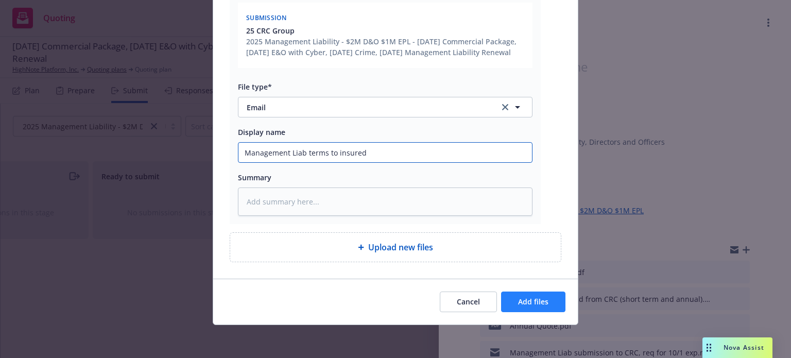
type input "Management Liab terms to insured"
click at [537, 298] on span "Add files" at bounding box center [533, 302] width 30 height 10
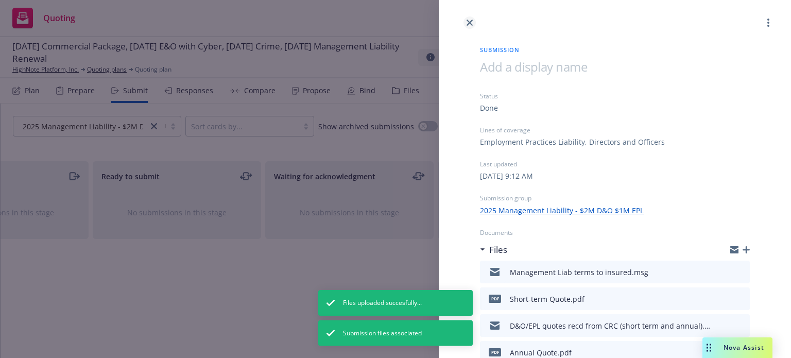
click at [466, 20] on link "close" at bounding box center [470, 22] width 12 height 12
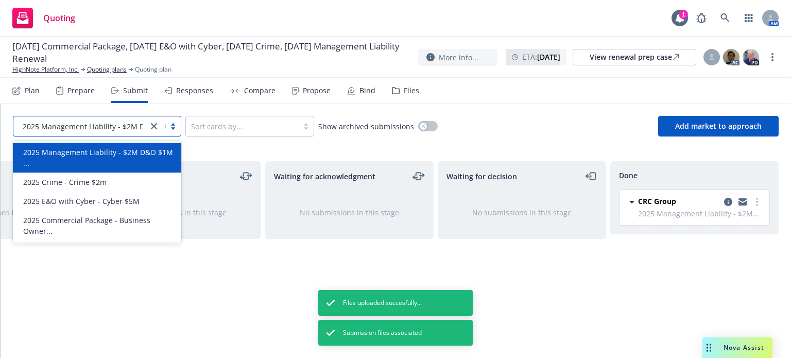
click at [58, 125] on span "2025 Management Liability - $2M D&O $1M ..." at bounding box center [102, 126] width 158 height 11
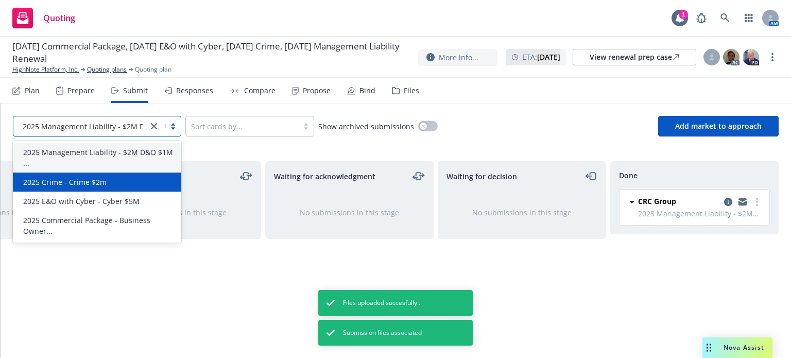
click at [66, 174] on div "2025 Crime - Crime $2m" at bounding box center [97, 182] width 168 height 19
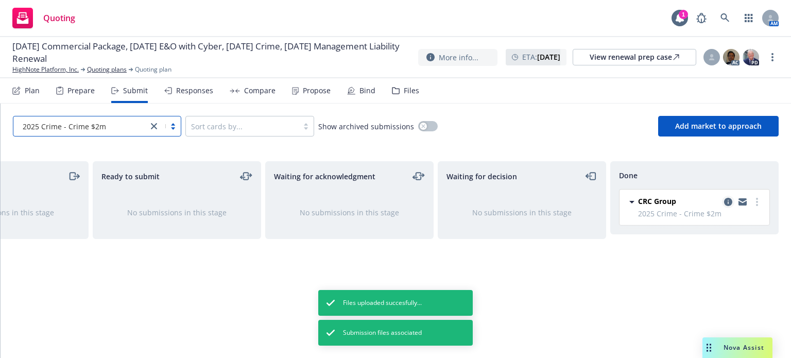
click at [730, 202] on icon "copy logging email" at bounding box center [728, 202] width 8 height 8
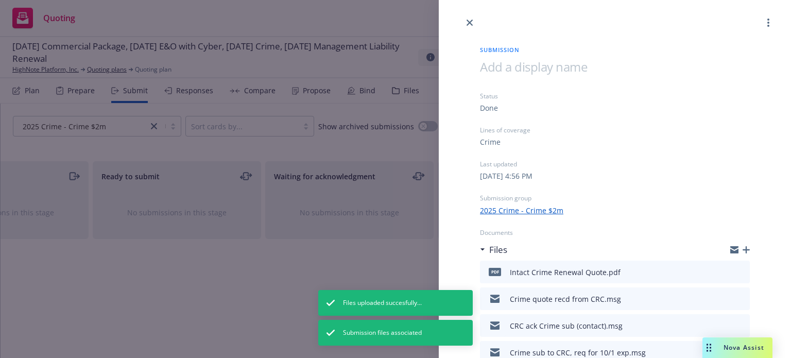
click at [743, 250] on icon "button" at bounding box center [746, 249] width 7 height 7
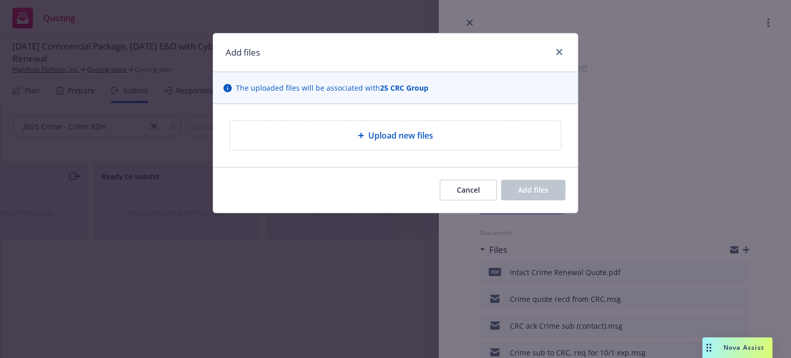
type textarea "x"
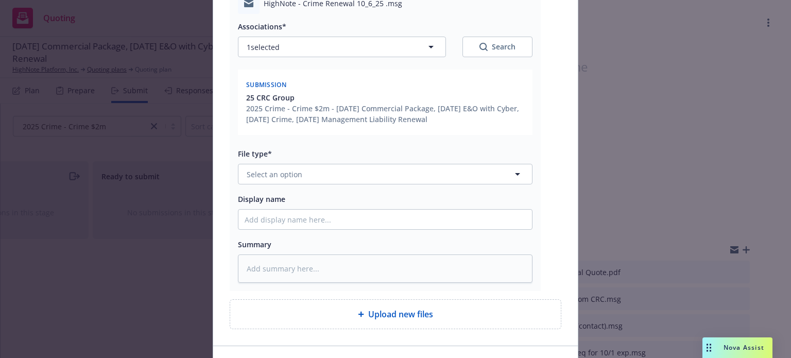
scroll to position [155, 0]
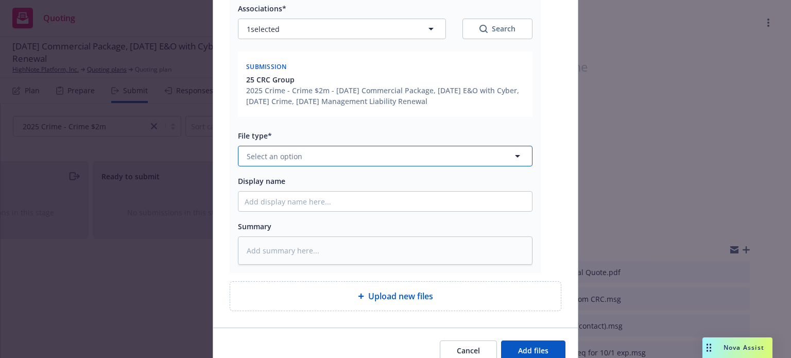
click at [303, 159] on button "Select an option" at bounding box center [385, 156] width 295 height 21
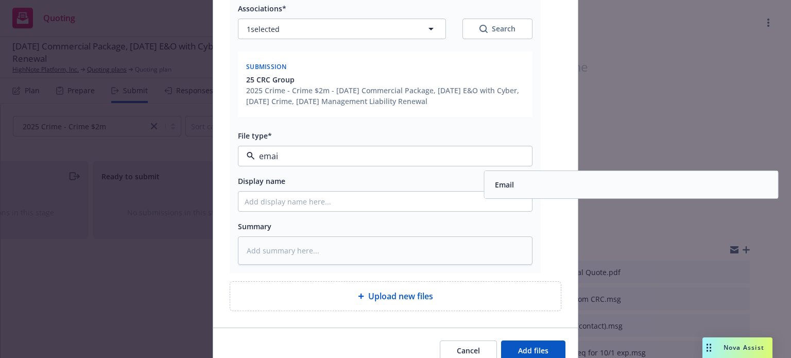
type input "email"
drag, startPoint x: 555, startPoint y: 187, endPoint x: 380, endPoint y: 194, distance: 175.8
click at [554, 186] on div "Email" at bounding box center [631, 184] width 281 height 15
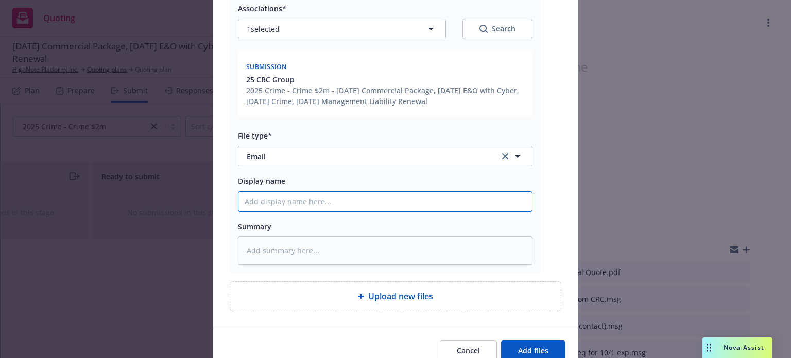
click at [332, 201] on input "Display name" at bounding box center [385, 202] width 294 height 20
paste input "Cyber terms to insured"
type textarea "x"
type input "Cyber terms to insured"
drag, startPoint x: 260, startPoint y: 200, endPoint x: 186, endPoint y: 193, distance: 74.0
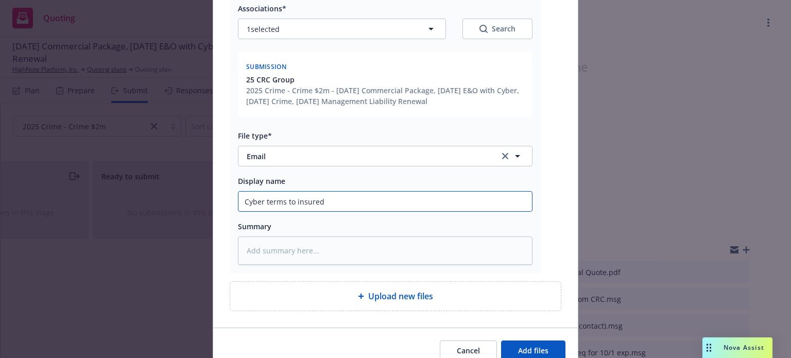
click at [186, 193] on div "Add files The uploaded files will be associated with 25 CRC Group HighNote - Cr…" at bounding box center [395, 179] width 791 height 358
type textarea "x"
type input "C terms to insured"
type textarea "x"
type input "Cr terms to insured"
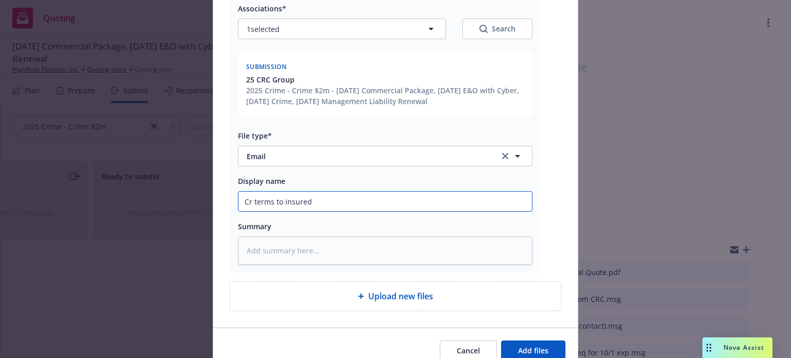
type textarea "x"
type input "Cri terms to insured"
type textarea "x"
type input "Crim terms to insured"
type textarea "x"
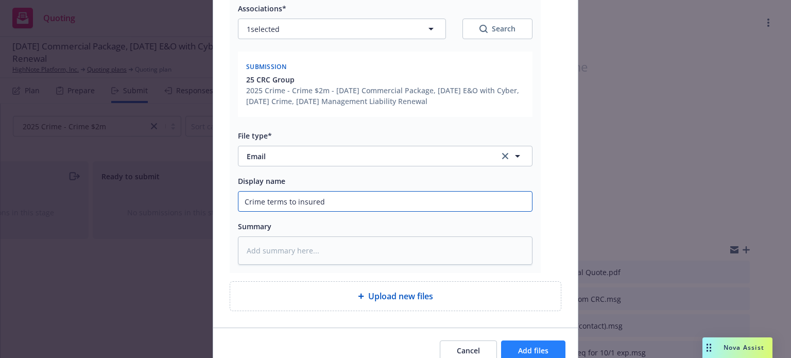
type input "Crime terms to insured"
click at [523, 356] on button "Add files" at bounding box center [533, 350] width 64 height 21
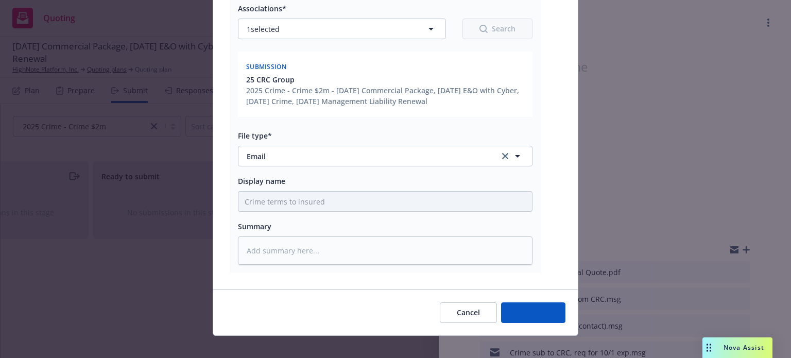
type textarea "x"
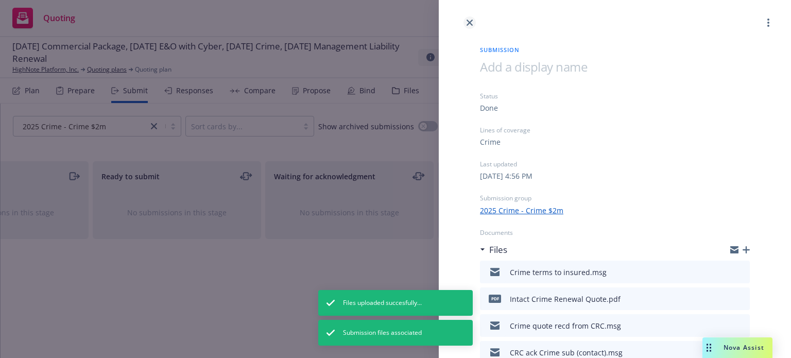
click at [471, 26] on link "close" at bounding box center [470, 22] width 12 height 12
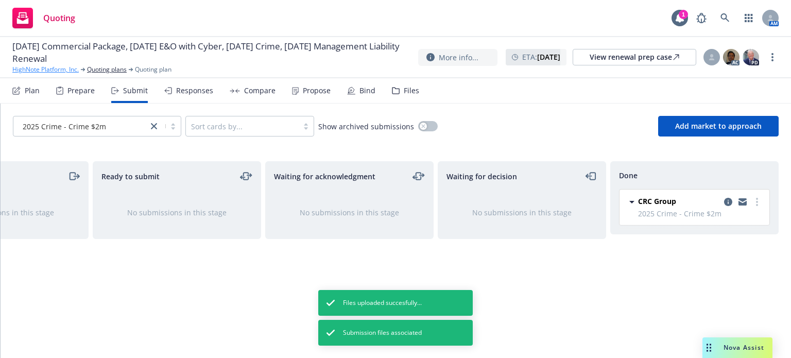
click at [61, 69] on link "HighNote Platform, Inc." at bounding box center [45, 69] width 66 height 9
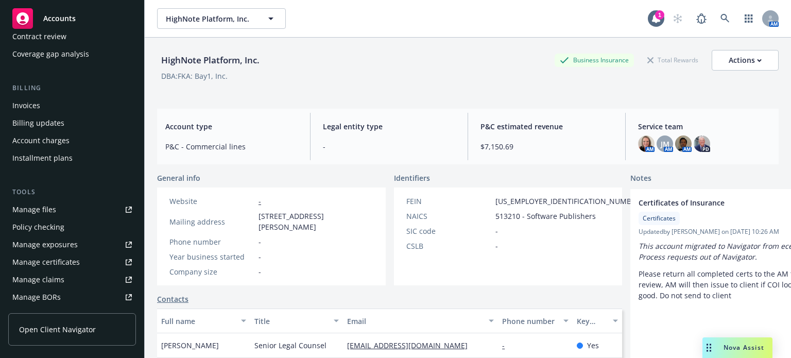
scroll to position [155, 0]
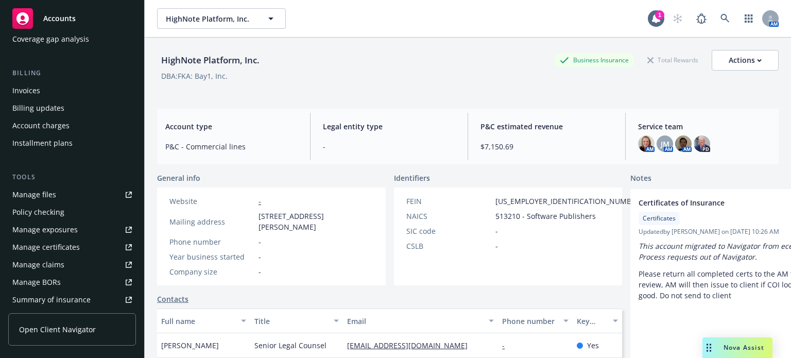
click at [37, 196] on div "Manage files" at bounding box center [34, 194] width 44 height 16
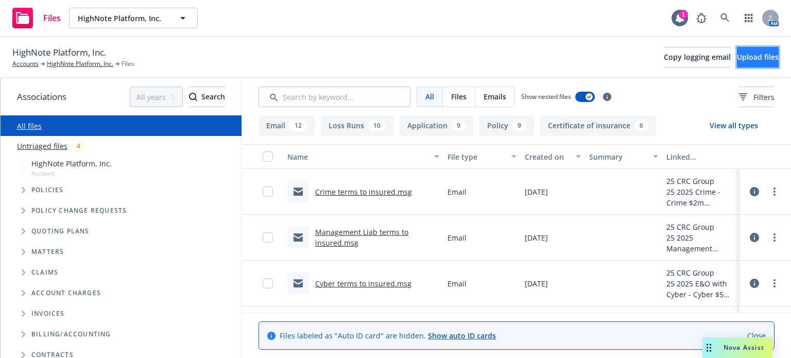
click at [737, 61] on span "Upload files" at bounding box center [758, 57] width 42 height 10
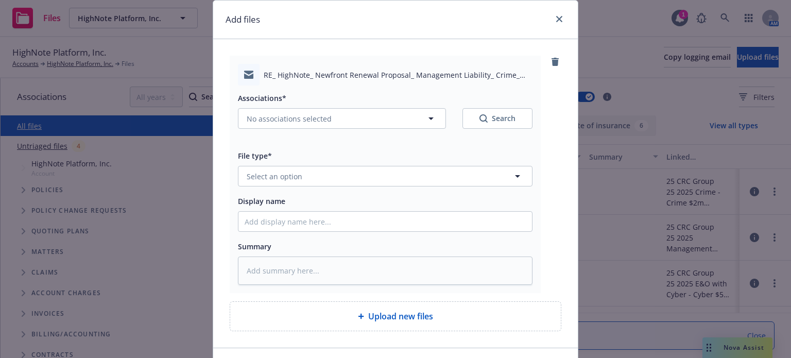
scroll to position [52, 0]
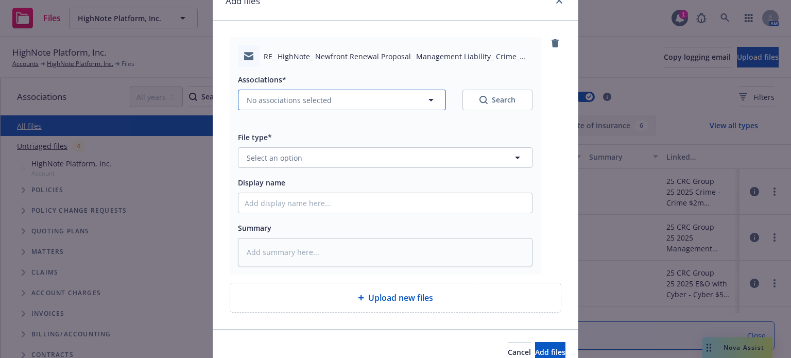
click at [302, 97] on span "No associations selected" at bounding box center [289, 100] width 85 height 11
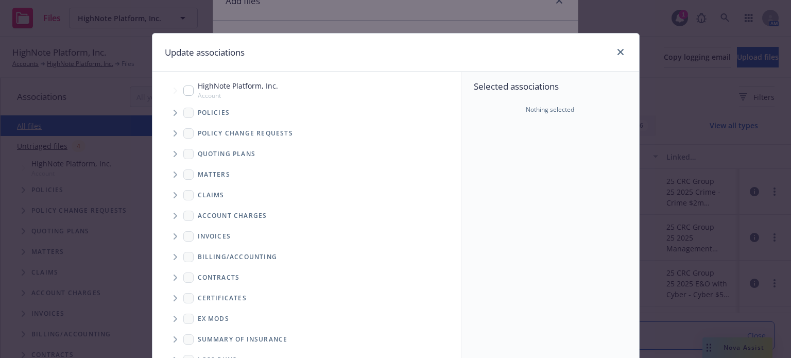
click at [169, 156] on span "Tree Example" at bounding box center [175, 154] width 16 height 16
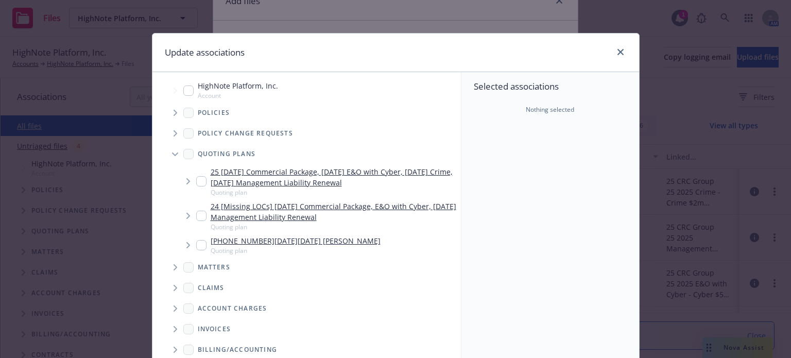
click at [186, 180] on icon "Tree Example" at bounding box center [188, 181] width 4 height 6
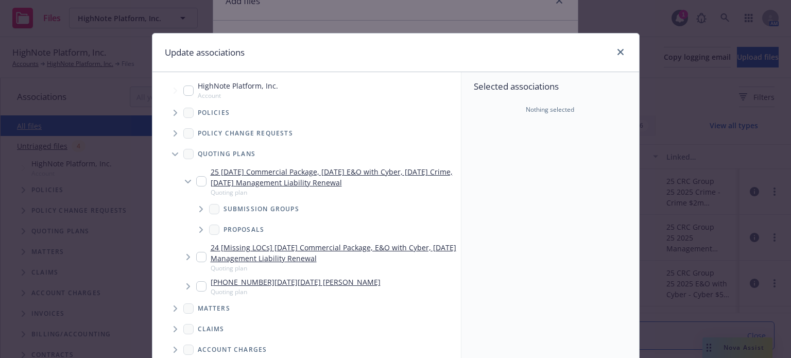
click at [193, 206] on span "Tree Example" at bounding box center [201, 209] width 16 height 16
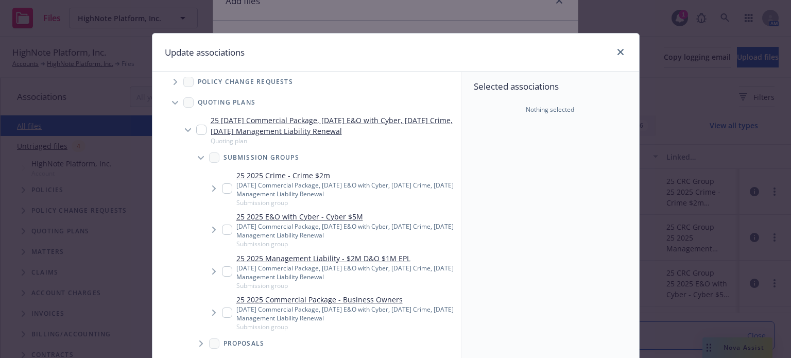
type textarea "x"
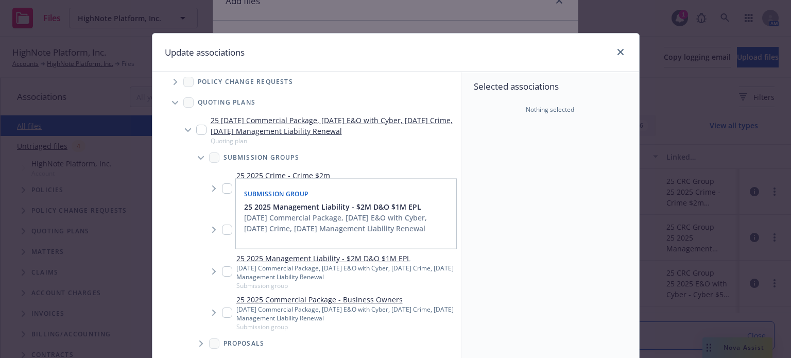
click at [222, 268] on input "Tree Example" at bounding box center [227, 271] width 10 height 10
checkbox input "true"
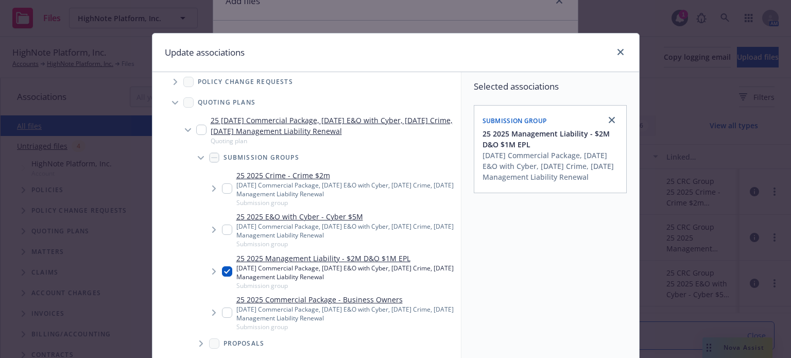
drag, startPoint x: 220, startPoint y: 184, endPoint x: 219, endPoint y: 193, distance: 9.3
click at [222, 185] on input "Tree Example" at bounding box center [227, 188] width 10 height 10
checkbox input "true"
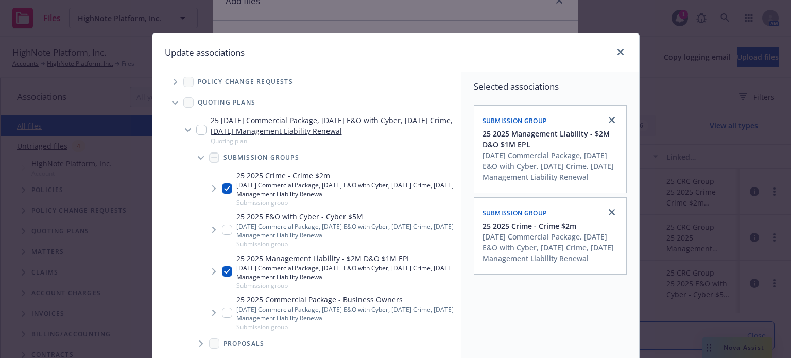
click at [222, 230] on input "Tree Example" at bounding box center [227, 230] width 10 height 10
checkbox input "true"
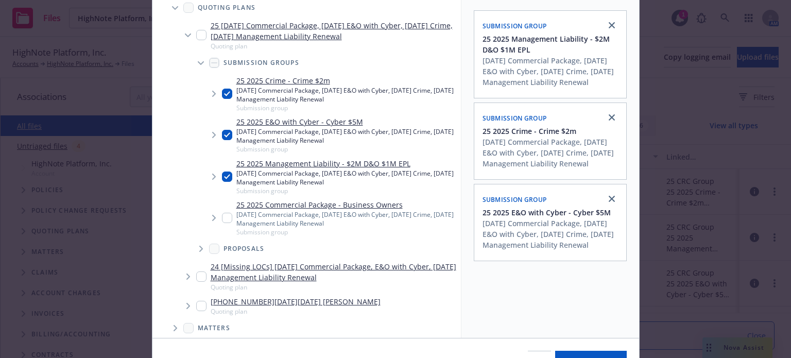
scroll to position [153, 0]
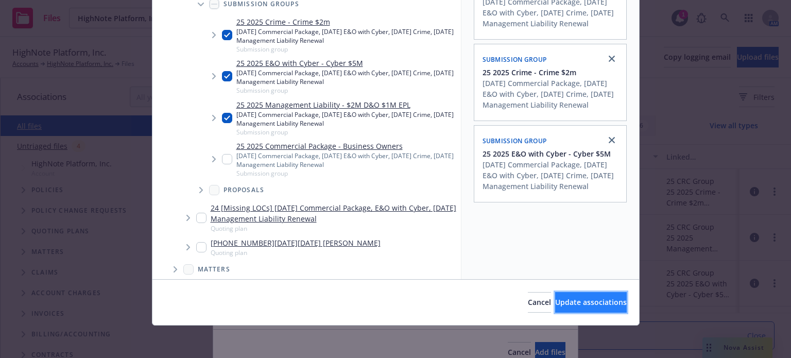
click at [590, 300] on span "Update associations" at bounding box center [591, 302] width 72 height 10
type textarea "x"
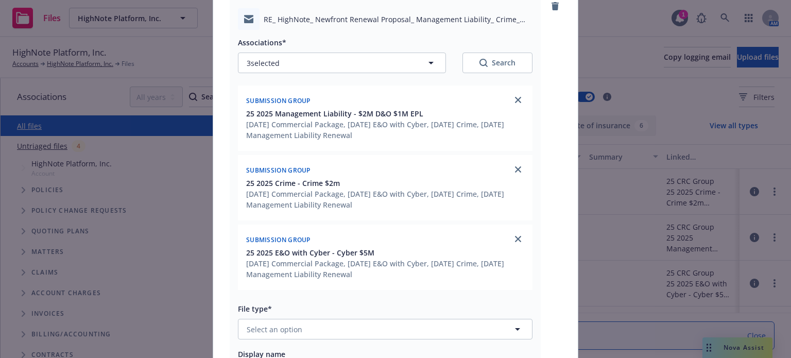
scroll to position [258, 0]
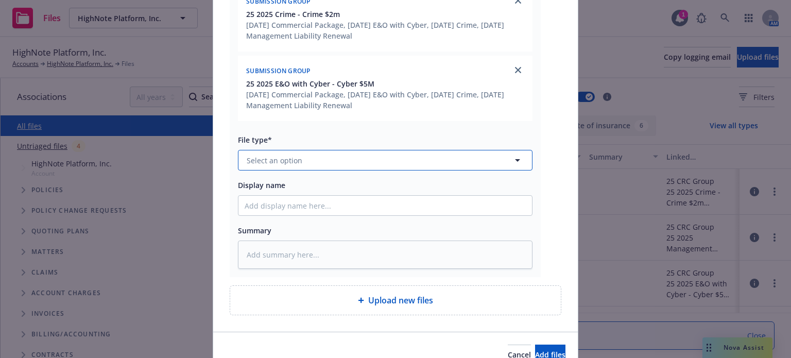
click at [276, 159] on span "Select an option" at bounding box center [275, 160] width 56 height 11
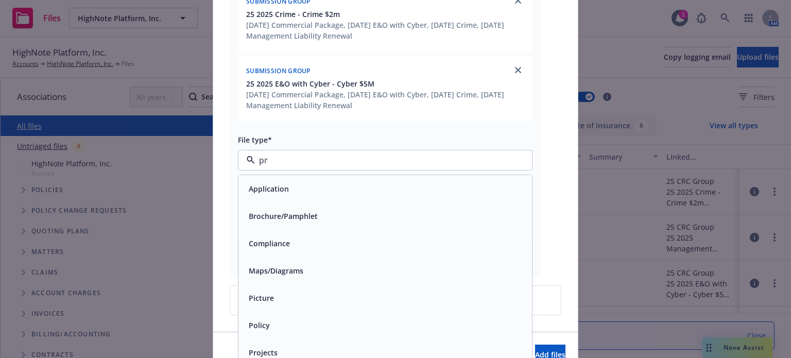
type input "pro"
click at [269, 222] on div "Proposal" at bounding box center [264, 216] width 38 height 15
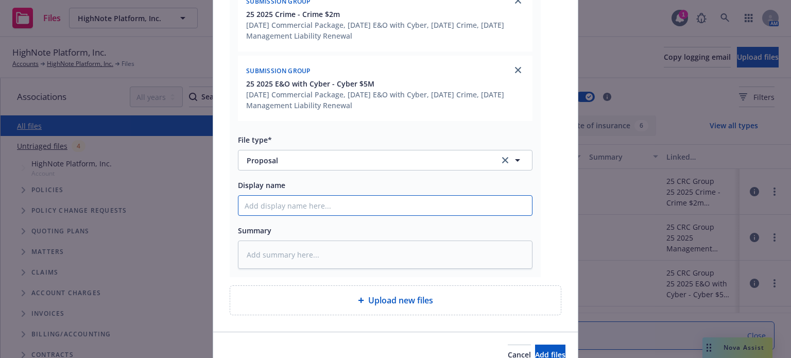
click at [272, 206] on input "Display name" at bounding box center [385, 206] width 294 height 20
type textarea "x"
type input "N"
type textarea "x"
type input "Ne"
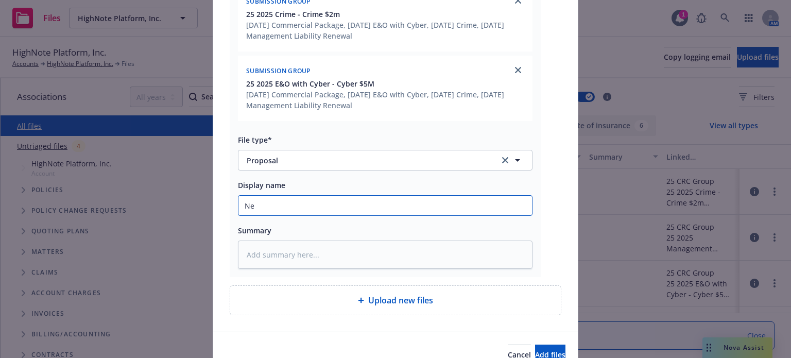
type textarea "x"
type input "New"
type textarea "x"
type input "Newf"
type textarea "x"
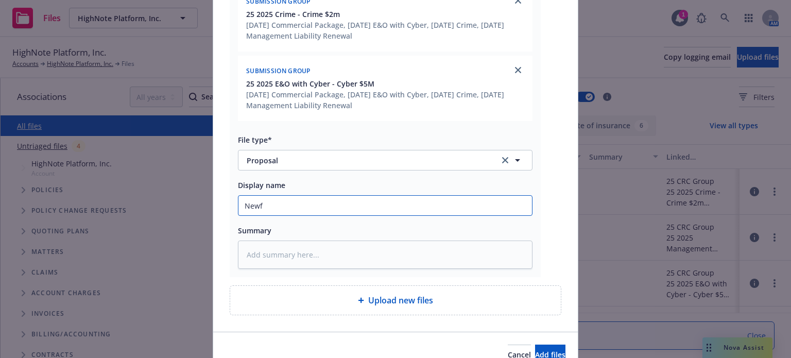
type input "Newfr"
type textarea "x"
type input "Newfro"
type textarea "x"
type input "Newfron"
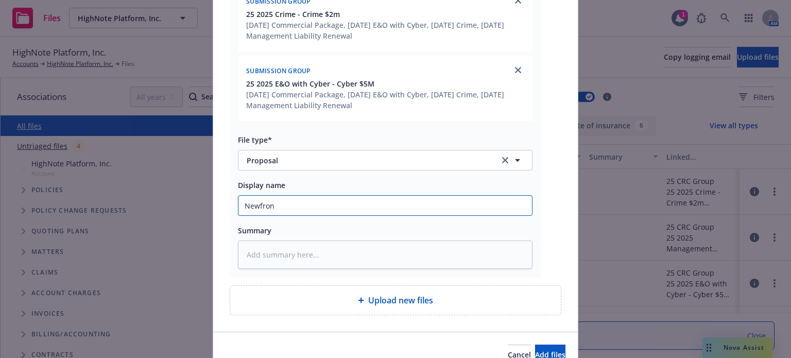
type textarea "x"
type input "Newfront"
type textarea "x"
type input "Newfront"
type textarea "x"
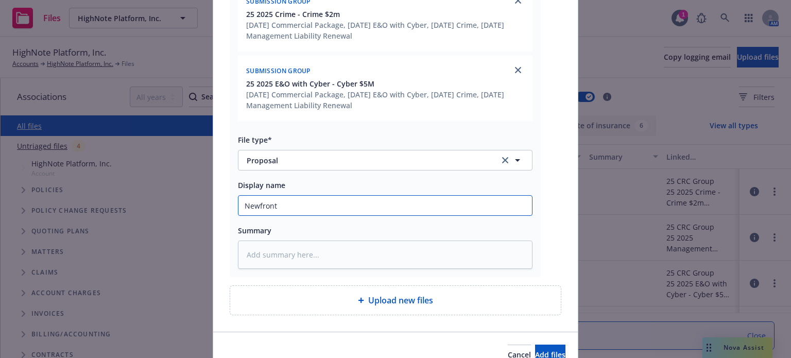
type input "Newfront p"
type textarea "x"
type input "Newfront pr"
type textarea "x"
type input "Newfront pro"
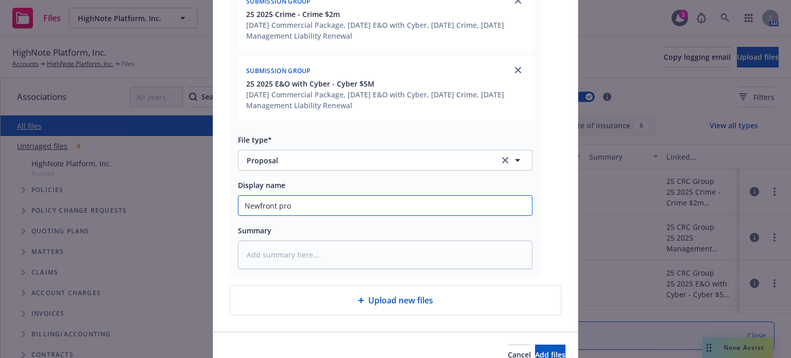
type textarea "x"
type input "Newfront prop"
type textarea "x"
type input "Newfront propo"
type textarea "x"
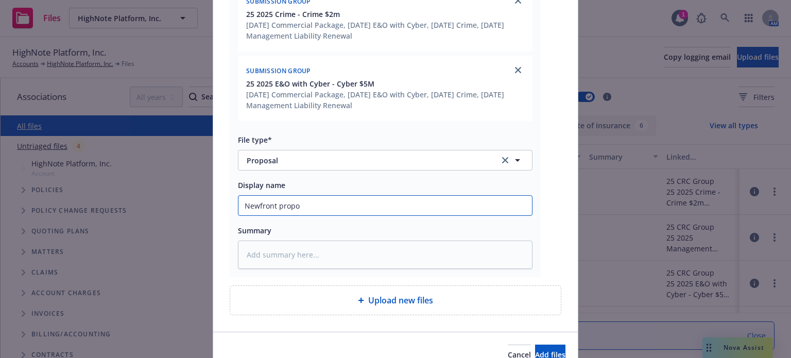
type input "Newfront propos"
type textarea "x"
type input "Newfront proposa"
type textarea "x"
type input "Newfront proposal"
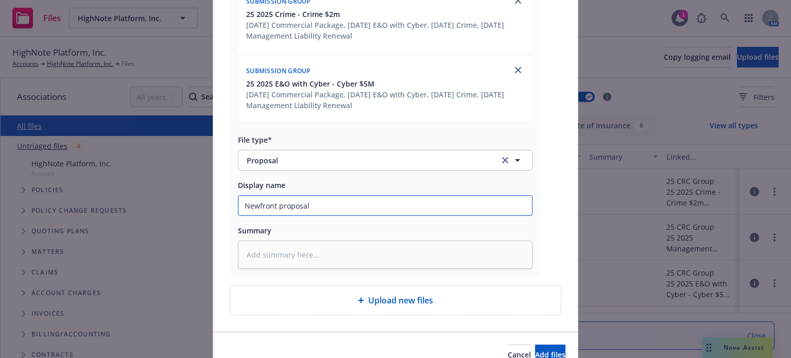
type textarea "x"
type input "Newfront proposal"
type textarea "x"
type input "Newfront proposal d"
type textarea "x"
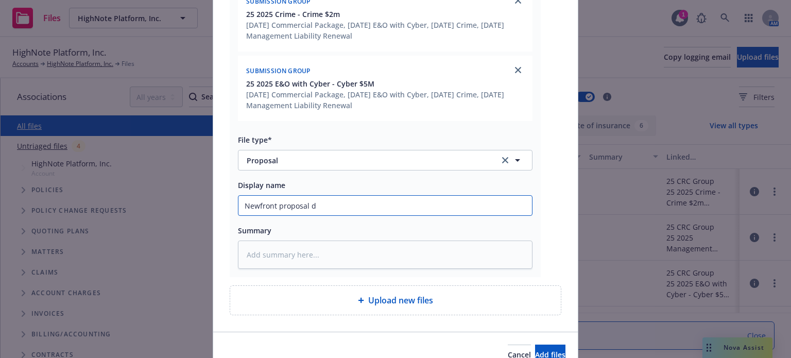
type input "Newfront proposal de"
type textarea "x"
type input "Newfront proposal del"
type textarea "x"
type input "Newfront proposal deli"
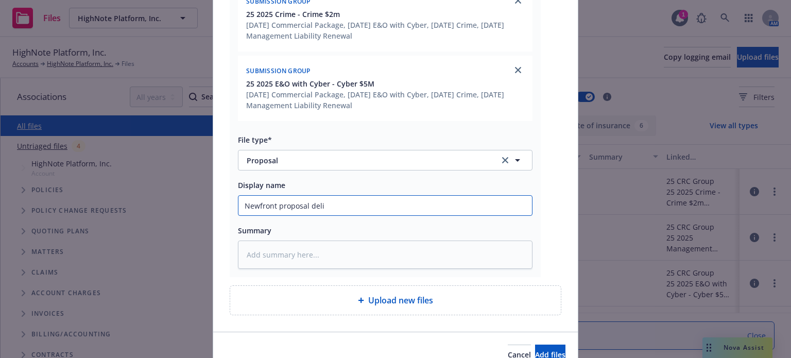
type textarea "x"
type input "Newfront proposal deliv"
type textarea "x"
type input "Newfront proposal delive"
type textarea "x"
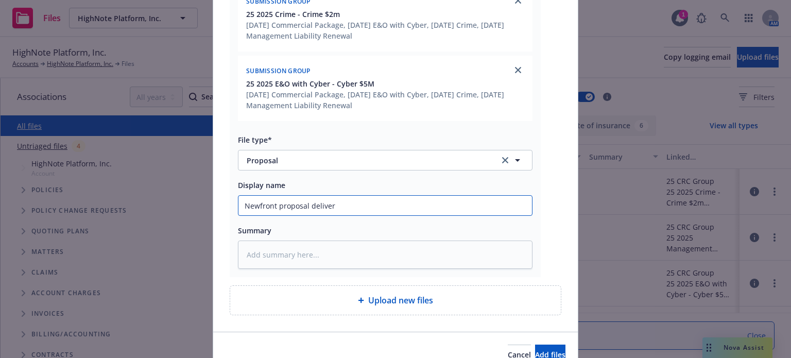
type input "Newfront proposal delivere"
type textarea "x"
type input "Newfront proposal delivered"
type textarea "x"
type input "Newfront proposal delivered"
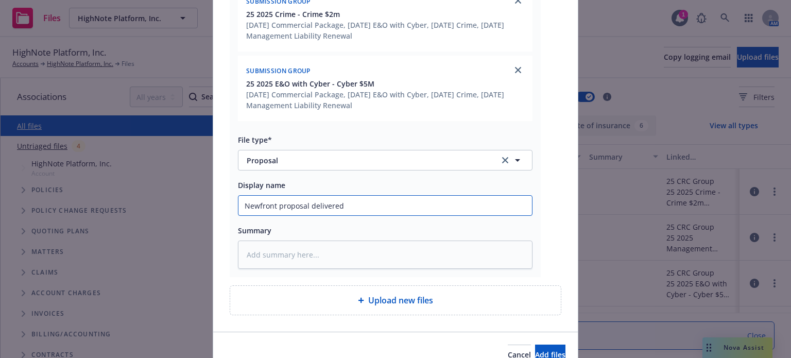
type textarea "x"
type input "Newfront proposal delivered t"
type textarea "x"
type input "Newfront proposal delivered to"
type textarea "x"
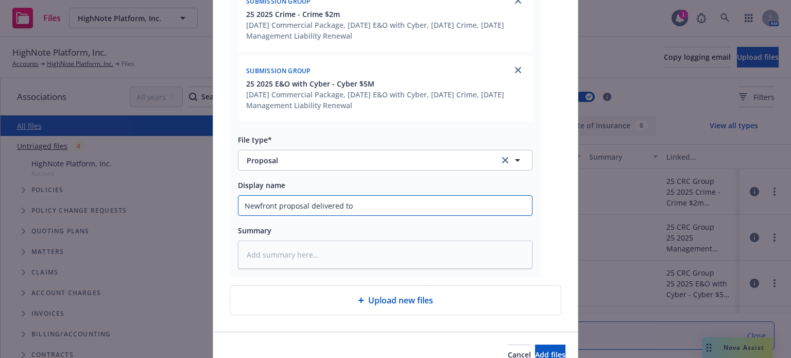
type input "Newfront proposal delivered to"
type textarea "x"
type input "Newfront proposal delivered to i"
type textarea "x"
type input "Newfront proposal delivered to in"
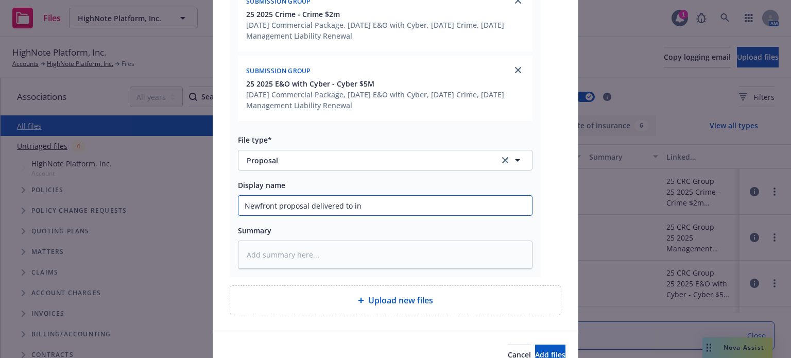
type textarea "x"
type input "Newfront proposal delivered to ins"
type textarea "x"
type input "Newfront proposal delivered to insu"
type textarea "x"
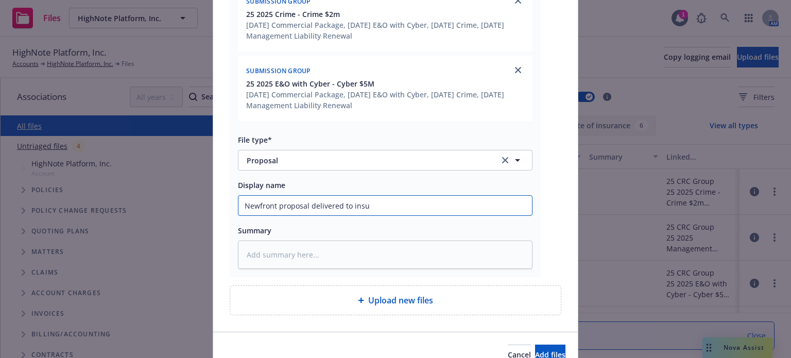
type input "Newfront proposal delivered to insur"
type textarea "x"
type input "Newfront proposal delivered to insure"
type textarea "x"
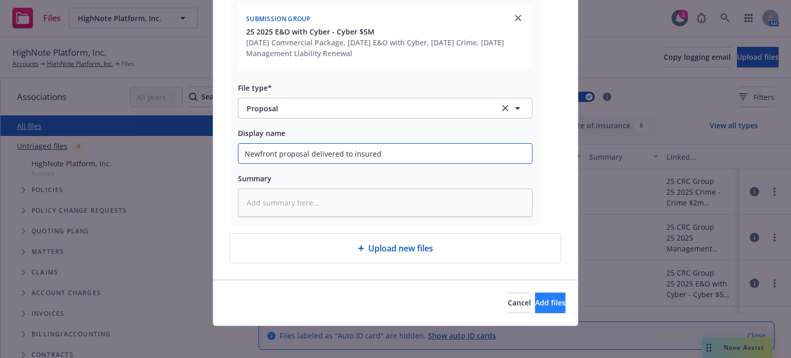
type input "Newfront proposal delivered to insured"
click at [535, 306] on span "Add files" at bounding box center [550, 303] width 30 height 10
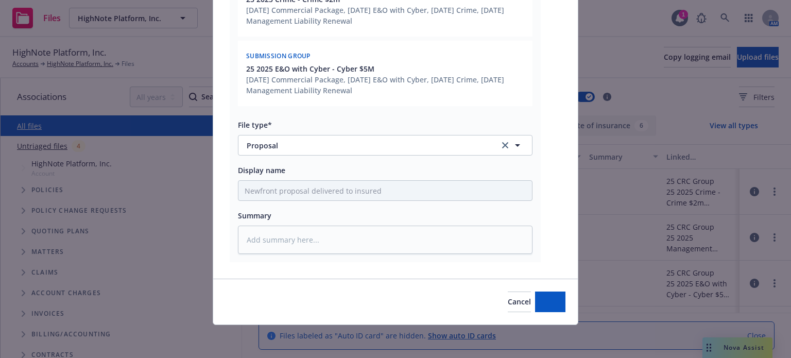
scroll to position [272, 0]
type textarea "x"
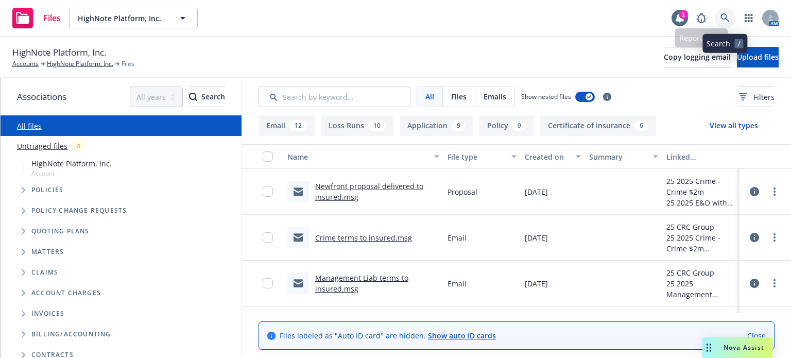
click at [728, 20] on icon at bounding box center [725, 17] width 9 height 9
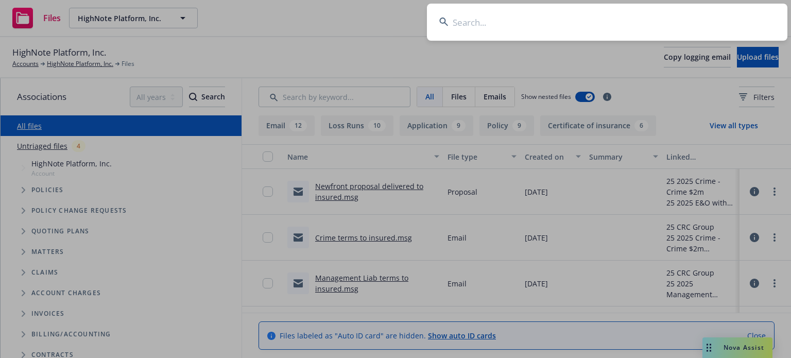
click at [608, 27] on input at bounding box center [607, 22] width 361 height 37
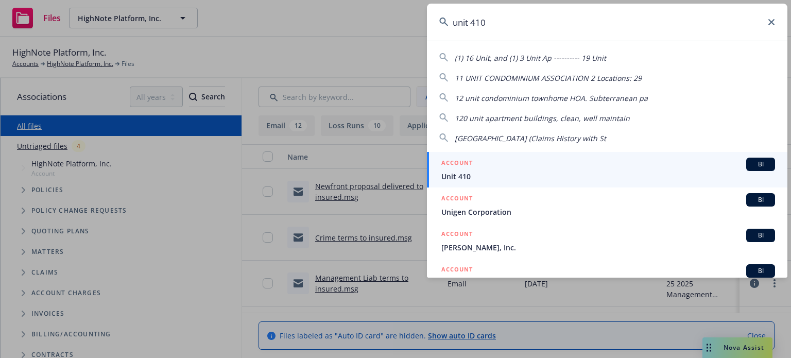
type input "unit 410"
click at [511, 166] on div "ACCOUNT BI" at bounding box center [608, 164] width 334 height 13
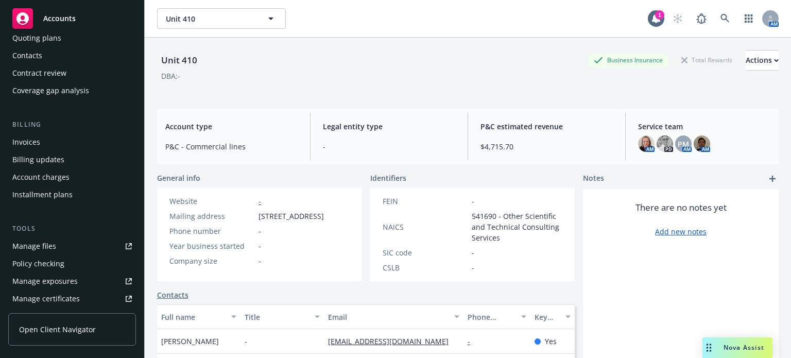
scroll to position [155, 0]
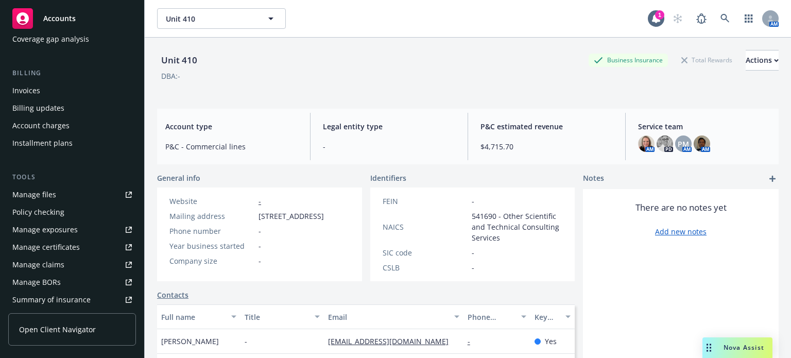
click at [38, 198] on div "Manage files" at bounding box center [34, 194] width 44 height 16
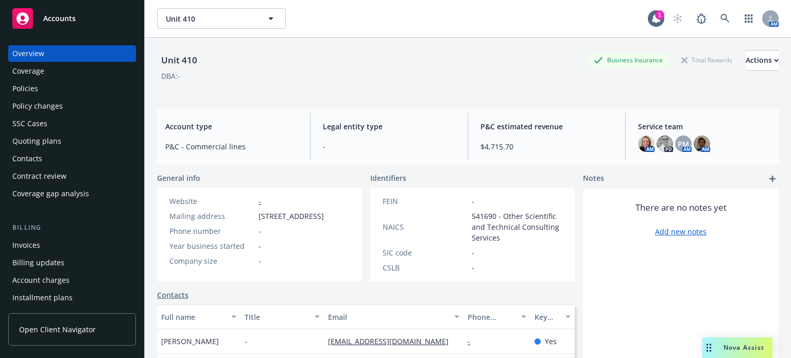
click at [28, 95] on div "Policies" at bounding box center [25, 88] width 26 height 16
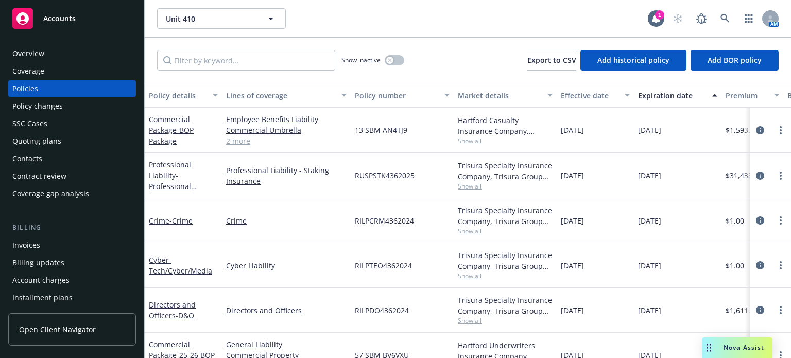
click at [163, 94] on div "Policy details" at bounding box center [178, 95] width 58 height 11
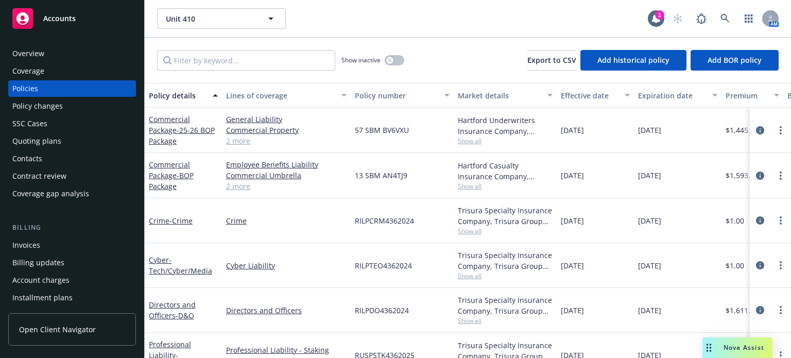
drag, startPoint x: 221, startPoint y: 103, endPoint x: 214, endPoint y: 104, distance: 6.8
click at [214, 104] on button "Policy details" at bounding box center [183, 95] width 77 height 25
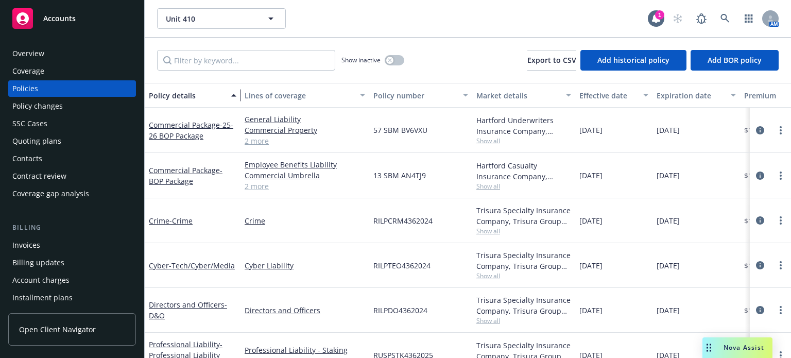
drag, startPoint x: 214, startPoint y: 104, endPoint x: 235, endPoint y: 102, distance: 21.2
click at [235, 102] on div "button" at bounding box center [235, 95] width 5 height 24
click at [66, 133] on div "Quoting plans" at bounding box center [71, 141] width 119 height 16
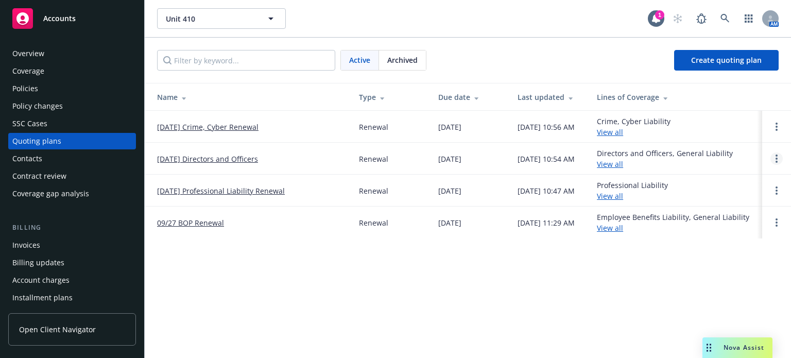
click at [777, 160] on icon "Open options" at bounding box center [777, 159] width 2 height 8
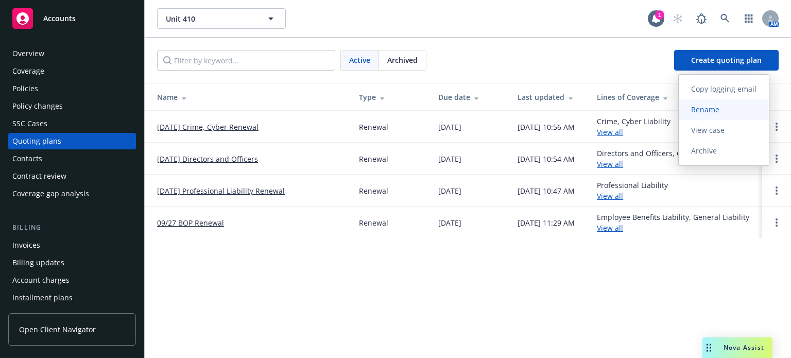
click at [723, 118] on link "Rename" at bounding box center [724, 109] width 90 height 21
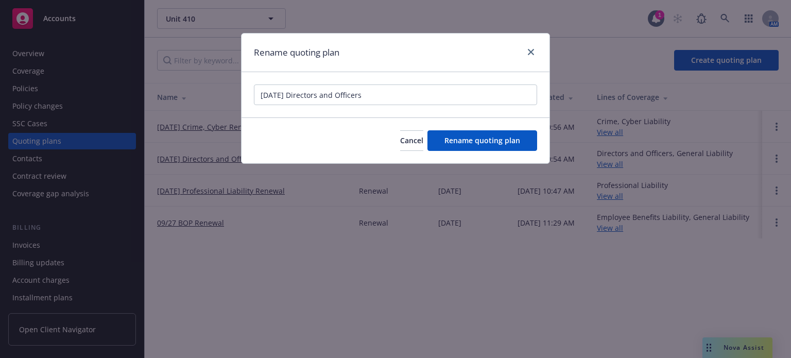
click at [266, 94] on input "[DATE] Directors and Officers" at bounding box center [395, 94] width 283 height 21
drag, startPoint x: 268, startPoint y: 94, endPoint x: 261, endPoint y: 94, distance: 7.2
click at [261, 94] on input "[DATE] Directors and Officers" at bounding box center [395, 94] width 283 height 21
type input "[DATE] Directors and Officers"
click at [499, 147] on div "Cancel Rename quoting plan" at bounding box center [396, 140] width 308 height 46
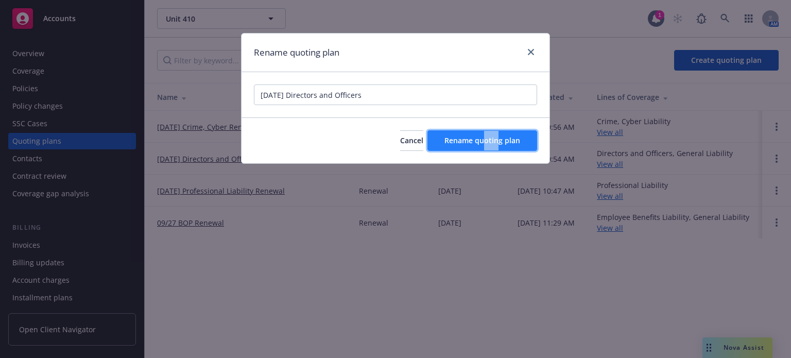
click at [499, 147] on button "Rename quoting plan" at bounding box center [483, 140] width 110 height 21
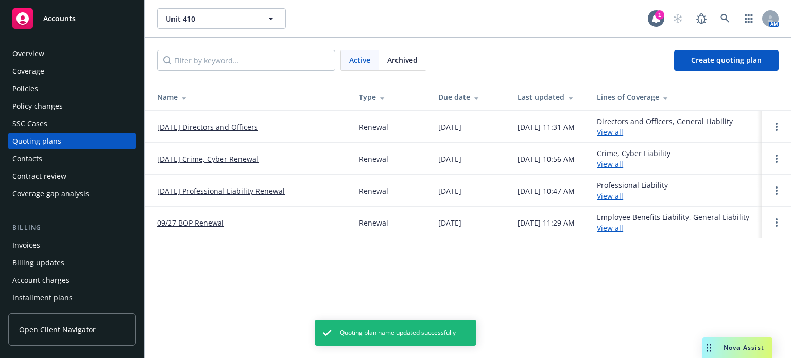
scroll to position [206, 0]
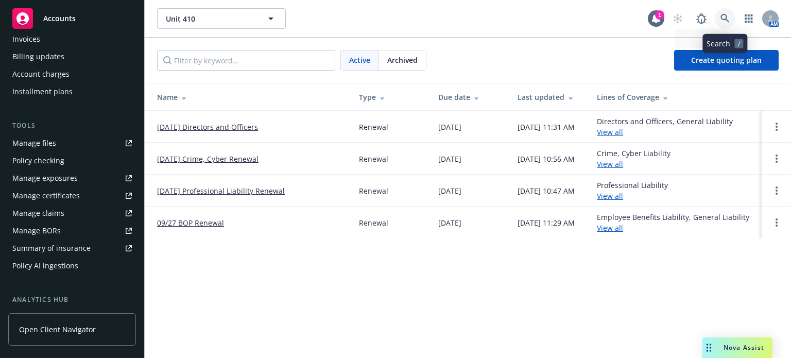
click at [727, 21] on icon at bounding box center [725, 18] width 9 height 9
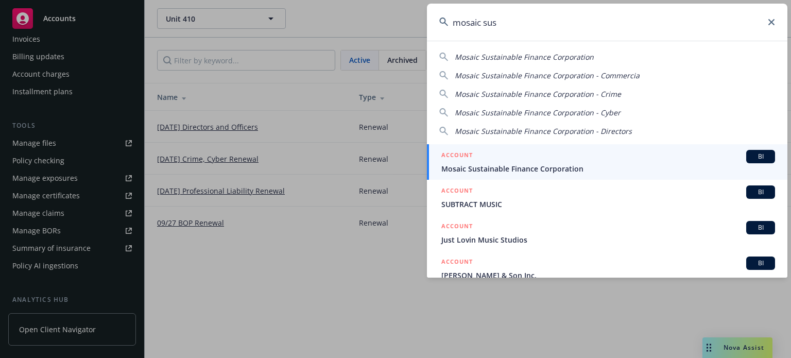
type input "mosaic sus"
click at [526, 172] on span "Mosaic Sustainable Finance Corporation" at bounding box center [608, 168] width 334 height 11
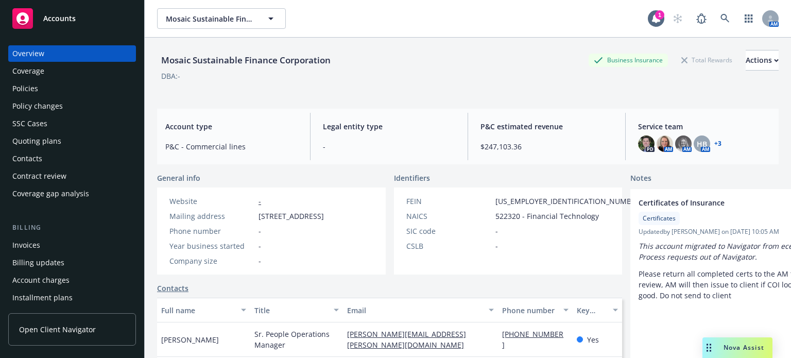
click at [37, 92] on div "Policies" at bounding box center [25, 88] width 26 height 16
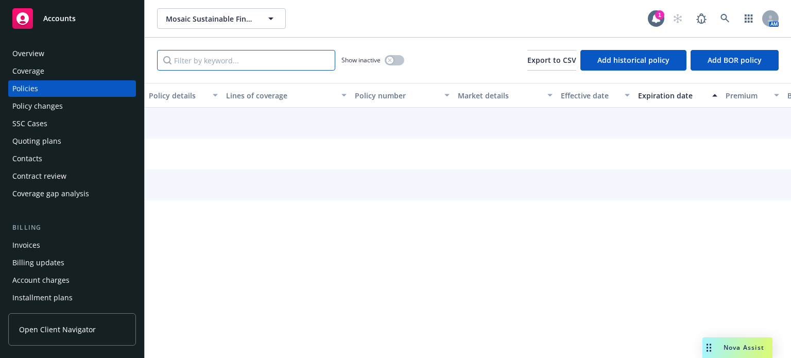
click at [230, 61] on input "Filter by keyword..." at bounding box center [246, 60] width 178 height 21
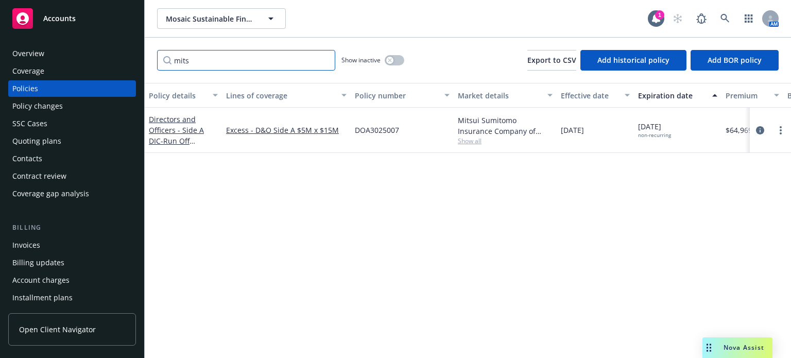
type input "mits"
click at [175, 135] on div "Directors and Officers - Side A DIC - Run Off Directors and Officers - Side A D…" at bounding box center [183, 130] width 69 height 32
click at [194, 133] on link "Directors and Officers - Side A DIC - Run Off Directors and Officers - Side A D…" at bounding box center [183, 146] width 69 height 64
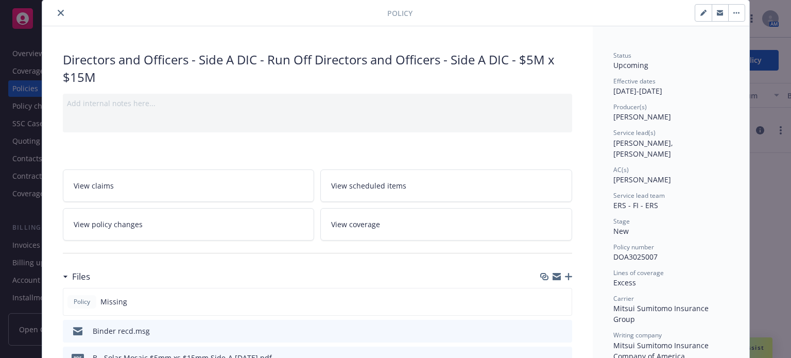
scroll to position [52, 0]
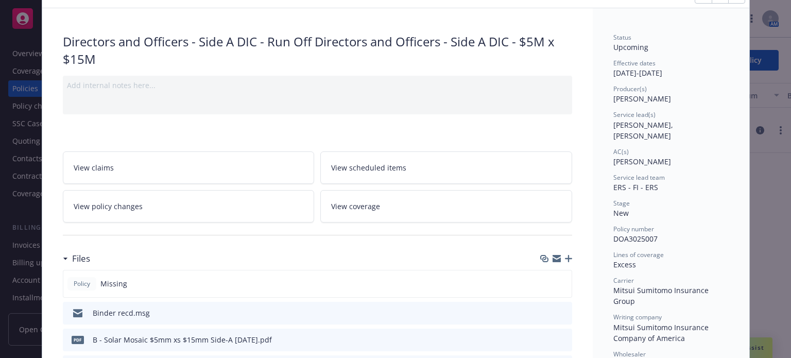
click at [565, 255] on icon "button" at bounding box center [568, 258] width 7 height 7
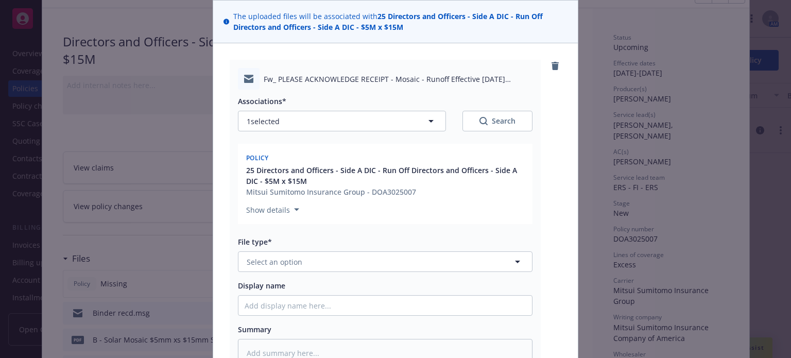
scroll to position [103, 0]
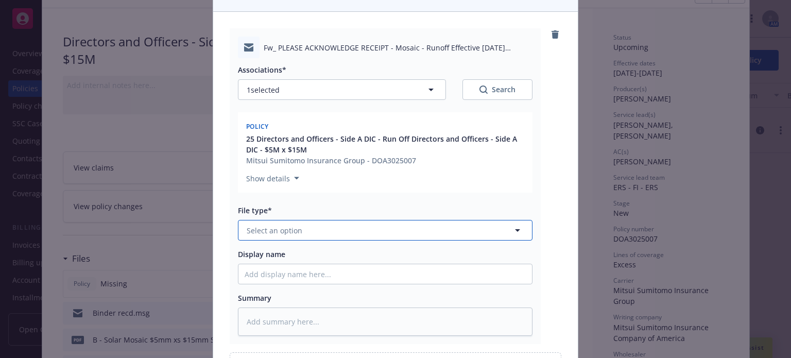
click at [279, 235] on button "Select an option" at bounding box center [385, 230] width 295 height 21
type input "email"
click at [279, 260] on div "Email" at bounding box center [385, 258] width 281 height 15
click at [262, 269] on input "Display name" at bounding box center [385, 274] width 294 height 20
type textarea "x"
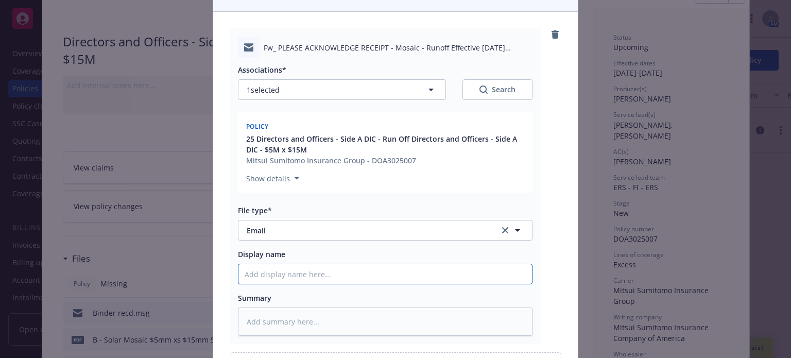
type input "R"
type textarea "x"
type input "Ru"
type textarea "x"
type input "Run"
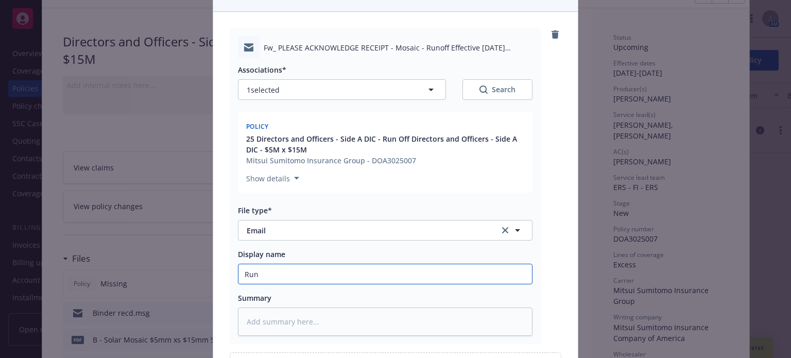
type textarea "x"
type input "Runo"
type textarea "x"
type input "Runof"
type textarea "x"
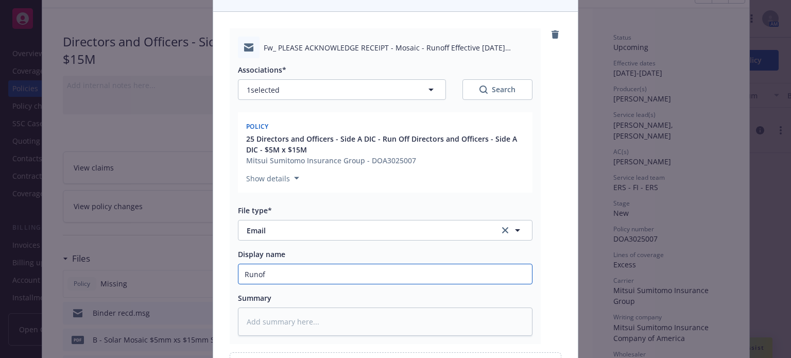
type input "Runoff"
type textarea "x"
type input "Runoff"
type textarea "x"
type input "Runoff e"
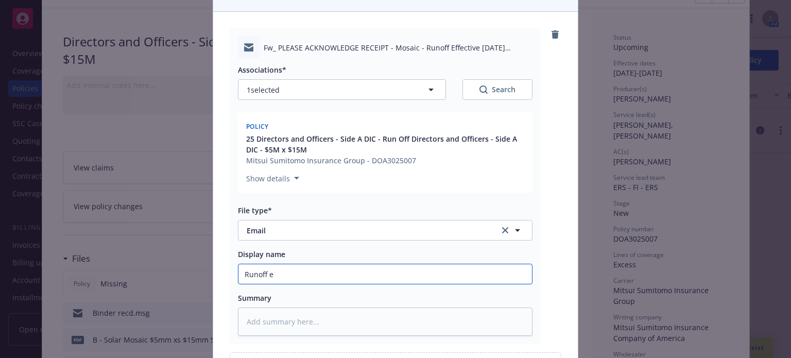
type textarea "x"
type input "Runoff ef"
type textarea "x"
type input "Runoff eff"
type textarea "x"
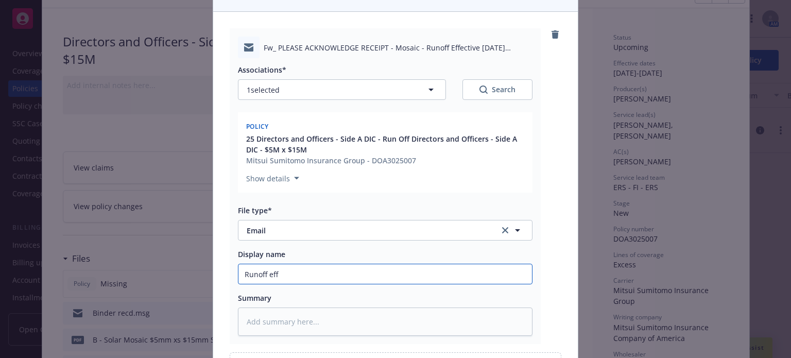
type input "Runoff eff"
type textarea "x"
type input "Runoff eff 9"
type textarea "x"
type input "Runoff eff 9/"
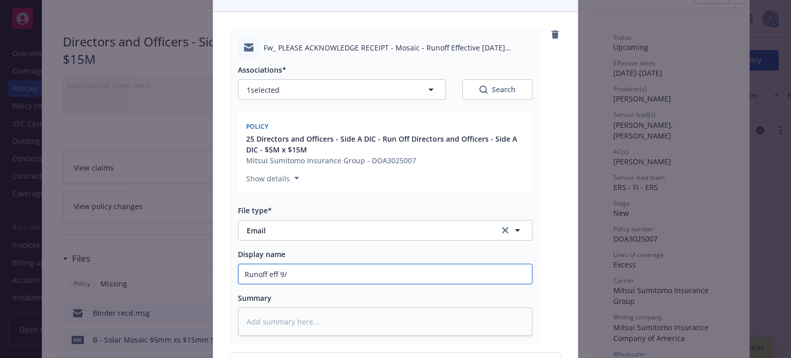
type textarea "x"
type input "Runoff eff 9/2"
type textarea "x"
type input "Runoff eff 9/22"
type textarea "x"
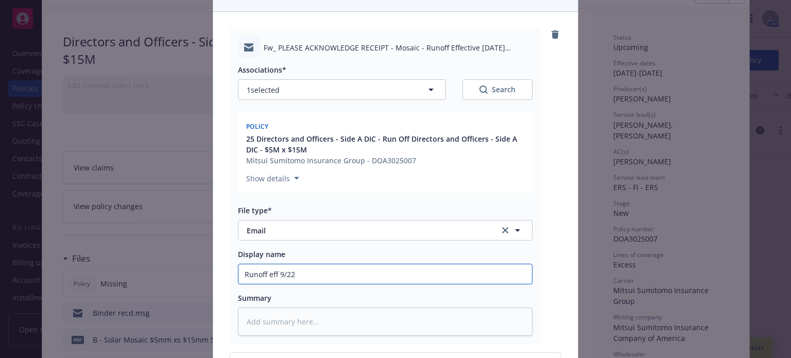
type input "Runoff eff 9/22"
type textarea "x"
type input "Runoff eff 9/22 a"
type textarea "x"
type input "Runoff eff 9/22 ac"
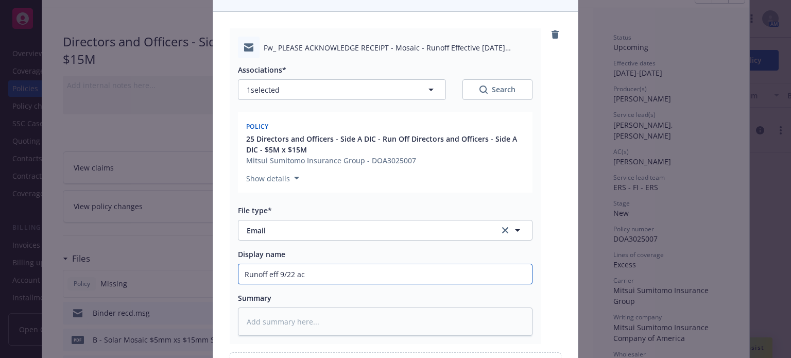
type textarea "x"
type input "Runoff eff 9/22 ack"
type textarea "x"
type input "Runoff eff 9/22 ack"
type textarea "x"
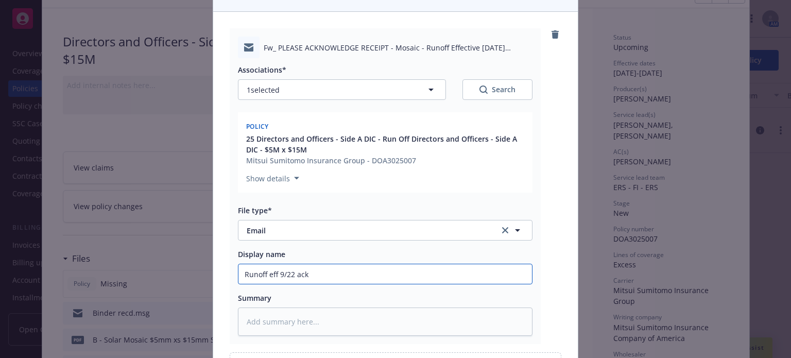
type input "Runoff eff 9/22 ack b"
type textarea "x"
type input "Runoff eff 9/22 ack by"
type textarea "x"
type input "Runoff eff 9/22 ack by M"
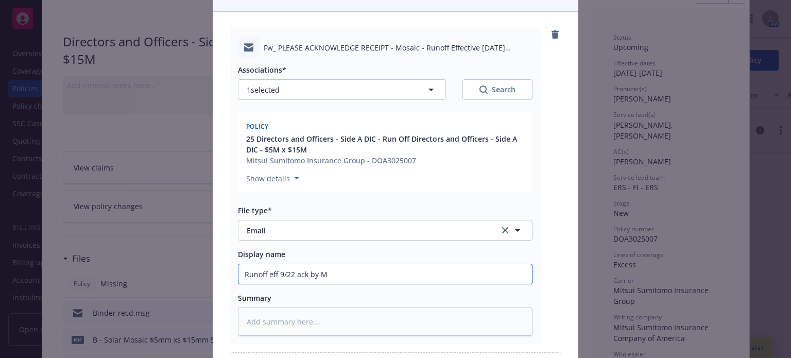
type textarea "x"
type input "Runoff eff 9/22 ack by [PERSON_NAME]"
type textarea "x"
type input "Runoff eff 9/22 ack by [PERSON_NAME]"
type textarea "x"
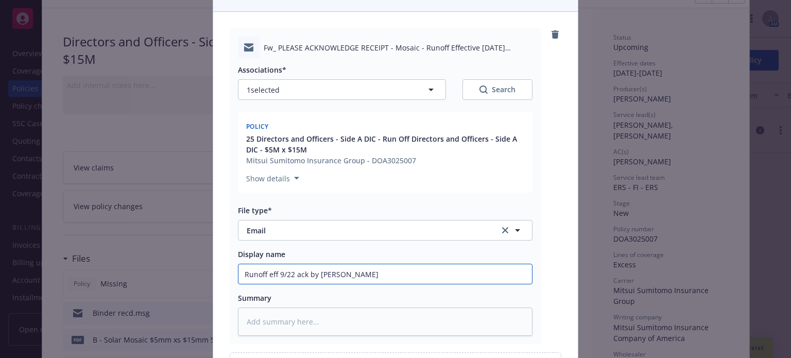
type input "Runoff eff 9/22 ack by [PERSON_NAME]"
type textarea "x"
type input "Runoff eff 9/22 ack by [PERSON_NAME]"
type textarea "x"
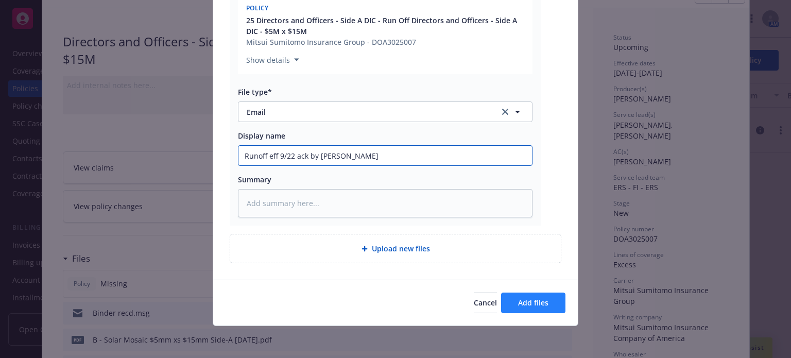
type input "Runoff eff 9/22 ack by [PERSON_NAME]"
click at [525, 298] on span "Add files" at bounding box center [533, 303] width 30 height 10
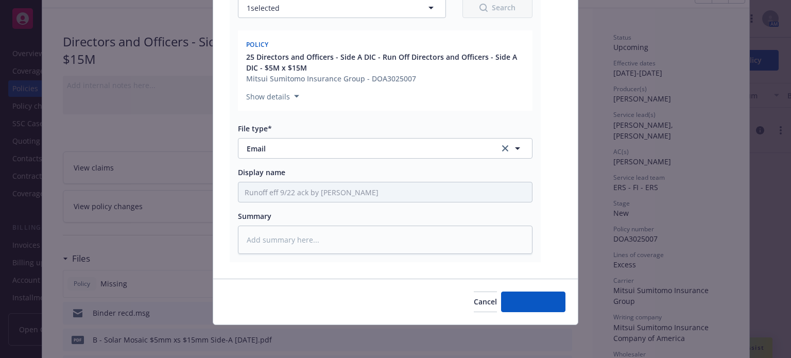
scroll to position [184, 0]
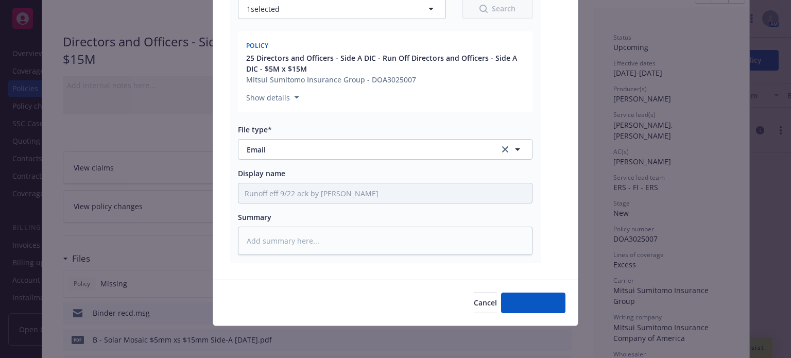
type textarea "x"
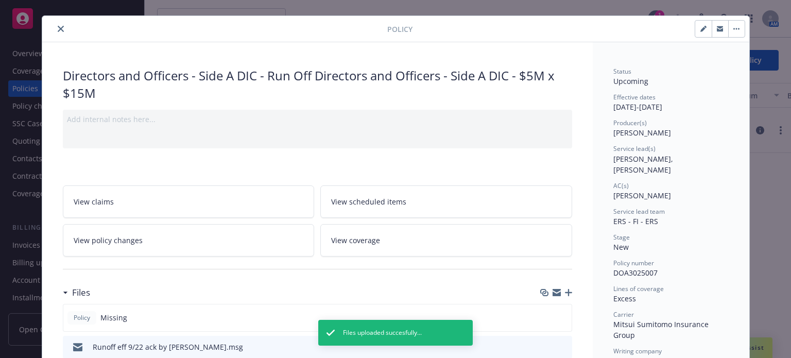
scroll to position [0, 0]
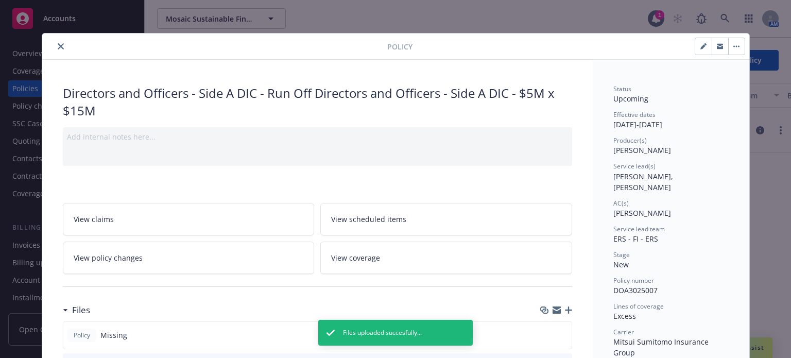
click at [58, 45] on icon "close" at bounding box center [61, 46] width 6 height 6
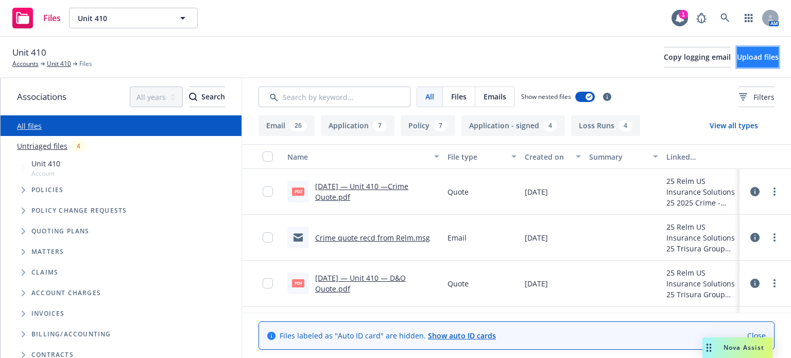
click at [742, 58] on span "Upload files" at bounding box center [758, 57] width 42 height 10
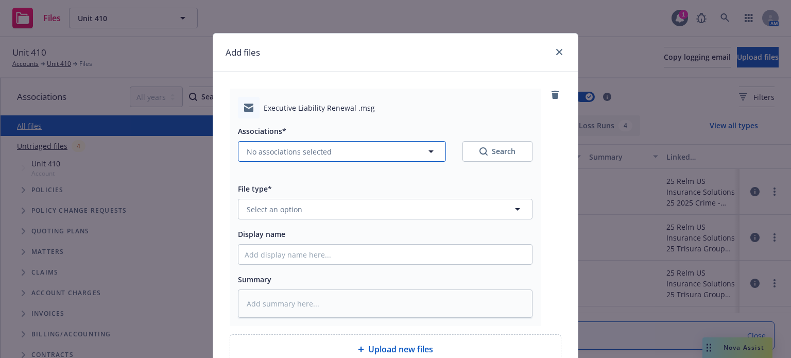
click at [367, 148] on button "No associations selected" at bounding box center [342, 151] width 208 height 21
type textarea "x"
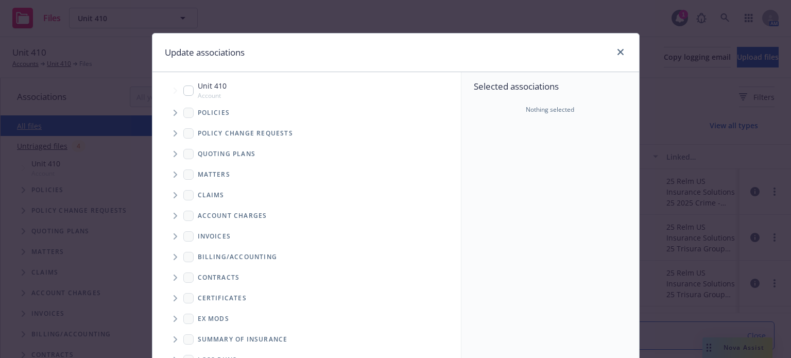
click at [168, 154] on span "Tree Example" at bounding box center [175, 154] width 16 height 16
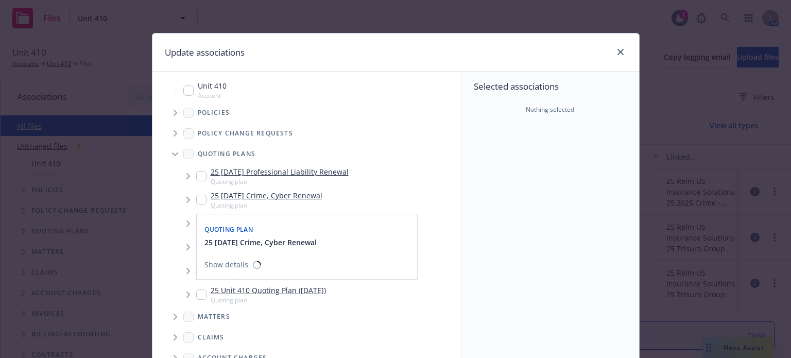
click at [198, 201] on input "Tree Example" at bounding box center [201, 200] width 10 height 10
checkbox input "true"
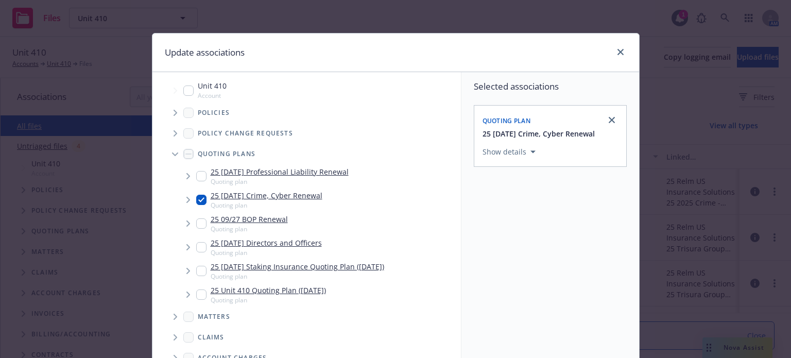
click at [196, 174] on input "Tree Example" at bounding box center [201, 176] width 10 height 10
checkbox input "true"
click at [621, 54] on link "close" at bounding box center [620, 52] width 12 height 12
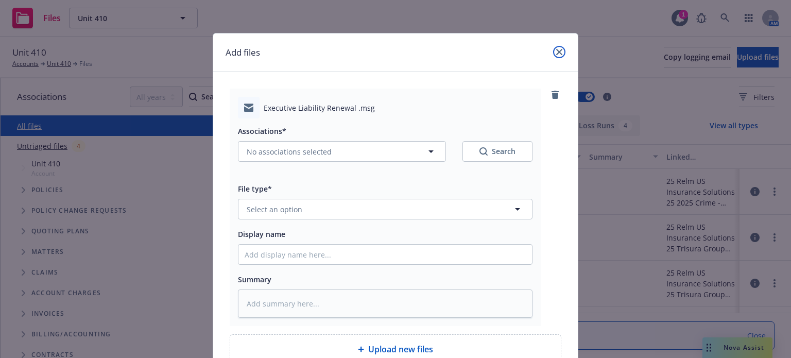
click at [558, 49] on link "close" at bounding box center [559, 52] width 12 height 12
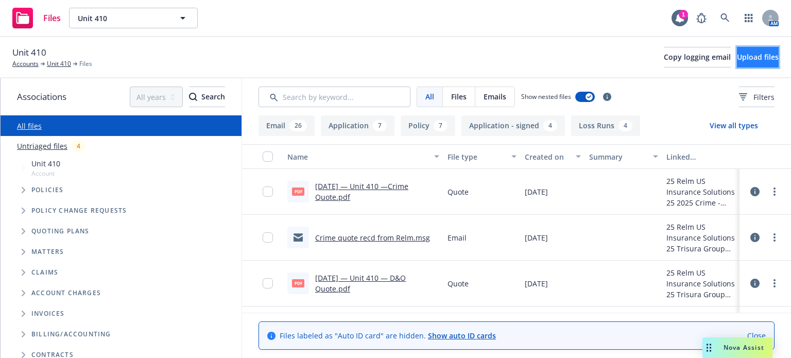
click at [737, 47] on button "Upload files" at bounding box center [758, 57] width 42 height 21
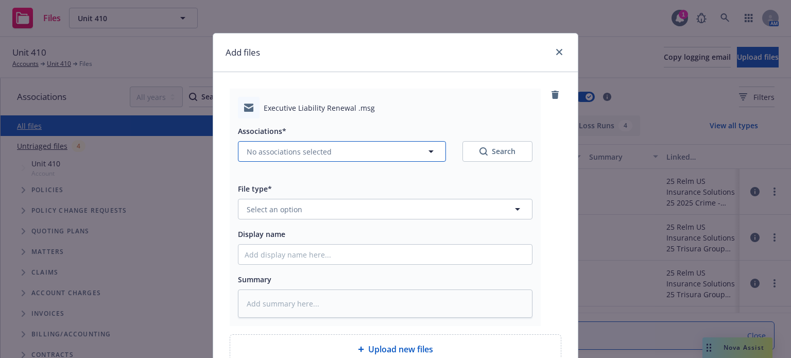
click at [307, 151] on span "No associations selected" at bounding box center [289, 151] width 85 height 11
type textarea "x"
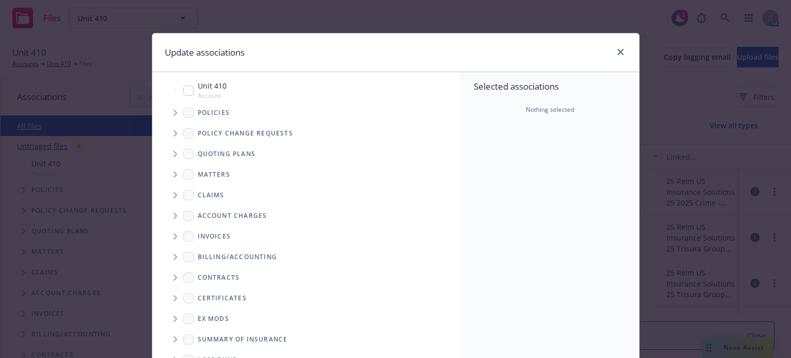
click at [170, 149] on span "Tree Example" at bounding box center [175, 154] width 16 height 16
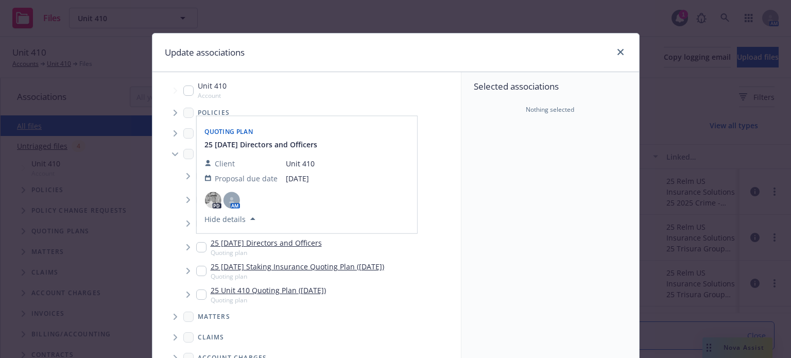
click at [196, 245] on input "Tree Example" at bounding box center [201, 247] width 10 height 10
checkbox input "true"
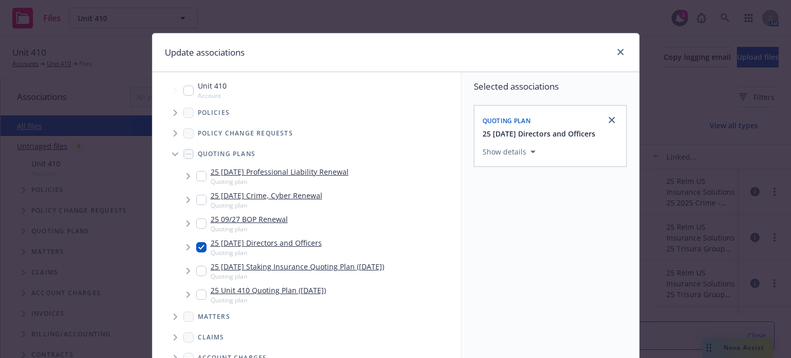
drag, startPoint x: 193, startPoint y: 200, endPoint x: 192, endPoint y: 187, distance: 12.9
click at [196, 199] on input "Tree Example" at bounding box center [201, 200] width 10 height 10
checkbox input "true"
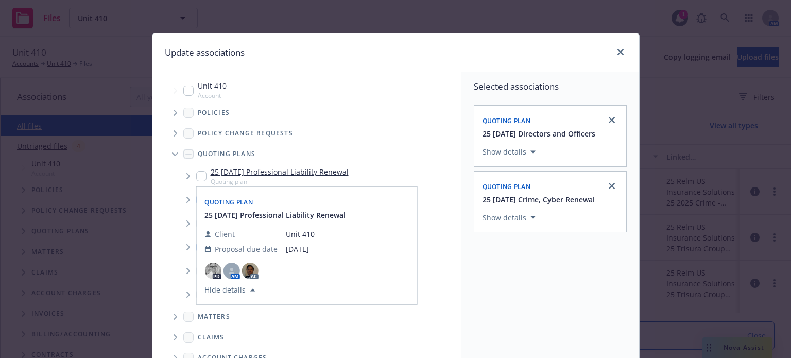
drag, startPoint x: 198, startPoint y: 174, endPoint x: 393, endPoint y: 204, distance: 197.6
click at [198, 175] on input "Tree Example" at bounding box center [201, 176] width 10 height 10
checkbox input "true"
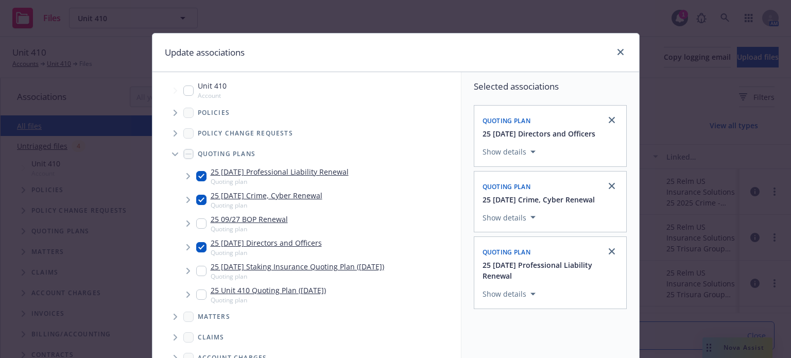
scroll to position [153, 0]
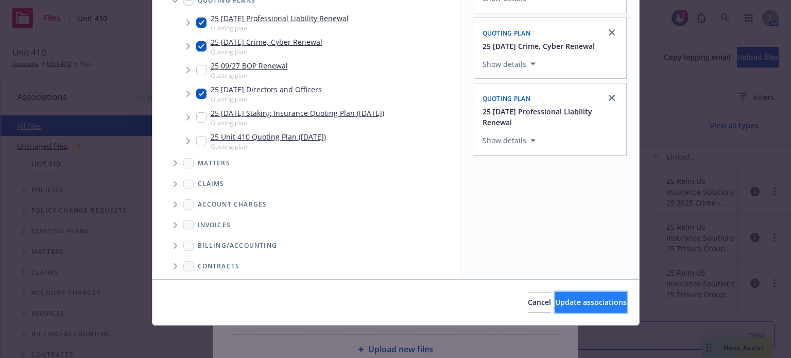
click at [582, 299] on span "Update associations" at bounding box center [591, 302] width 72 height 10
type textarea "x"
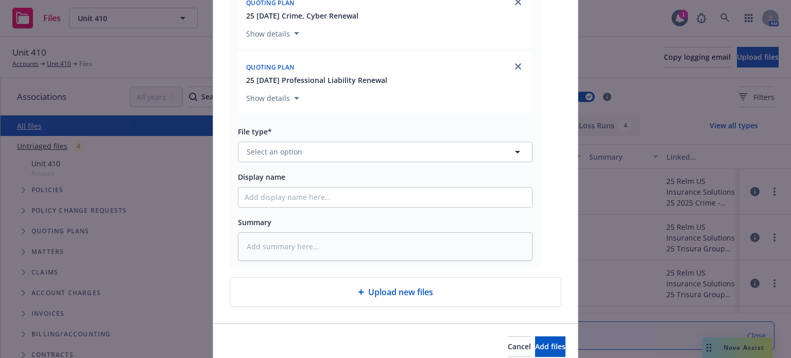
scroll to position [258, 0]
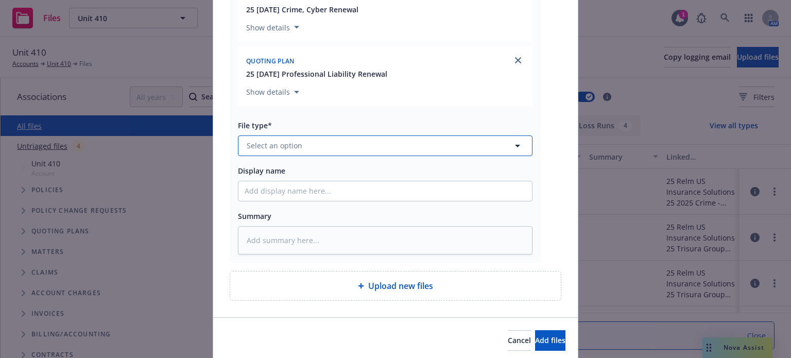
click at [290, 149] on span "Select an option" at bounding box center [275, 145] width 56 height 11
type input "email"
click at [292, 169] on div "Email" at bounding box center [385, 174] width 281 height 15
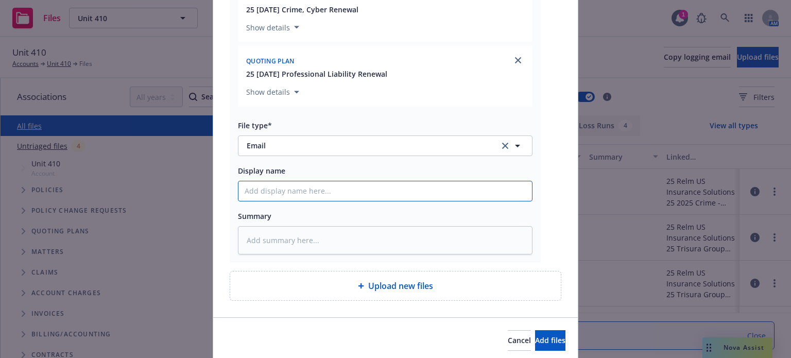
click at [286, 188] on input "Display name" at bounding box center [385, 191] width 294 height 20
type textarea "x"
type input "N"
type textarea "x"
type input "Ne"
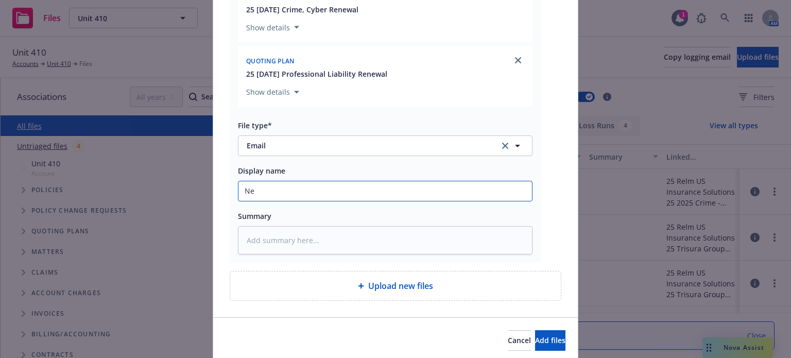
type textarea "x"
type input "New"
type textarea "x"
type input "Newf"
type textarea "x"
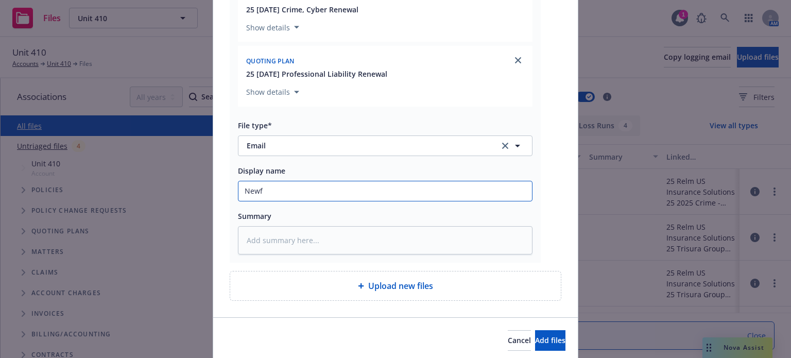
type input "Newfr"
type textarea "x"
type input "Newfro"
type textarea "x"
type input "Newfront"
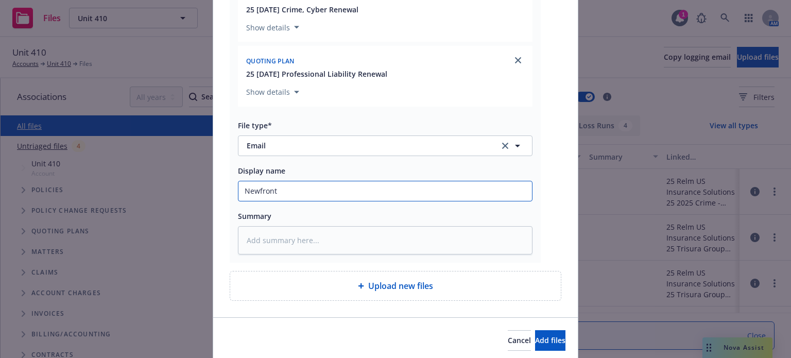
type textarea "x"
type input "Newfront"
type textarea "x"
type input "Newfront P"
type textarea "x"
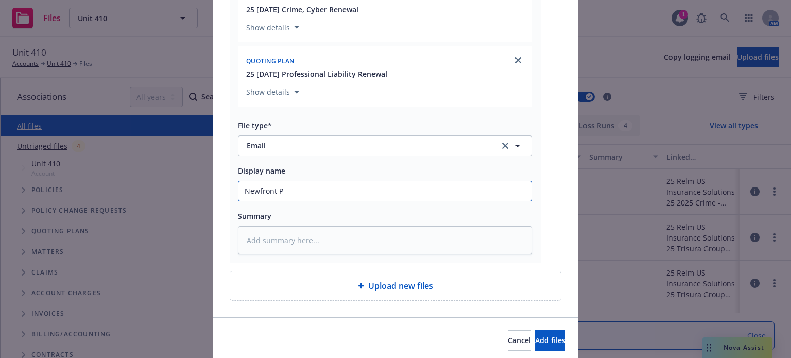
type input "Newfront Pr"
type textarea "x"
type input "Newfront Pro"
type textarea "x"
type input "Newfront Prop"
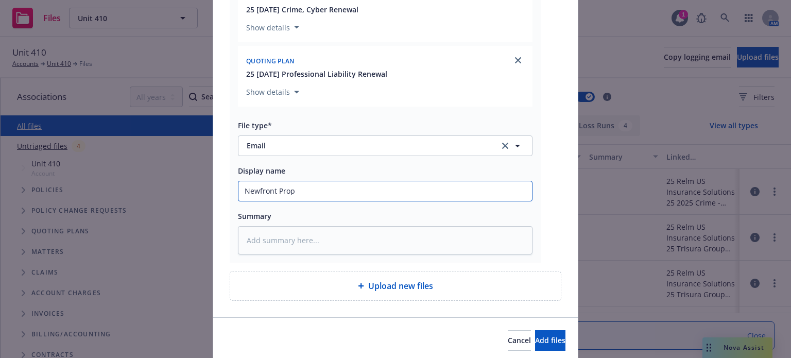
type textarea "x"
type input "Newfront Propo"
type textarea "x"
type input "Newfront Proposa"
type textarea "x"
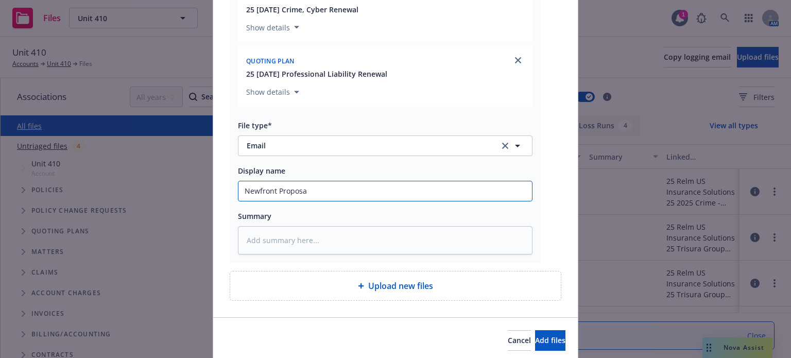
type input "Newfront Proposal"
type textarea "x"
type input "Newfront Proposal"
type textarea "x"
type input "Newfront Proposal"
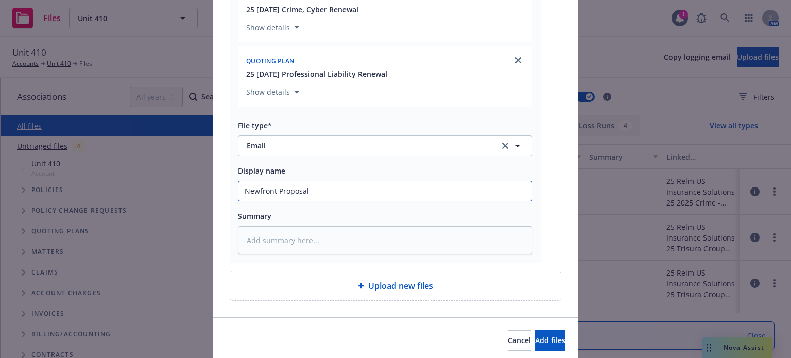
type textarea "x"
type input "Newfront Proposal,"
type textarea "x"
type input "Newfront Proposal,"
type textarea "x"
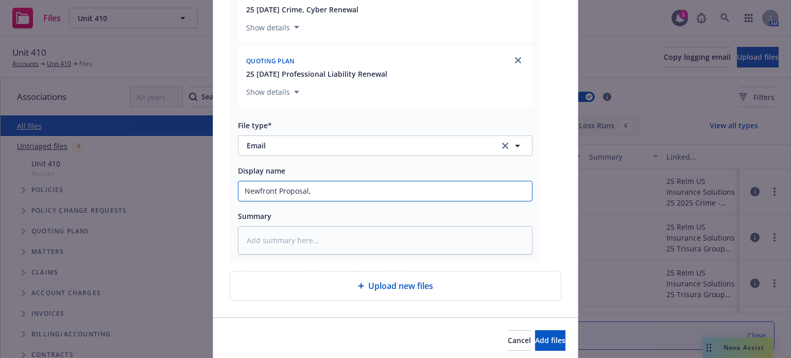
type input "Newfront Proposal, n"
type textarea "x"
type input "Newfront Proposal, no"
type textarea "x"
type input "Newfront Proposal, not"
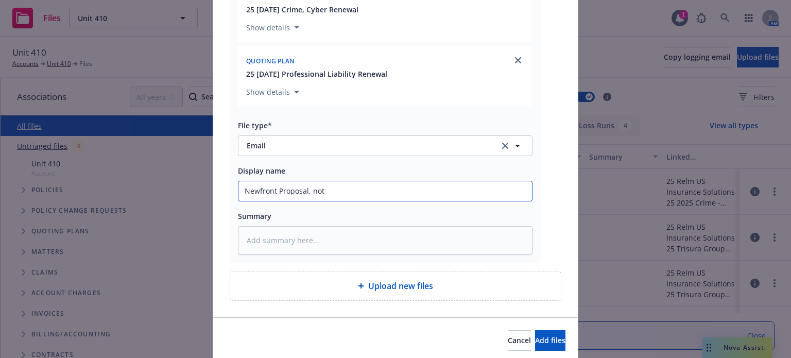
type textarea "x"
type input "Newfront Proposal, note"
type textarea "x"
type input "Newfront Proposal, notes"
type textarea "x"
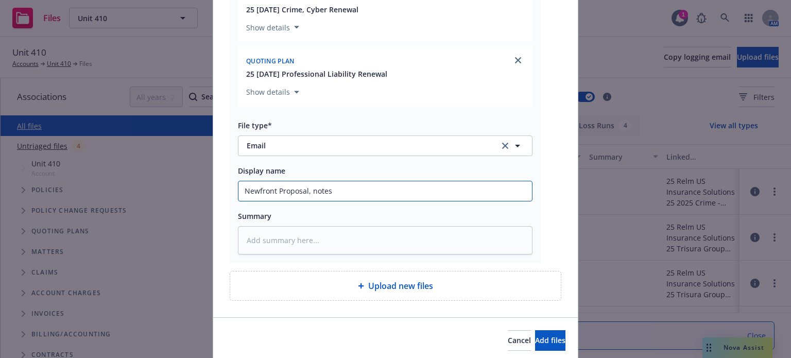
type input "Newfront Proposal, notes,"
type textarea "x"
type input "Newfront Proposal, notes,"
type textarea "x"
type input "Newfront Proposal, notes, d"
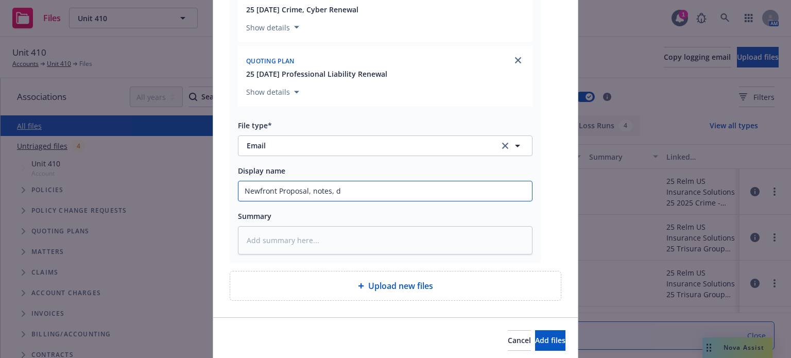
type textarea "x"
type input "Newfront Proposal, notes,"
type textarea "x"
type input "Newfront Proposal, notes, s"
type textarea "x"
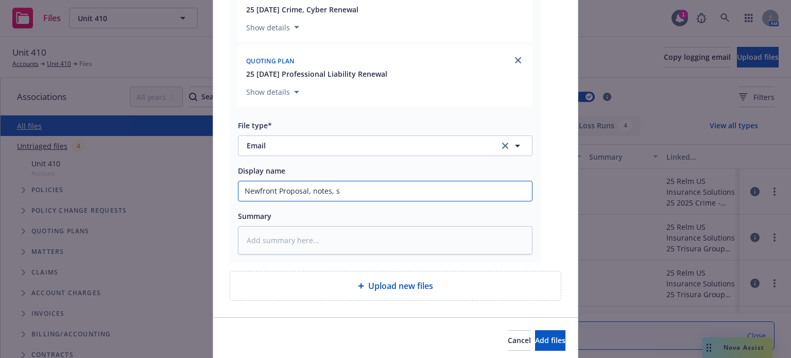
type input "Newfront Proposal, notes, sp"
type textarea "x"
type input "Newfront Proposal, notes, spe"
type textarea "x"
type input "Newfront Proposal, notes, spec"
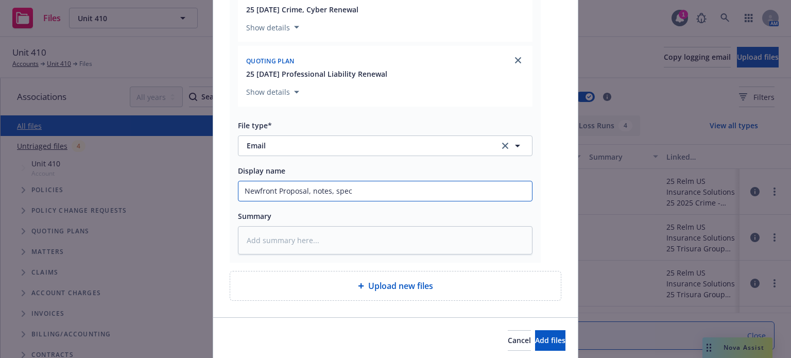
type textarea "x"
type input "Newfront Proposal, notes, speci"
type textarea "x"
type input "Newfront Proposal, notes, specim"
type textarea "x"
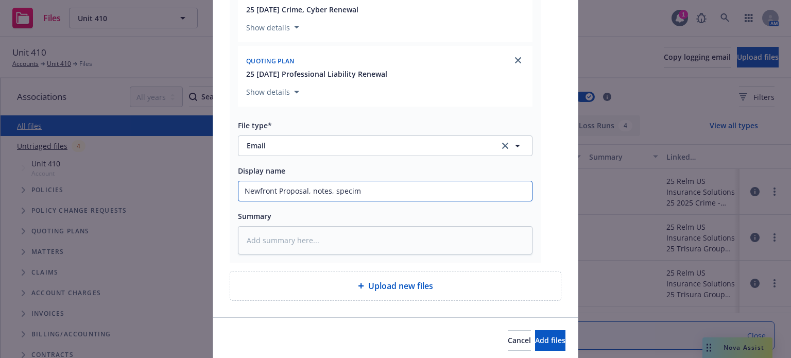
type input "Newfront Proposal, notes, specime"
type textarea "x"
type input "Newfront Proposal, notes, specimen"
type textarea "x"
type input "Newfront Proposal, notes, specimen"
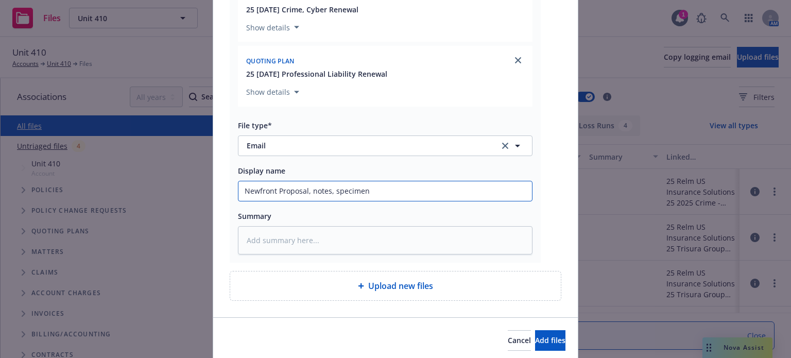
type textarea "x"
type input "Newfront Proposal, notes, specimen e"
type textarea "x"
type input "Newfront Proposal, notes, specimen en"
type textarea "x"
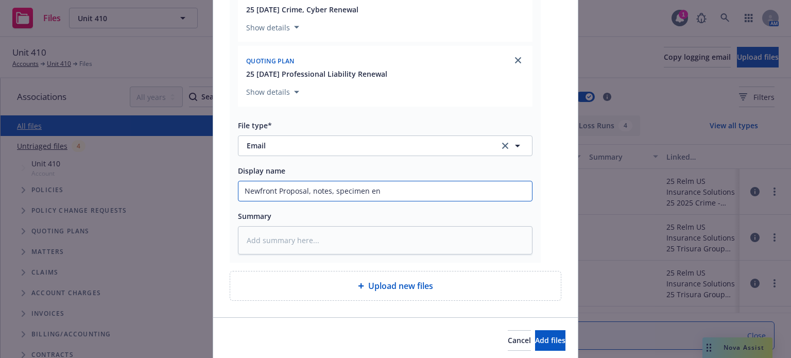
type input "Newfront Proposal, notes, specimen end"
type textarea "x"
type input "Newfront Proposal, notes, specimen endt"
type textarea "x"
type input "Newfront Proposal, notes, specimen endt"
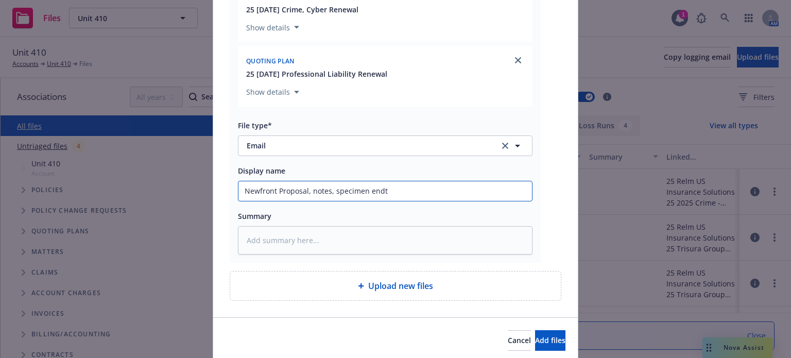
type textarea "x"
type input "Newfront Proposal, notes, specimen endt s"
type textarea "x"
type input "Newfront Proposal, notes, specimen endt se"
type textarea "x"
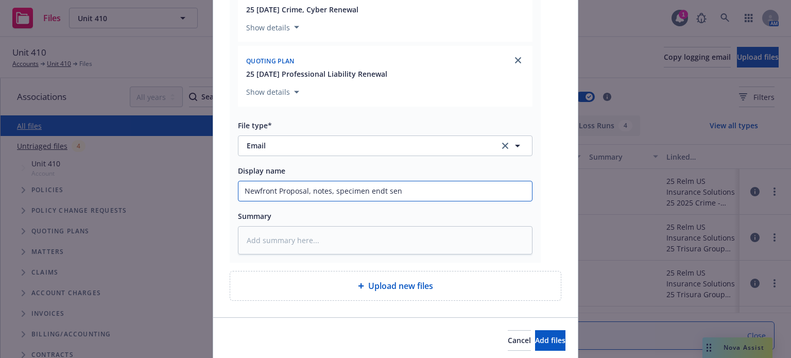
type input "Newfront Proposal, notes, specimen endt sent"
type textarea "x"
type input "Newfront Proposal, notes, specimen endt sent"
type textarea "x"
type input "Newfront Proposal, notes, specimen endt sent t"
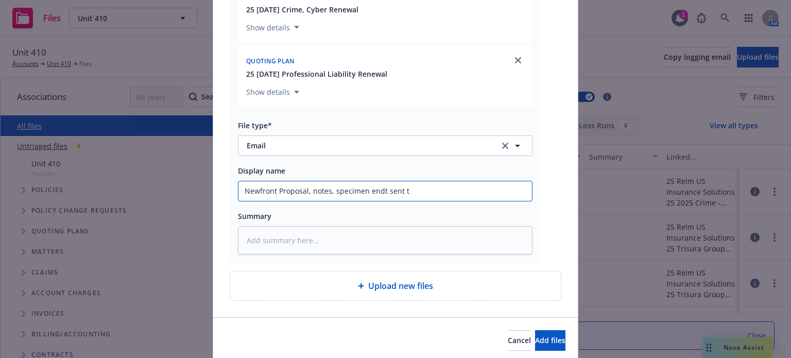
type textarea "x"
type input "Newfront Proposal, notes, specimen endt sent to"
type textarea "x"
type input "Newfront Proposal, notes, specimen endt sent to i"
type textarea "x"
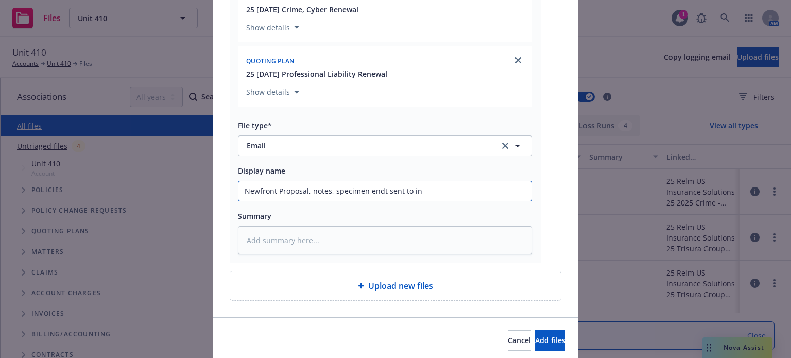
type input "Newfront Proposal, notes, specimen endt sent to ins"
type textarea "x"
type input "Newfront Proposal, notes, specimen endt sent to insu"
type textarea "x"
type input "Newfront Proposal, notes, specimen endt sent to insur"
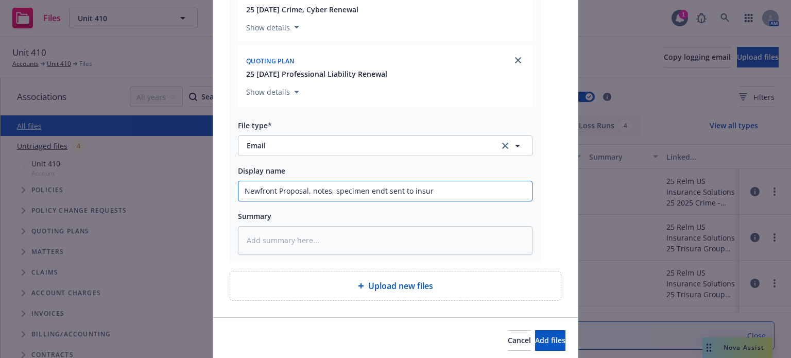
type textarea "x"
type input "Newfront Proposal, notes, specimen endt sent to insure"
type textarea "x"
type input "Newfront Proposal, notes, specimen endt sent to insured"
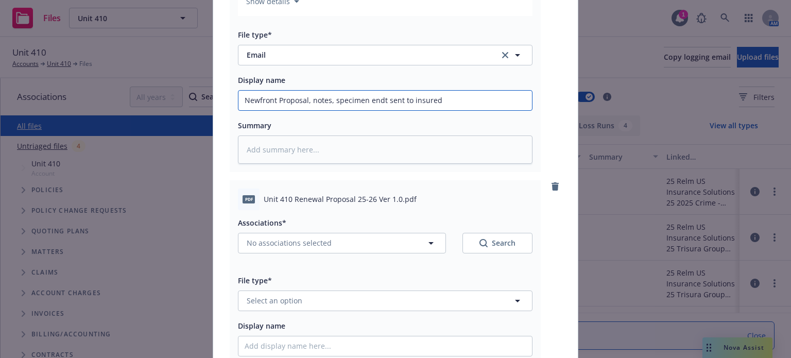
scroll to position [361, 0]
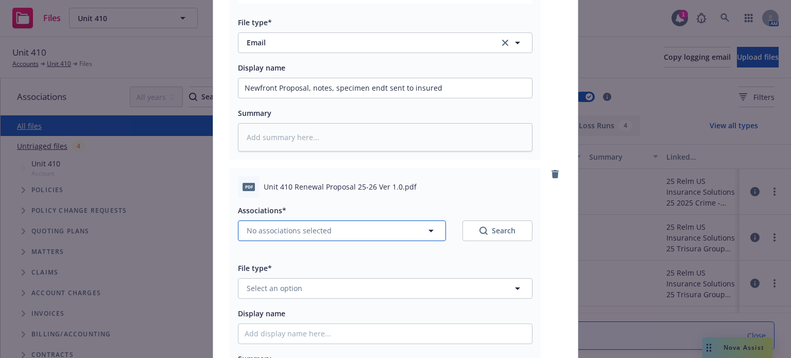
click at [324, 238] on button "No associations selected" at bounding box center [342, 230] width 208 height 21
type textarea "x"
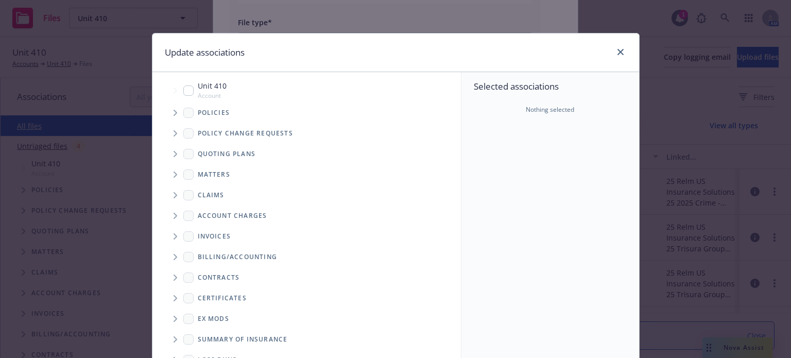
click at [174, 151] on icon "Tree Example" at bounding box center [176, 154] width 4 height 6
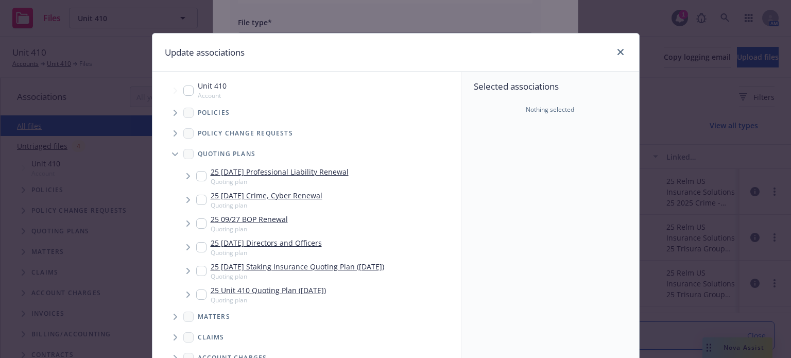
click at [196, 244] on input "Tree Example" at bounding box center [201, 247] width 10 height 10
checkbox input "true"
click at [196, 197] on input "Tree Example" at bounding box center [201, 200] width 10 height 10
checkbox input "true"
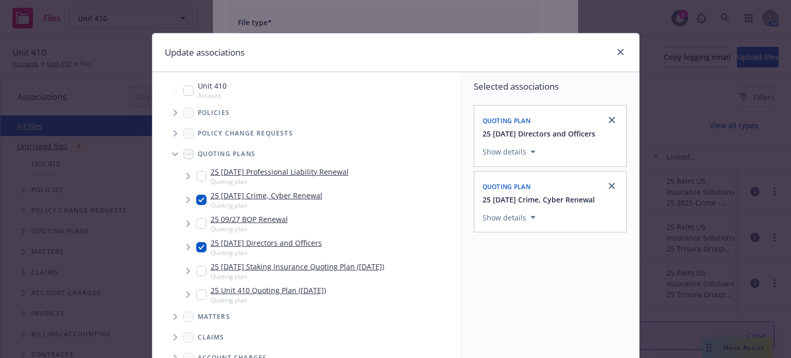
drag, startPoint x: 199, startPoint y: 176, endPoint x: 327, endPoint y: 185, distance: 127.6
click at [200, 176] on input "Tree Example" at bounding box center [201, 176] width 10 height 10
checkbox input "true"
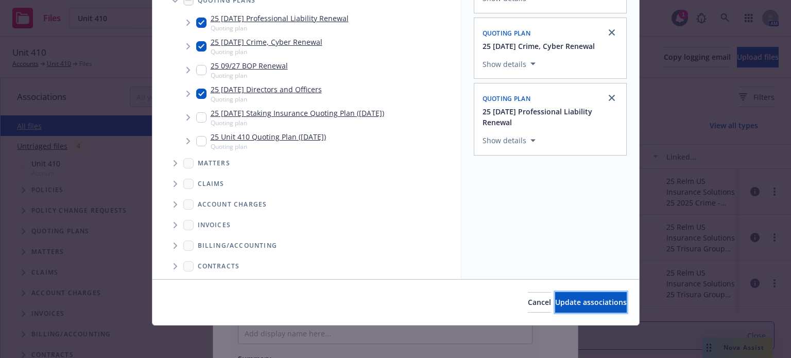
click at [589, 296] on button "Update associations" at bounding box center [591, 302] width 72 height 21
type textarea "x"
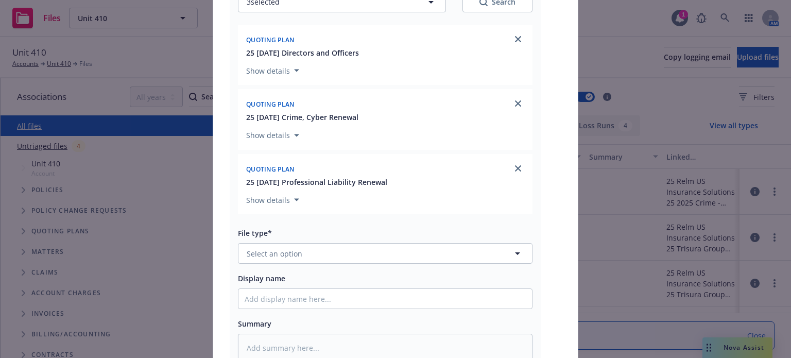
scroll to position [618, 0]
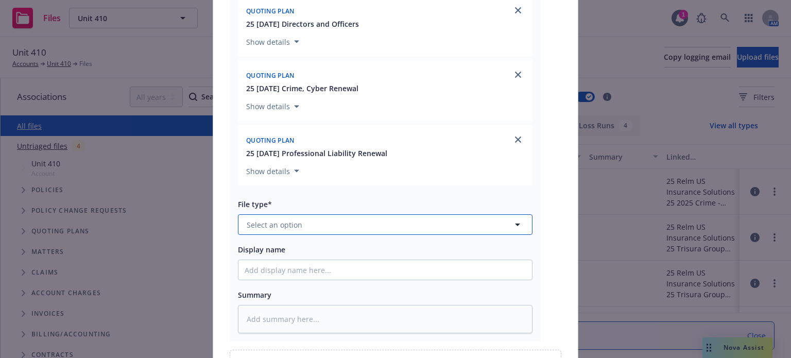
click at [316, 230] on button "Select an option" at bounding box center [385, 224] width 295 height 21
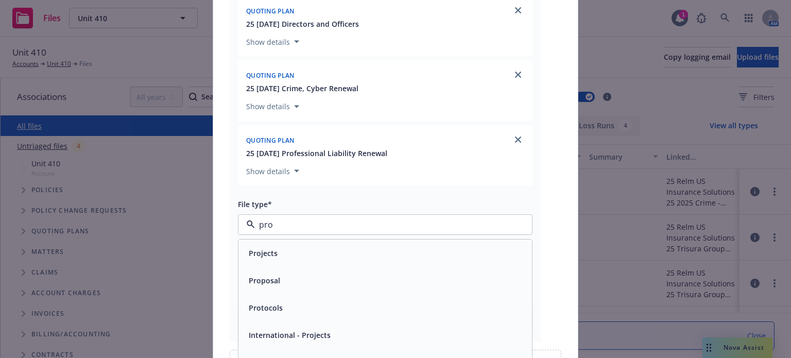
type input "prop"
click at [321, 254] on div "Proposal" at bounding box center [385, 253] width 281 height 15
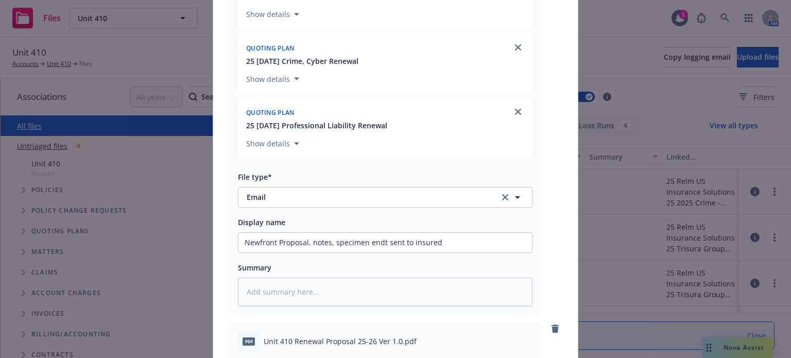
scroll to position [670, 0]
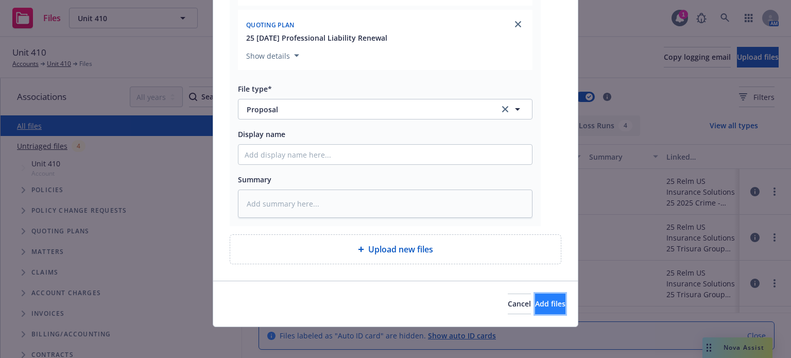
click at [535, 299] on span "Add files" at bounding box center [550, 304] width 30 height 10
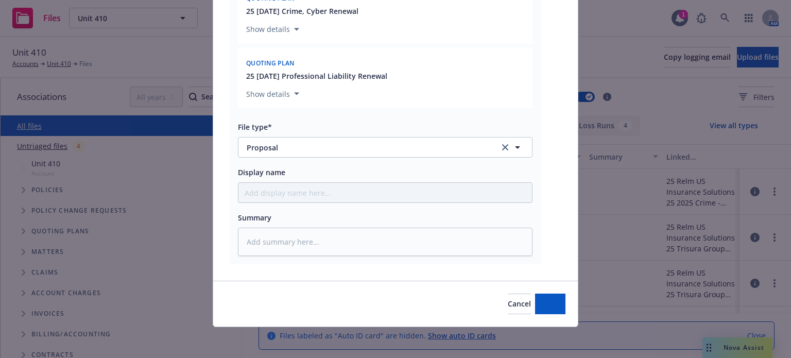
type textarea "x"
